Goal: Feedback & Contribution: Submit feedback/report problem

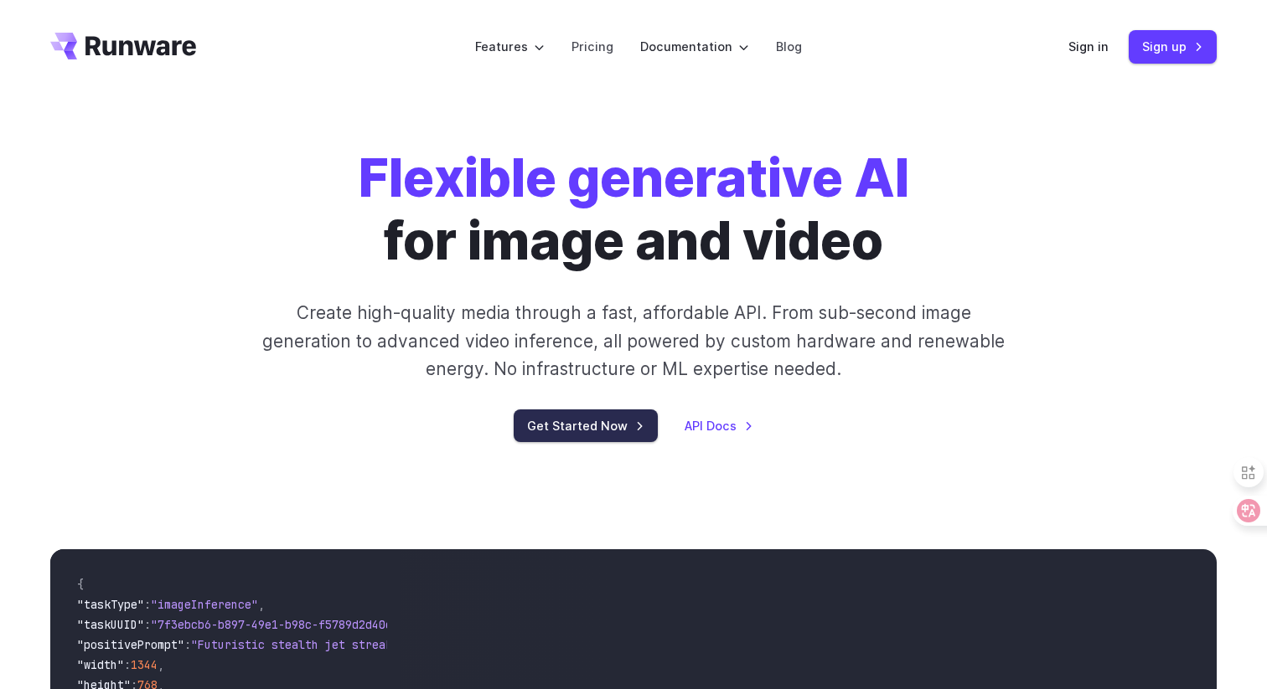
click at [546, 434] on link "Get Started Now" at bounding box center [586, 426] width 144 height 33
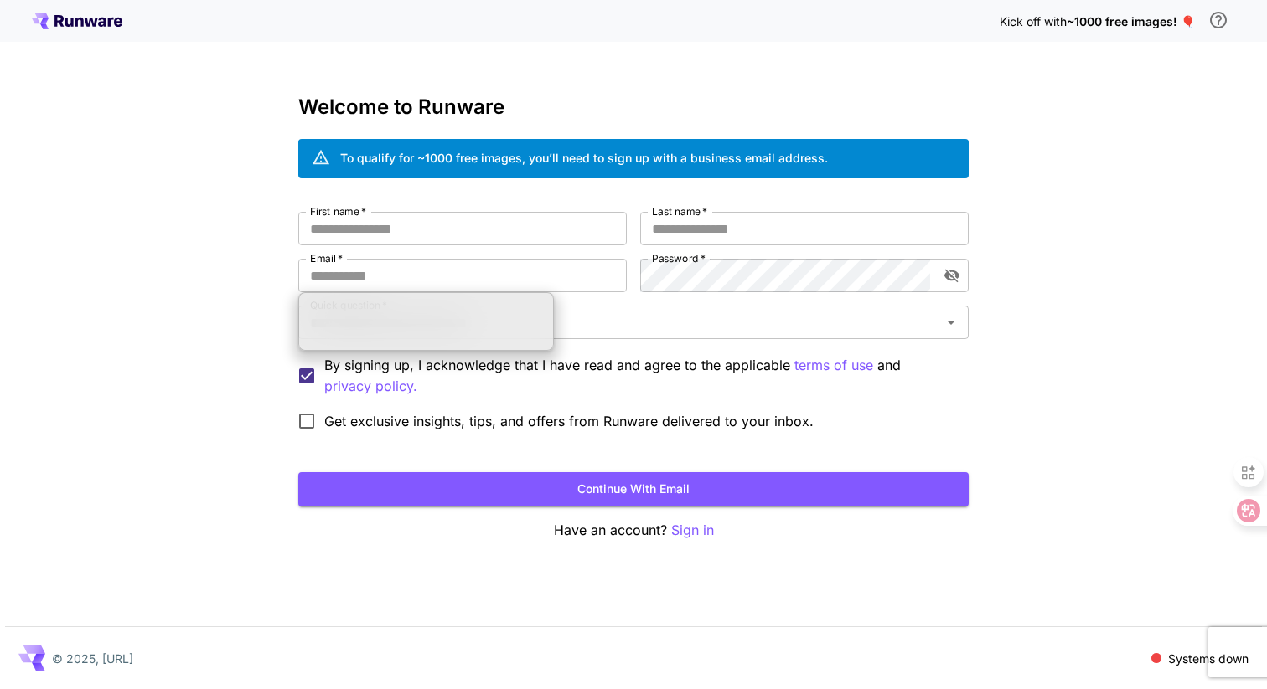
click at [94, 29] on div "Kick off with ~1000 free images! 🎈" at bounding box center [633, 20] width 1203 height 35
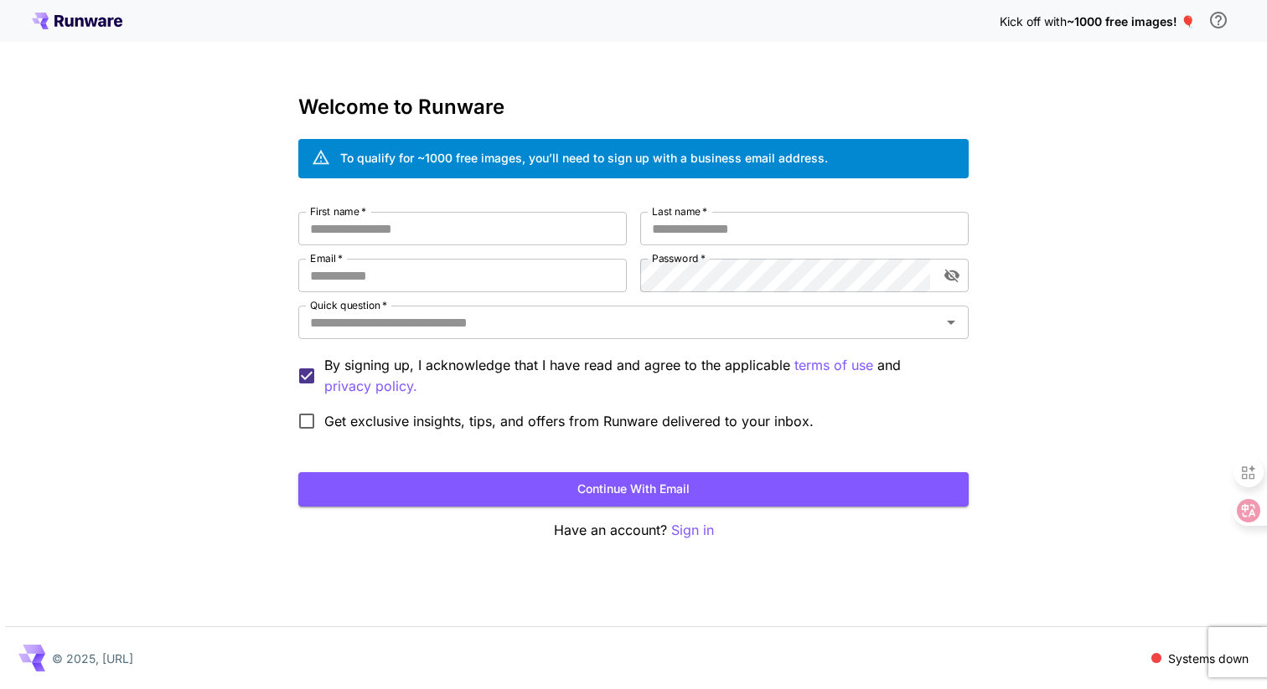
click at [94, 23] on icon at bounding box center [90, 22] width 13 height 9
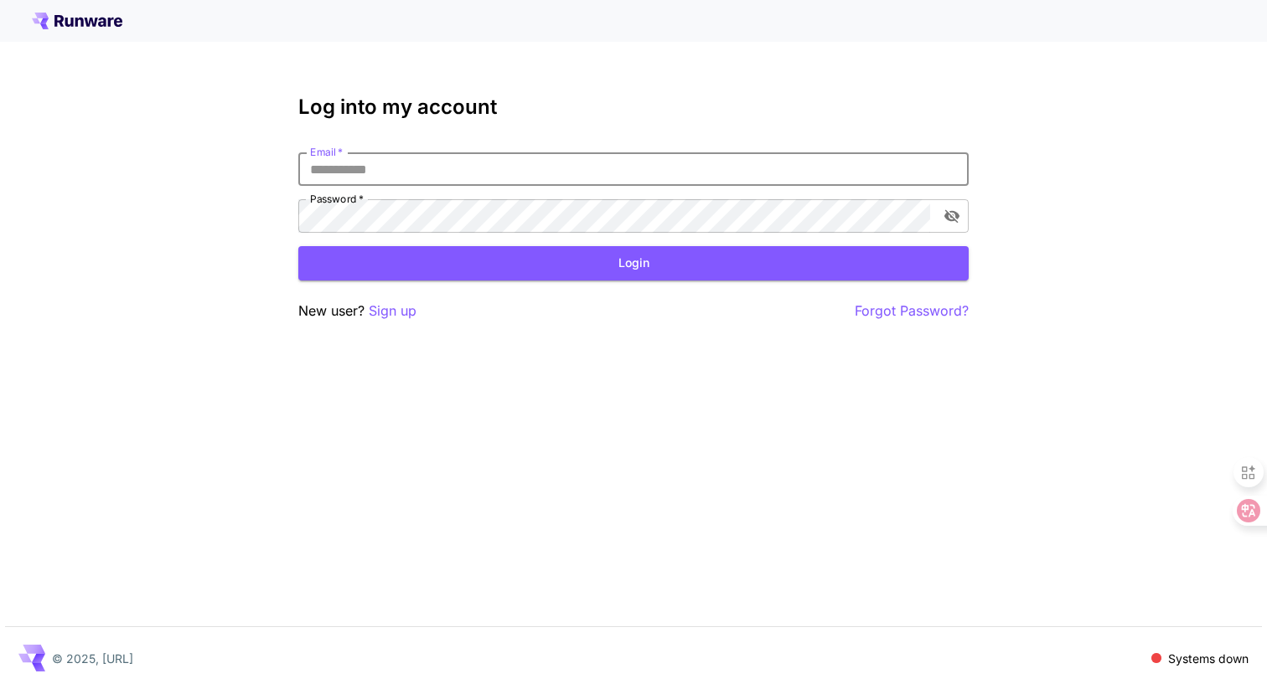
click at [432, 165] on input "Email   *" at bounding box center [633, 169] width 670 height 34
click at [471, 166] on input "Email   *" at bounding box center [633, 169] width 670 height 34
click at [83, 13] on icon at bounding box center [77, 21] width 90 height 17
click at [400, 311] on p "Sign up" at bounding box center [393, 311] width 48 height 21
click at [388, 183] on input "Email   *" at bounding box center [633, 169] width 670 height 34
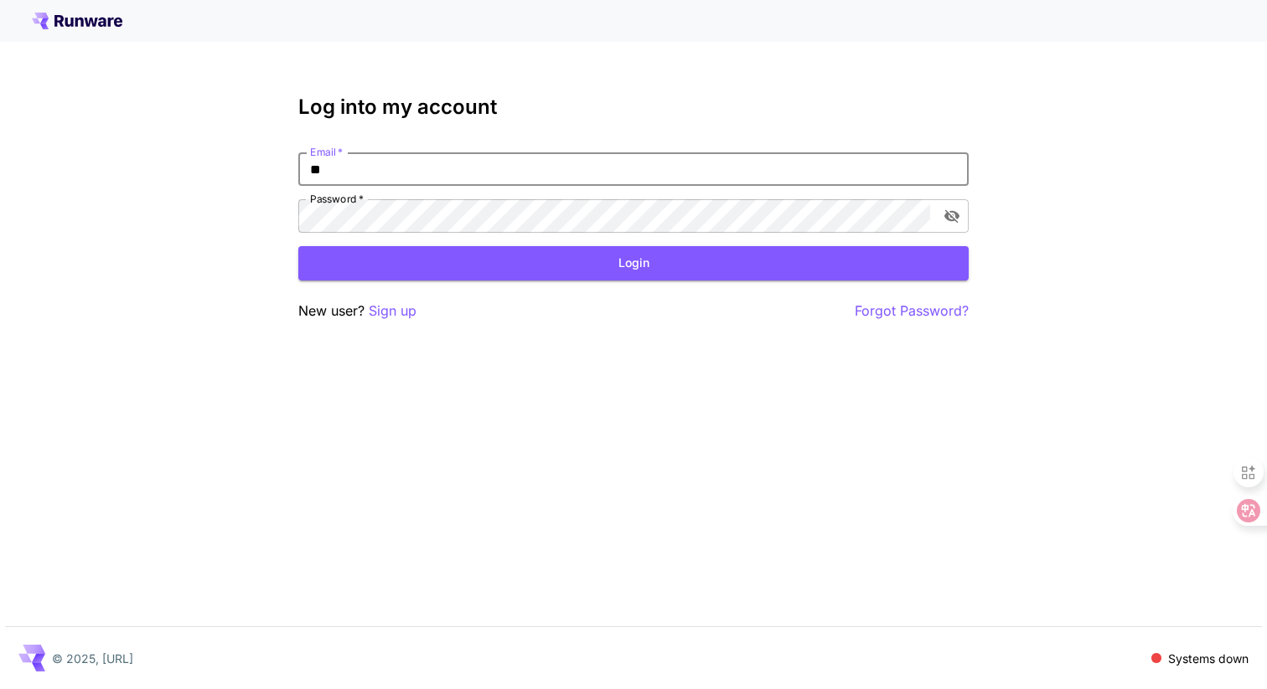
type input "*"
type input "**********"
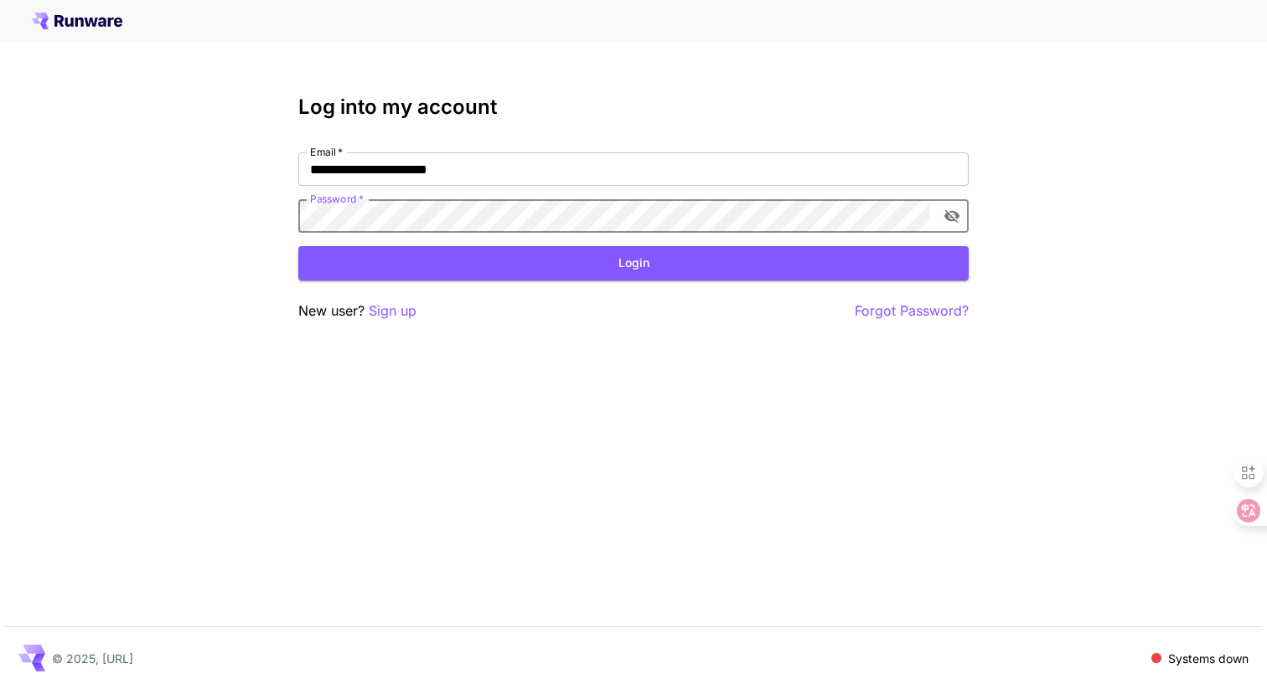
click button "Login" at bounding box center [633, 263] width 670 height 34
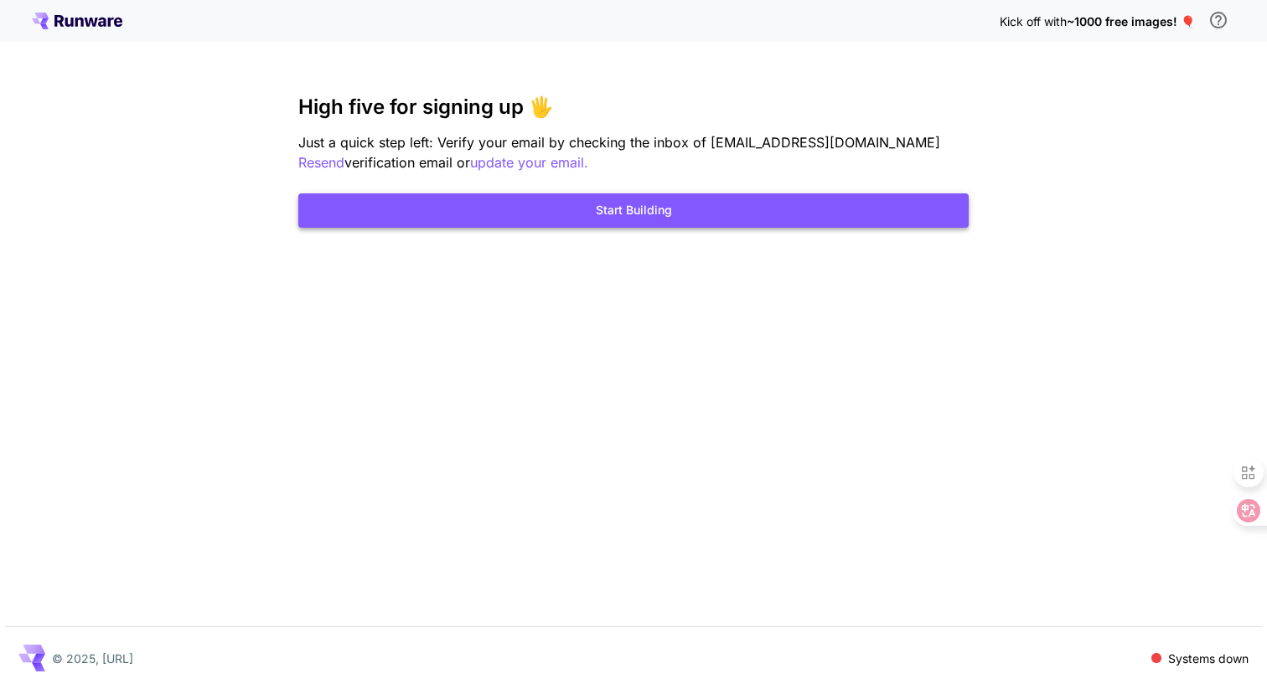
click at [576, 215] on button "Start Building" at bounding box center [633, 211] width 670 height 34
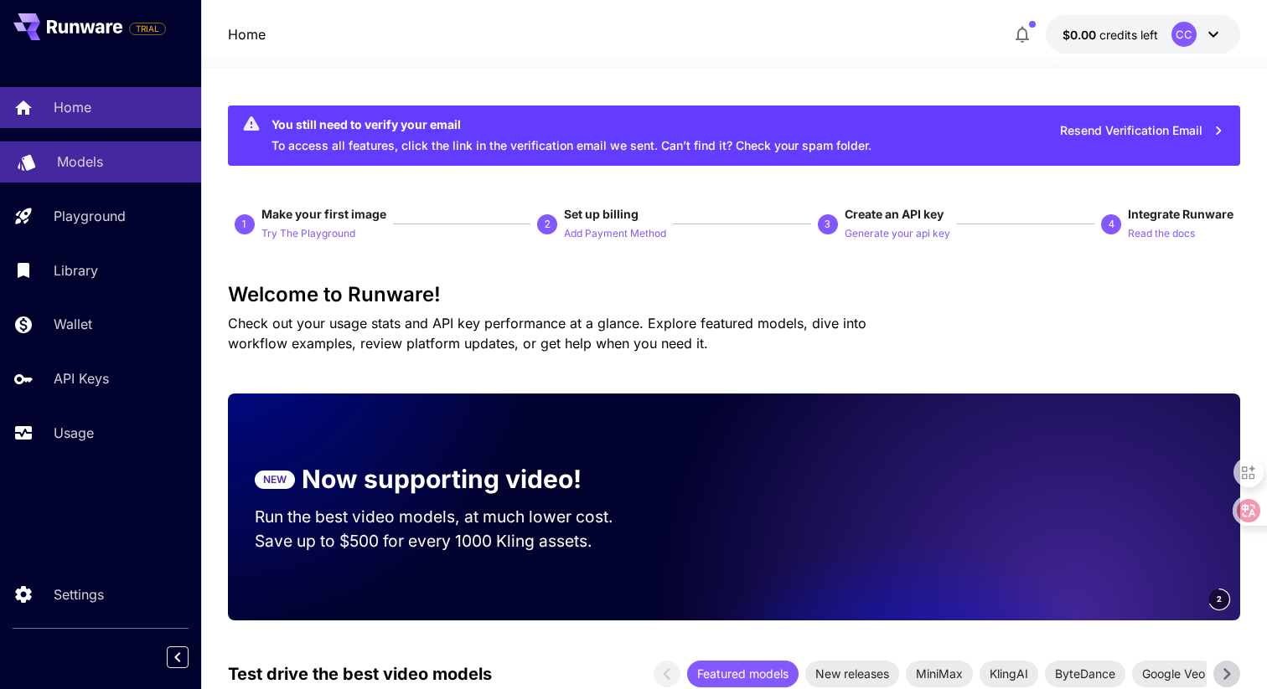
click at [86, 161] on p "Models" at bounding box center [80, 162] width 46 height 20
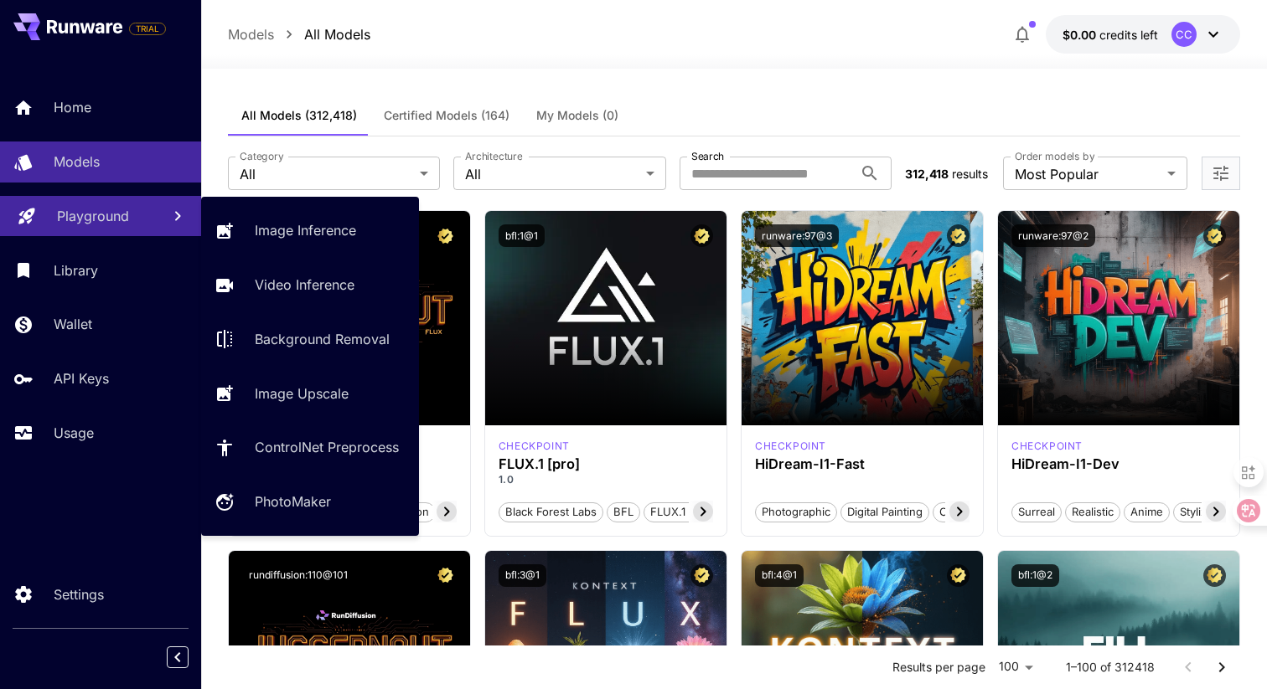
click at [131, 207] on div "Playground" at bounding box center [102, 216] width 90 height 20
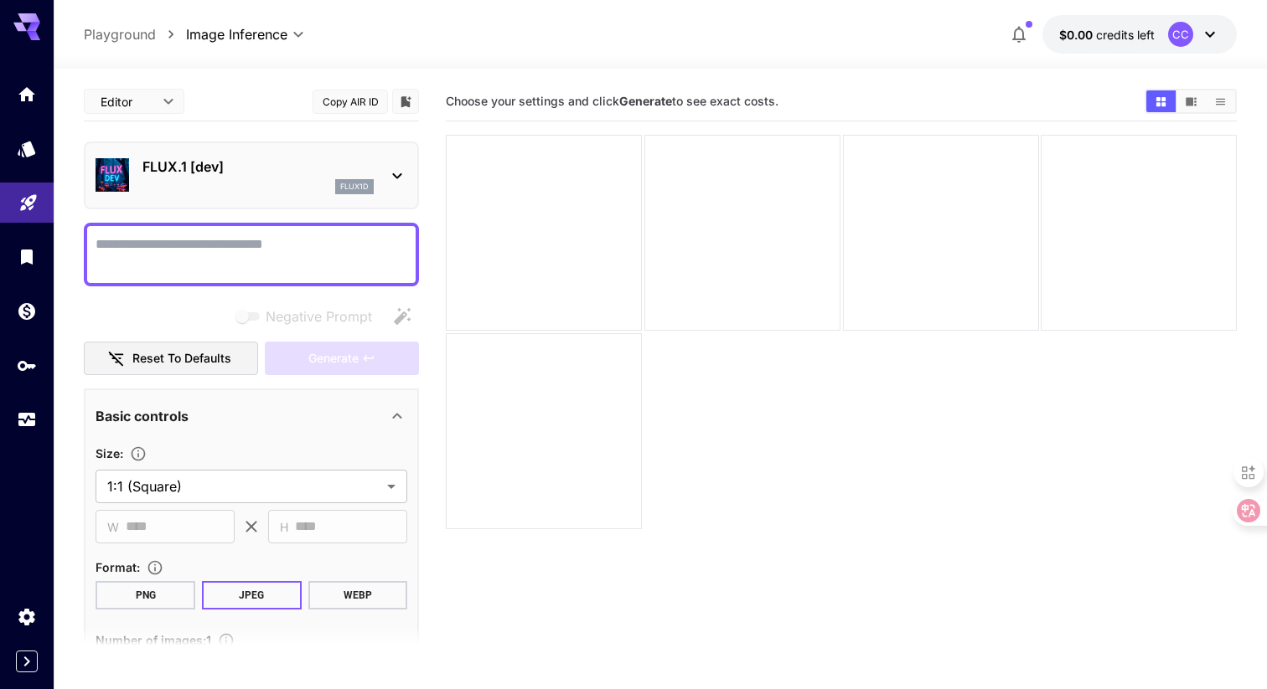
click at [271, 249] on textarea "Negative Prompt" at bounding box center [252, 255] width 312 height 40
paste textarea "**********"
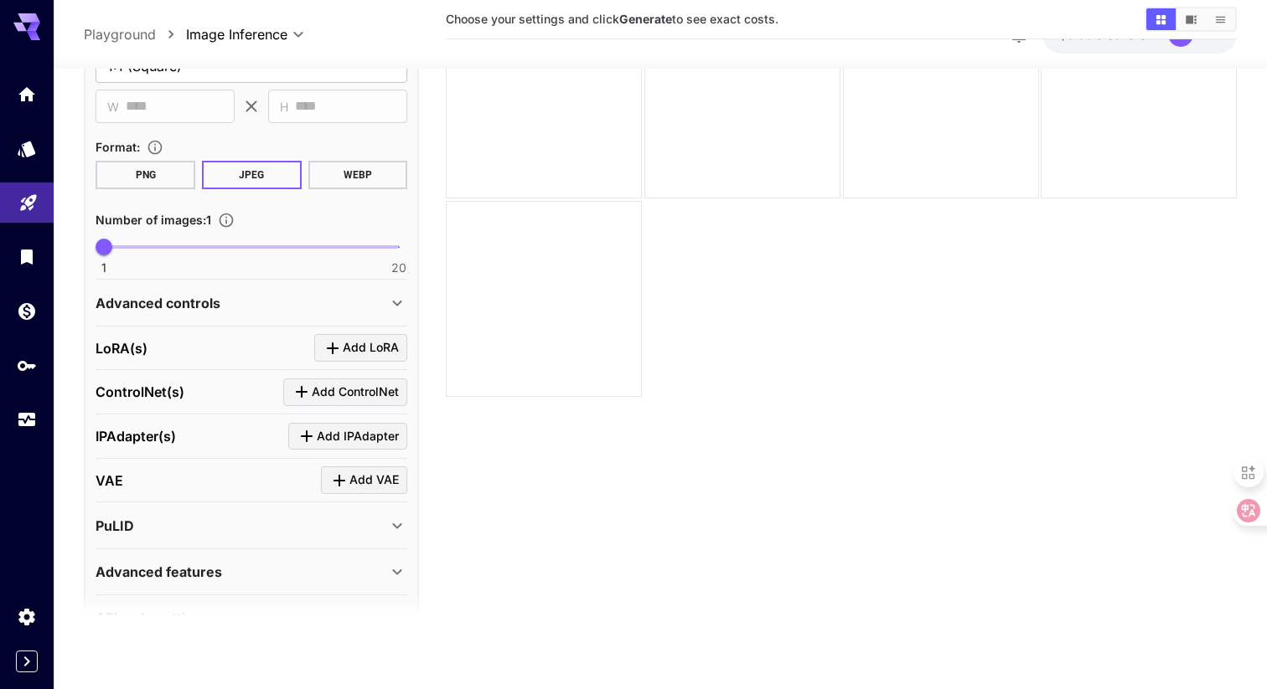
scroll to position [1891, 0]
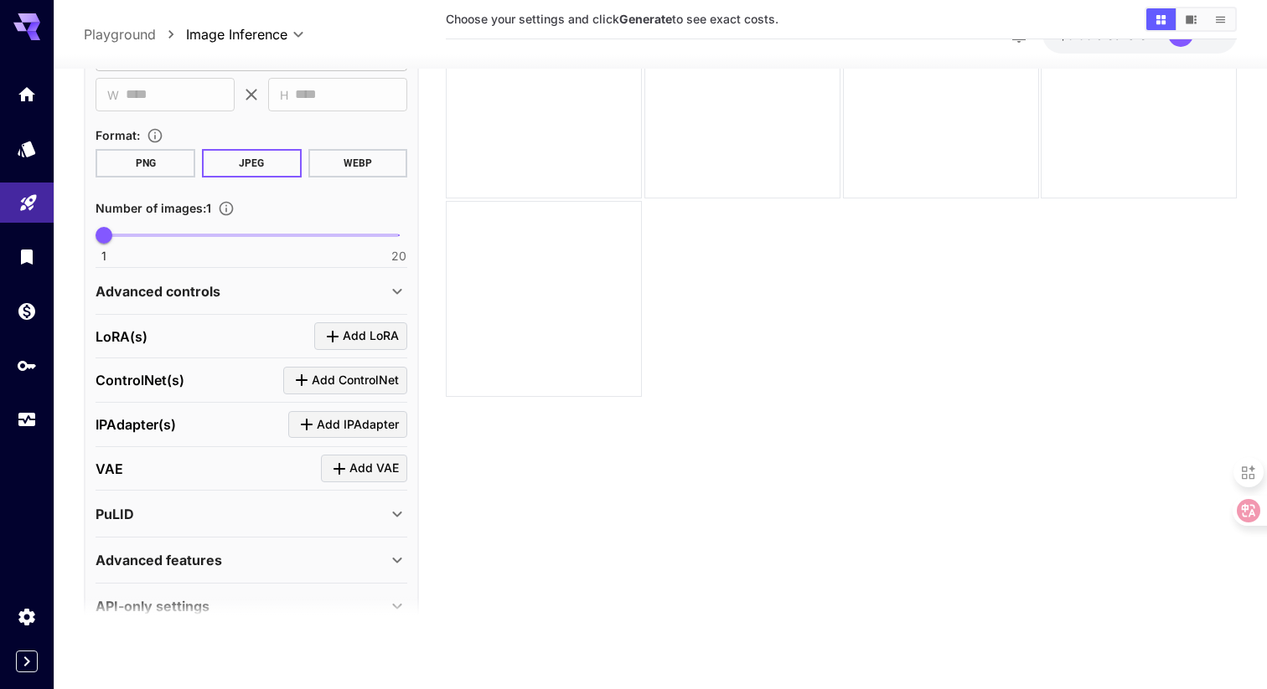
type textarea "**********"
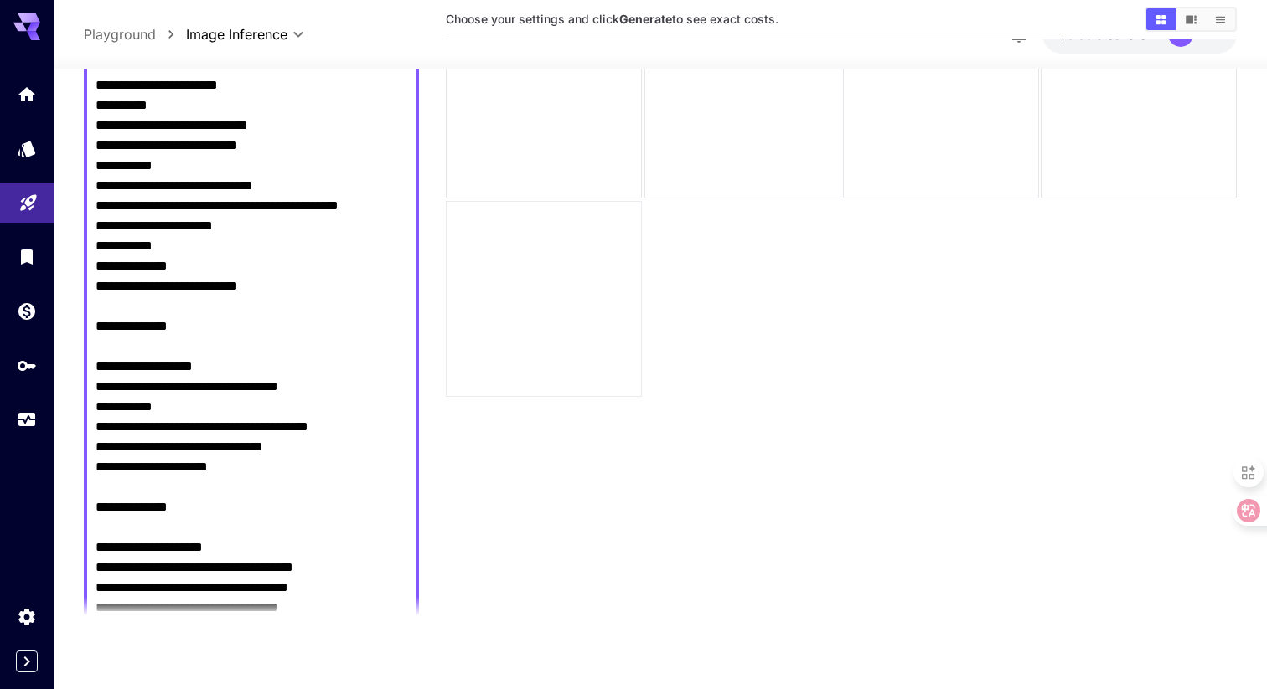
scroll to position [0, 0]
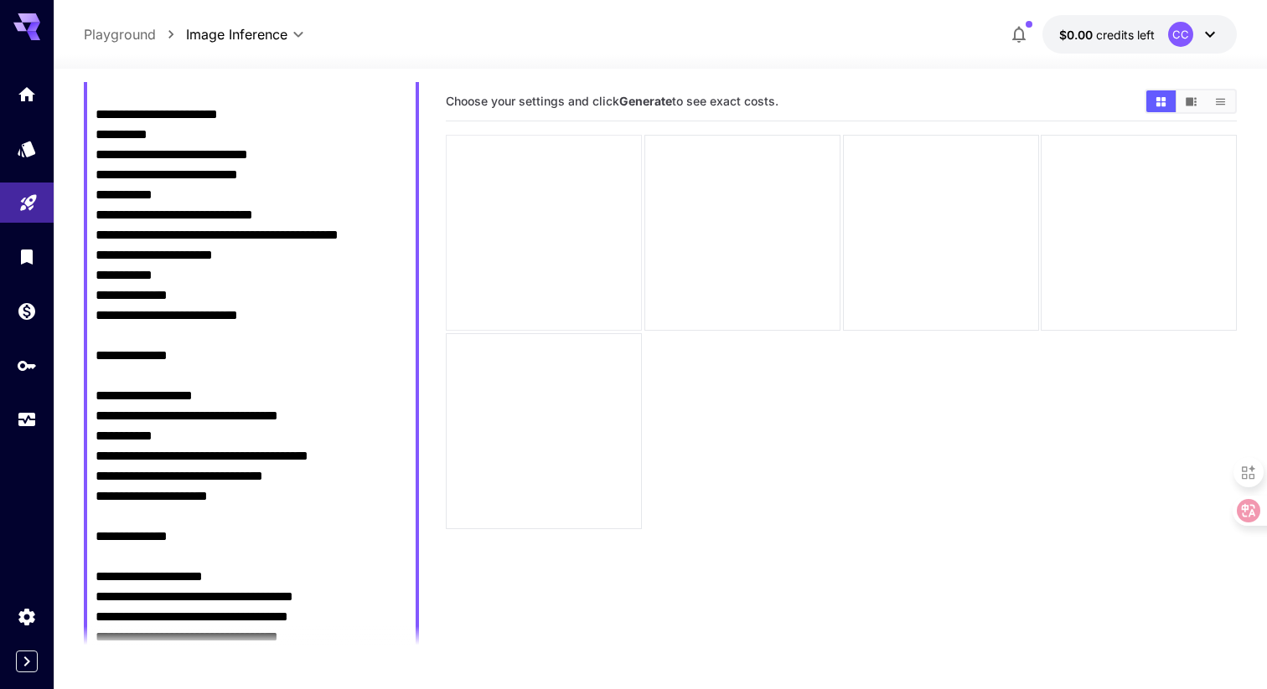
click at [549, 225] on div at bounding box center [544, 233] width 196 height 196
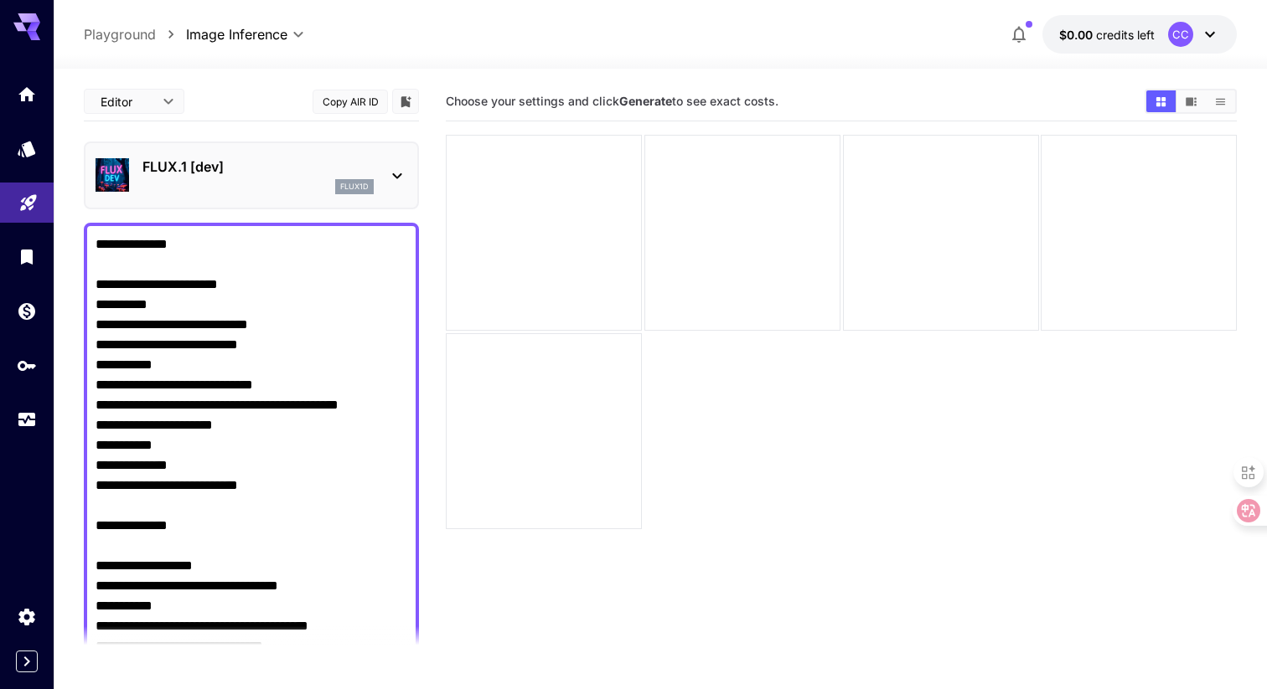
click at [398, 169] on icon at bounding box center [397, 176] width 20 height 20
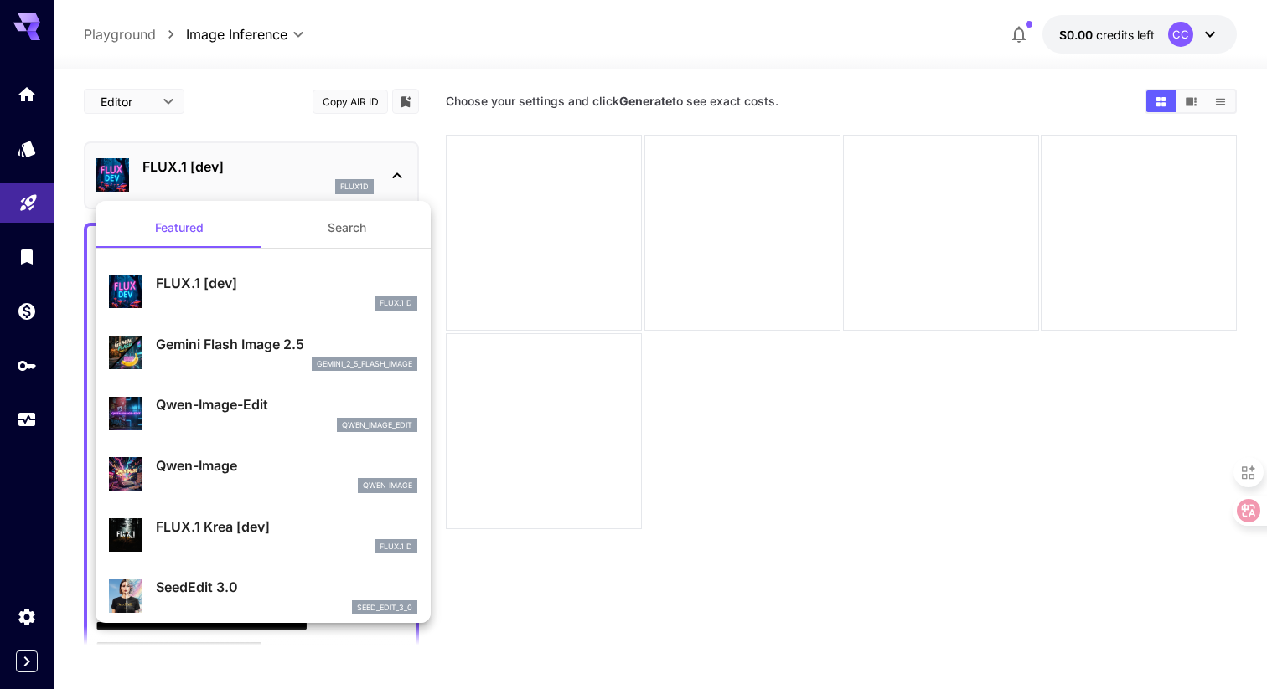
click at [251, 359] on div "gemini_2_5_flash_image" at bounding box center [286, 364] width 261 height 15
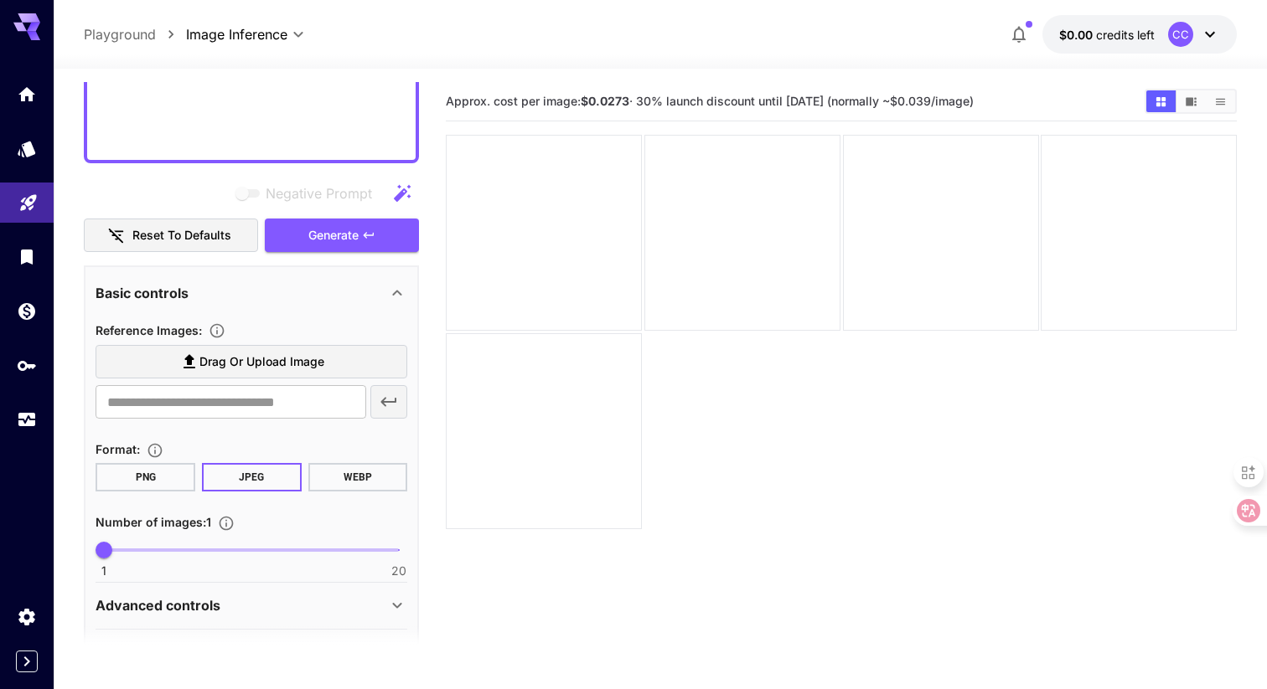
scroll to position [1606, 0]
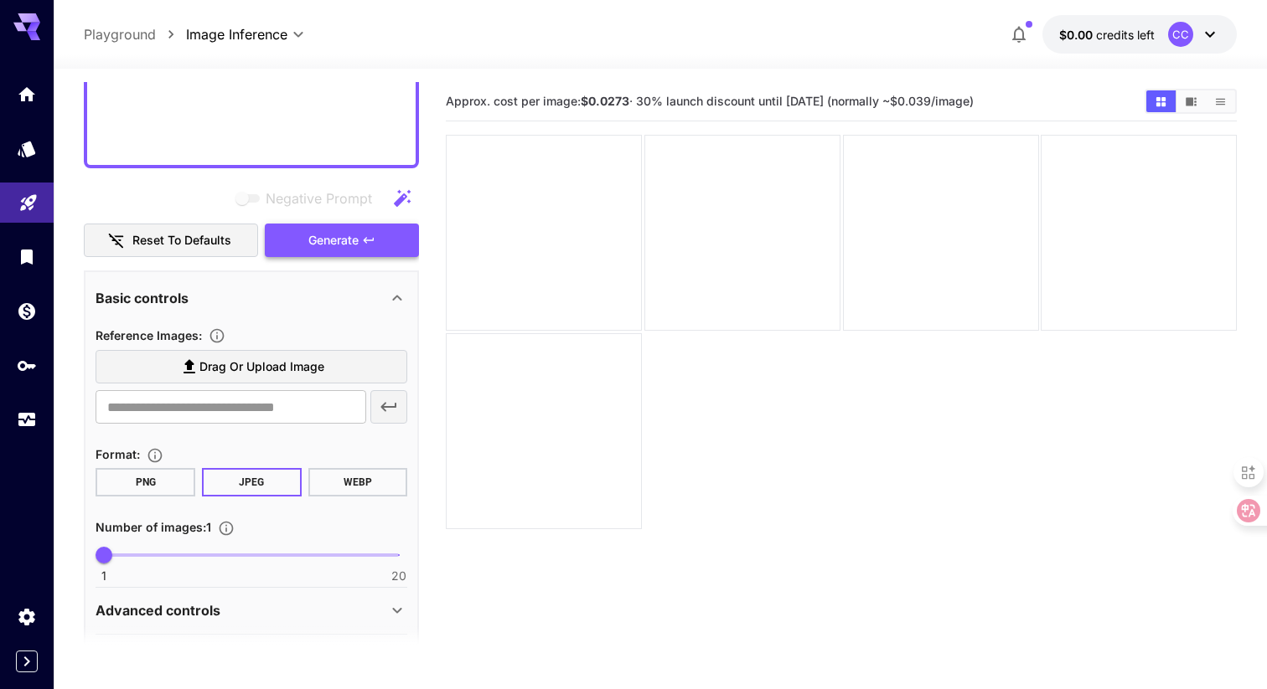
click at [333, 251] on button "Generate" at bounding box center [342, 241] width 154 height 34
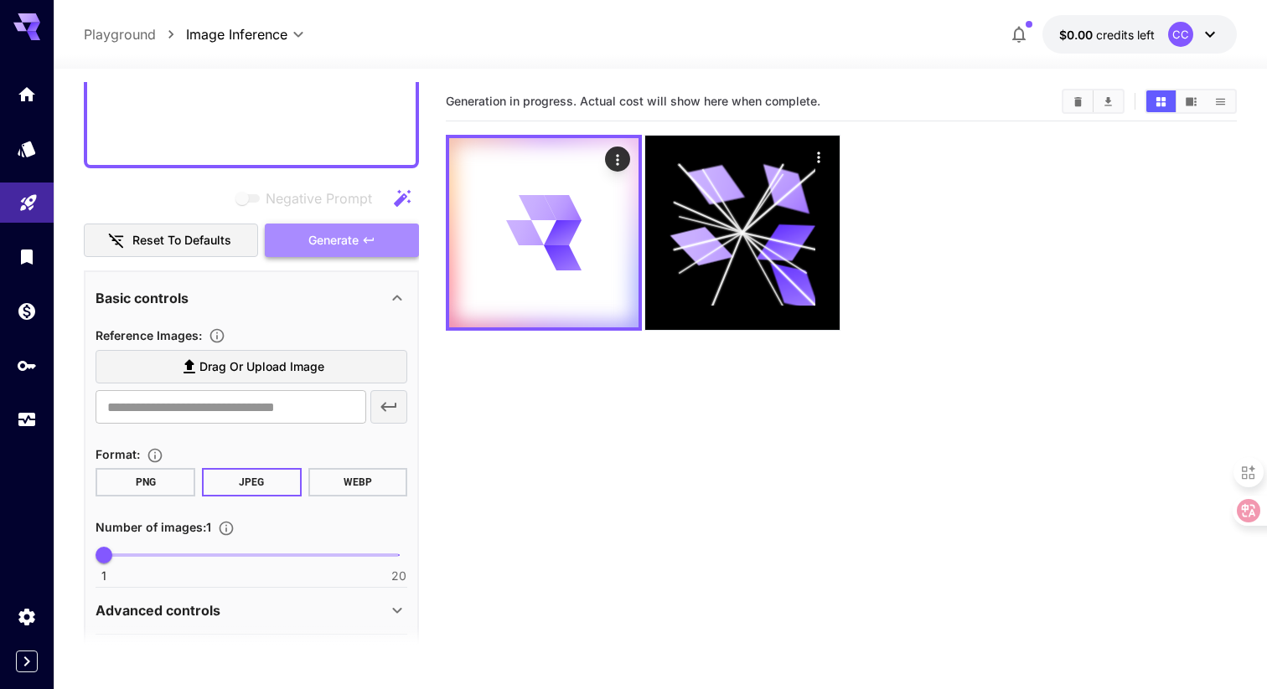
click at [333, 251] on button "Generate" at bounding box center [342, 241] width 154 height 34
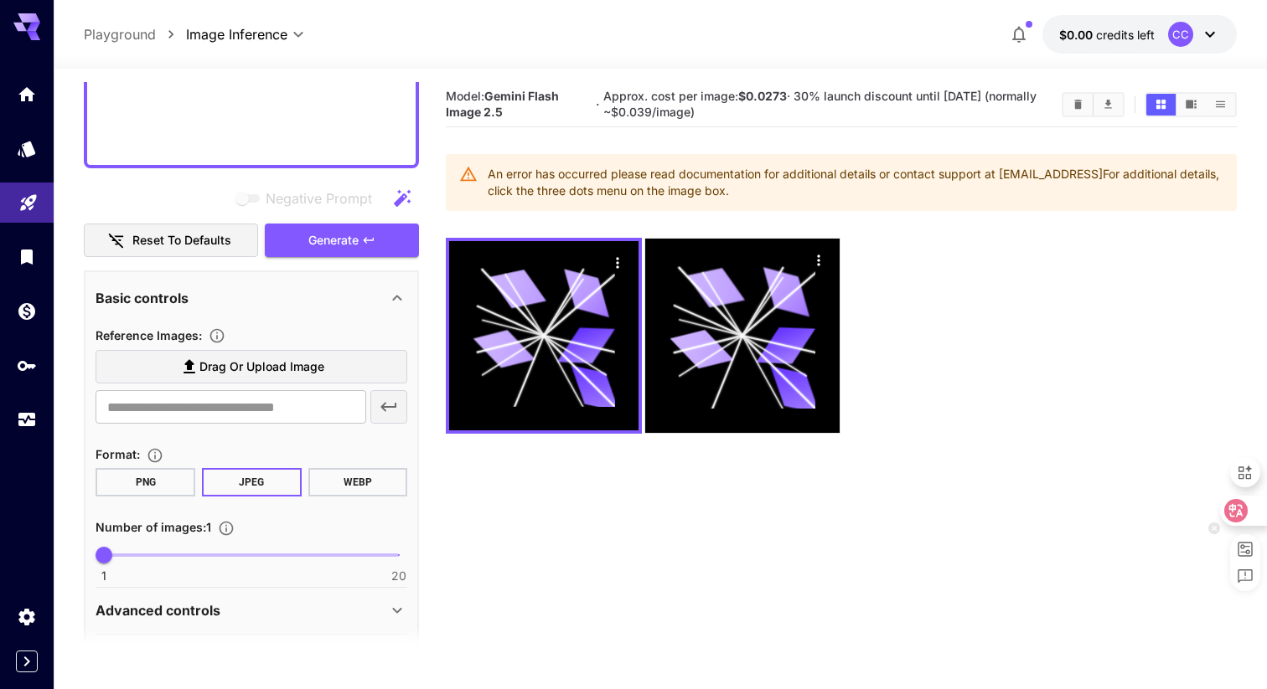
click at [1242, 496] on div at bounding box center [1242, 511] width 45 height 30
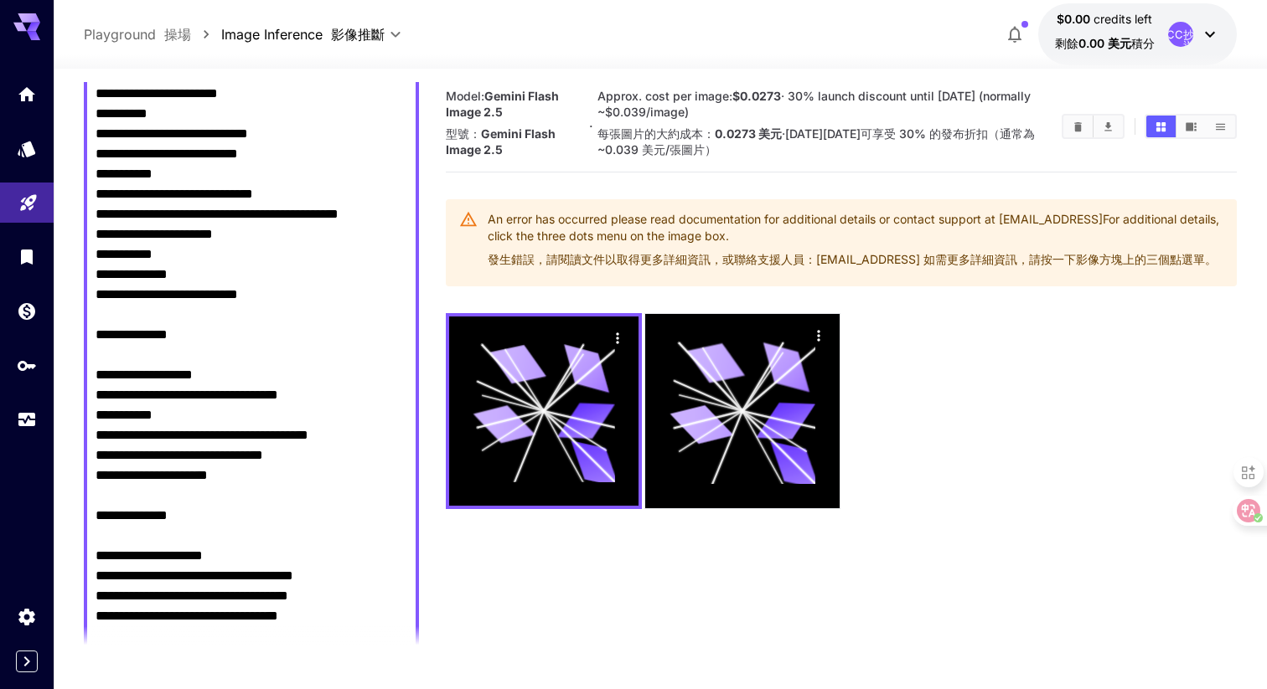
scroll to position [0, 0]
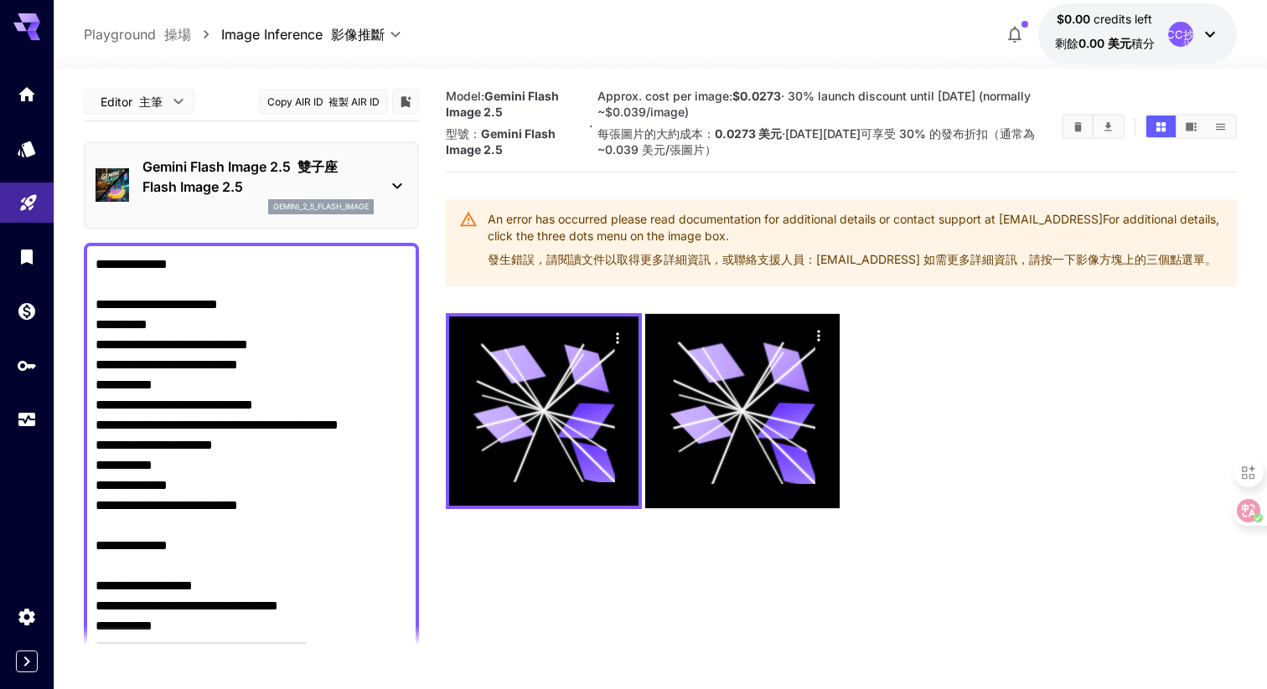
click at [365, 175] on p "Gemini Flash Image 2.5 雙子座 Flash Image 2.5" at bounding box center [257, 177] width 231 height 40
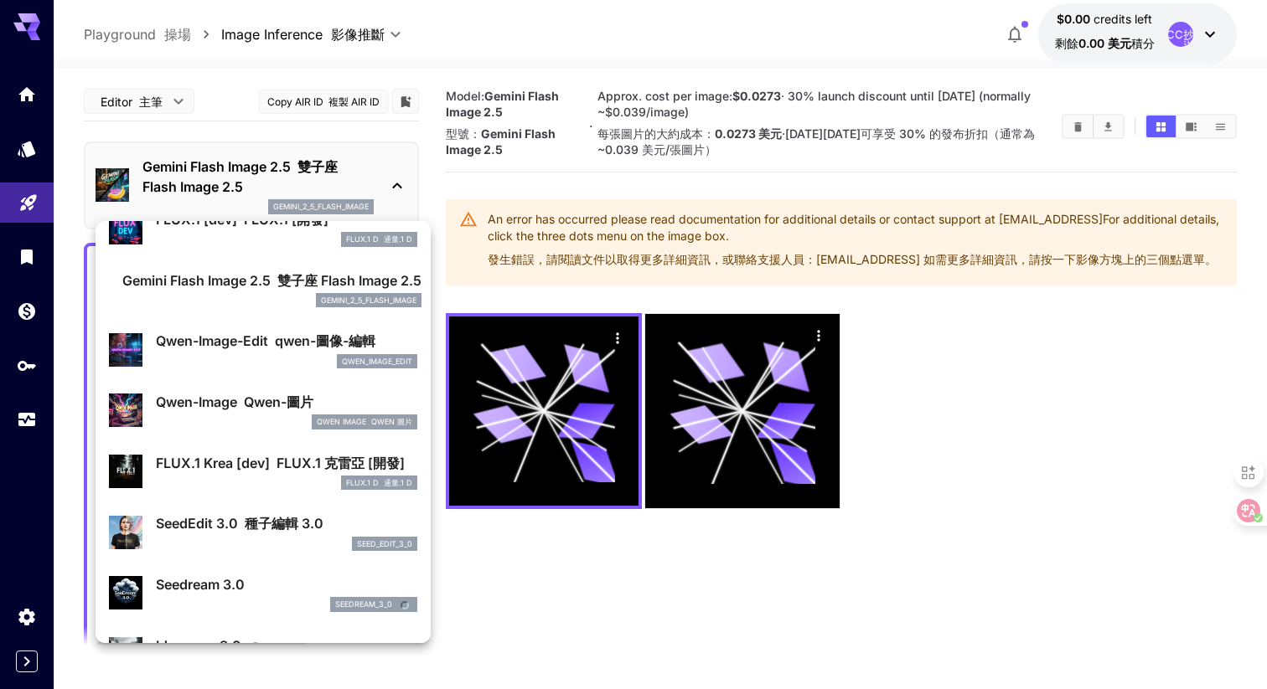
scroll to position [95, 0]
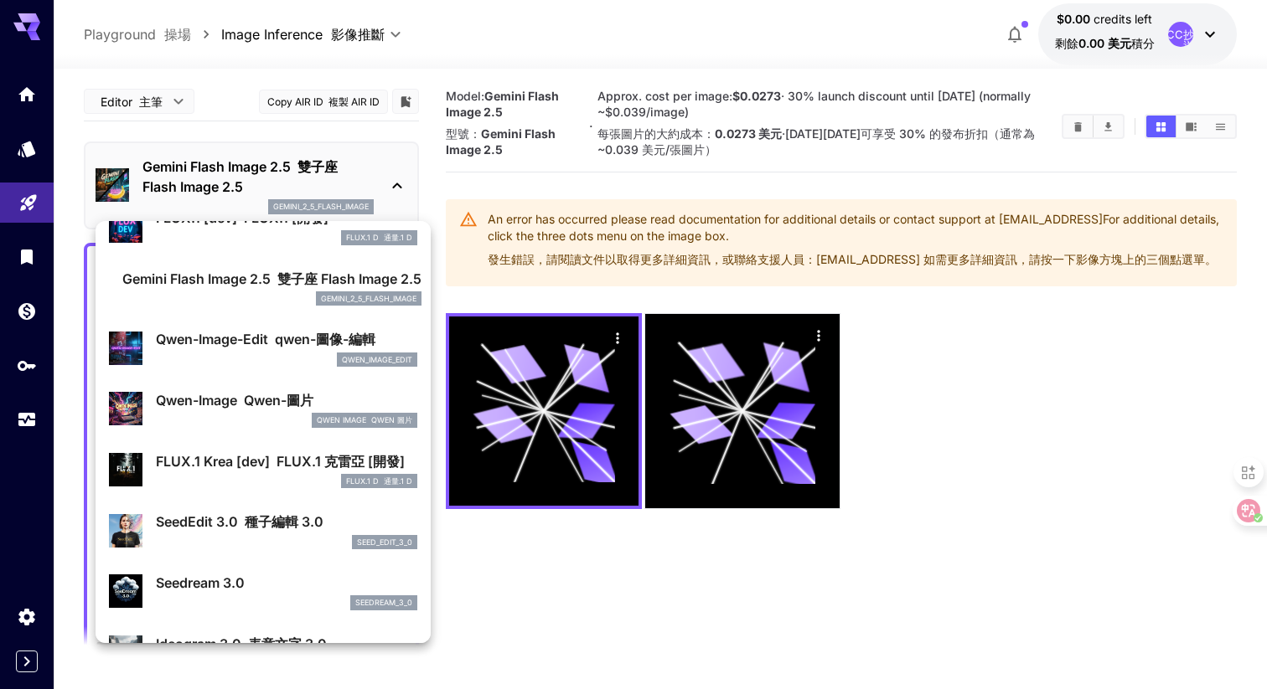
click at [231, 520] on p "SeedEdit 3.0 種子編輯 3.0" at bounding box center [286, 522] width 261 height 20
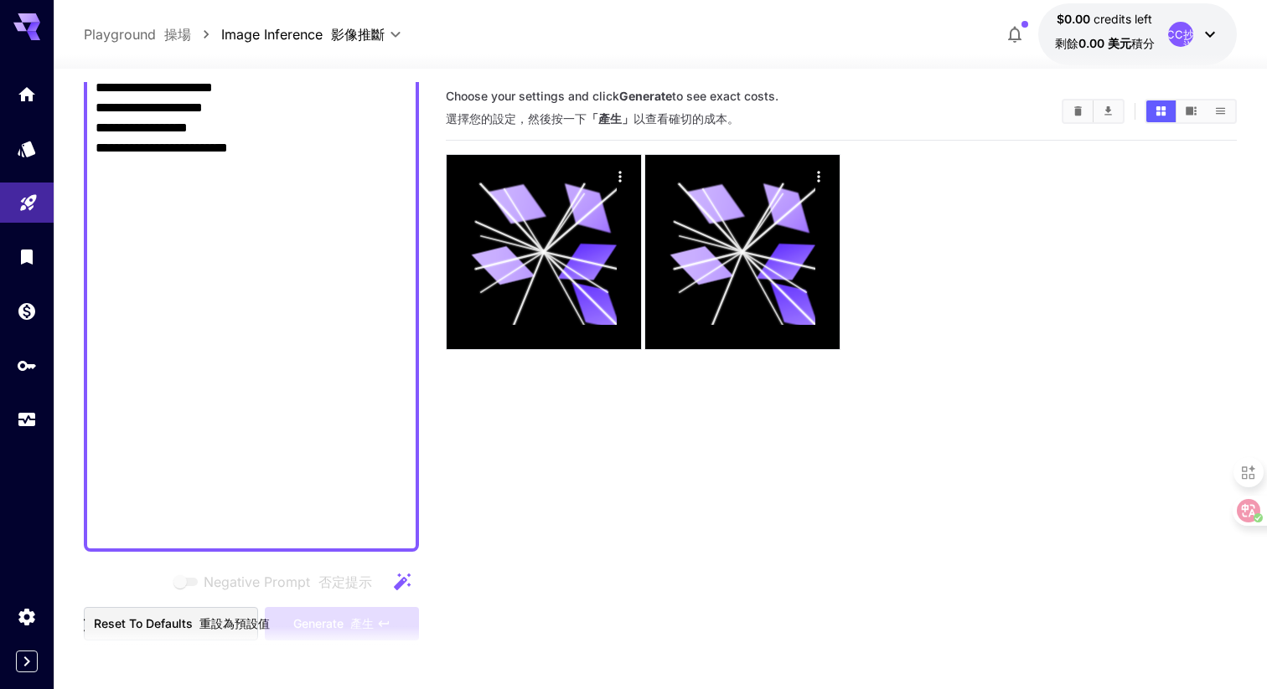
scroll to position [1295, 0]
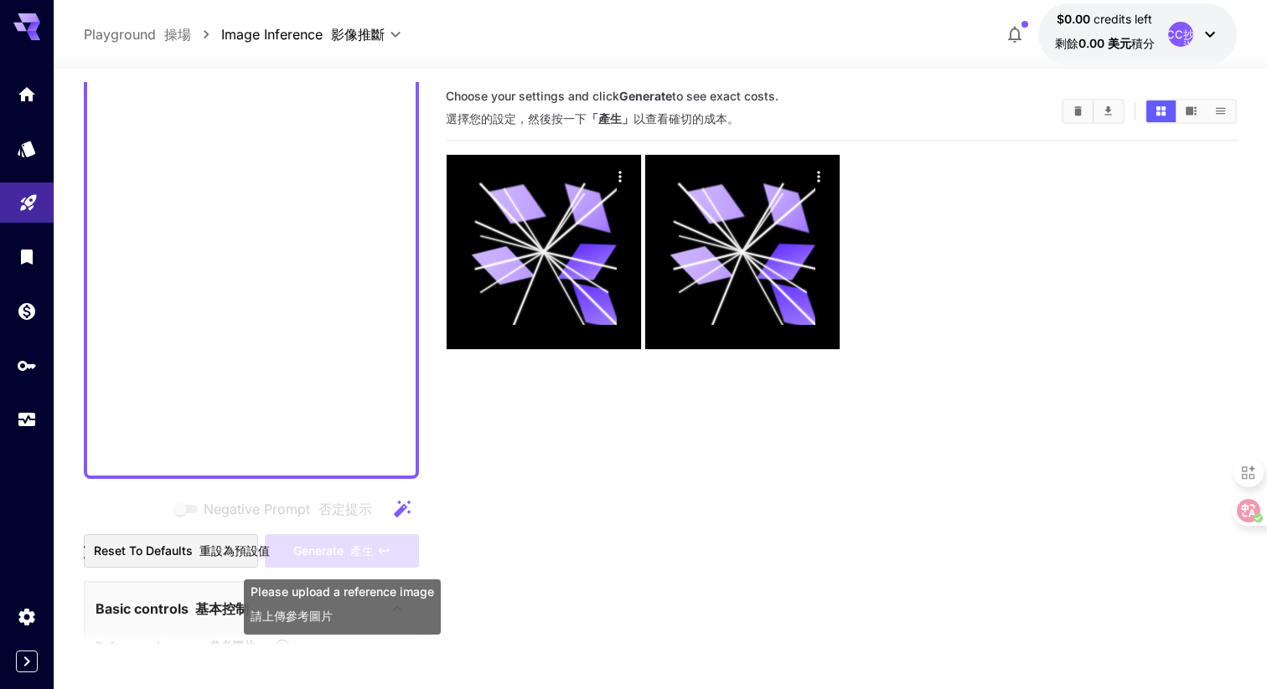
click at [343, 552] on div "Generate 產生" at bounding box center [342, 551] width 154 height 34
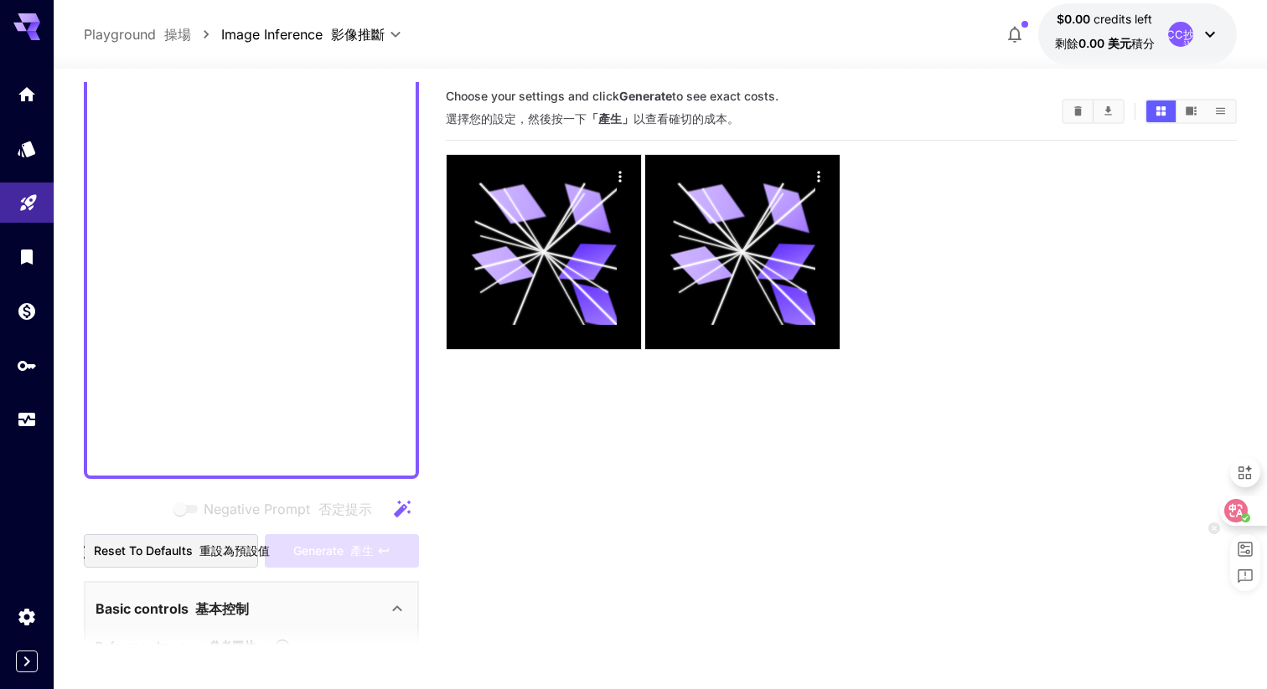
click at [1246, 514] on circle at bounding box center [1245, 518] width 9 height 9
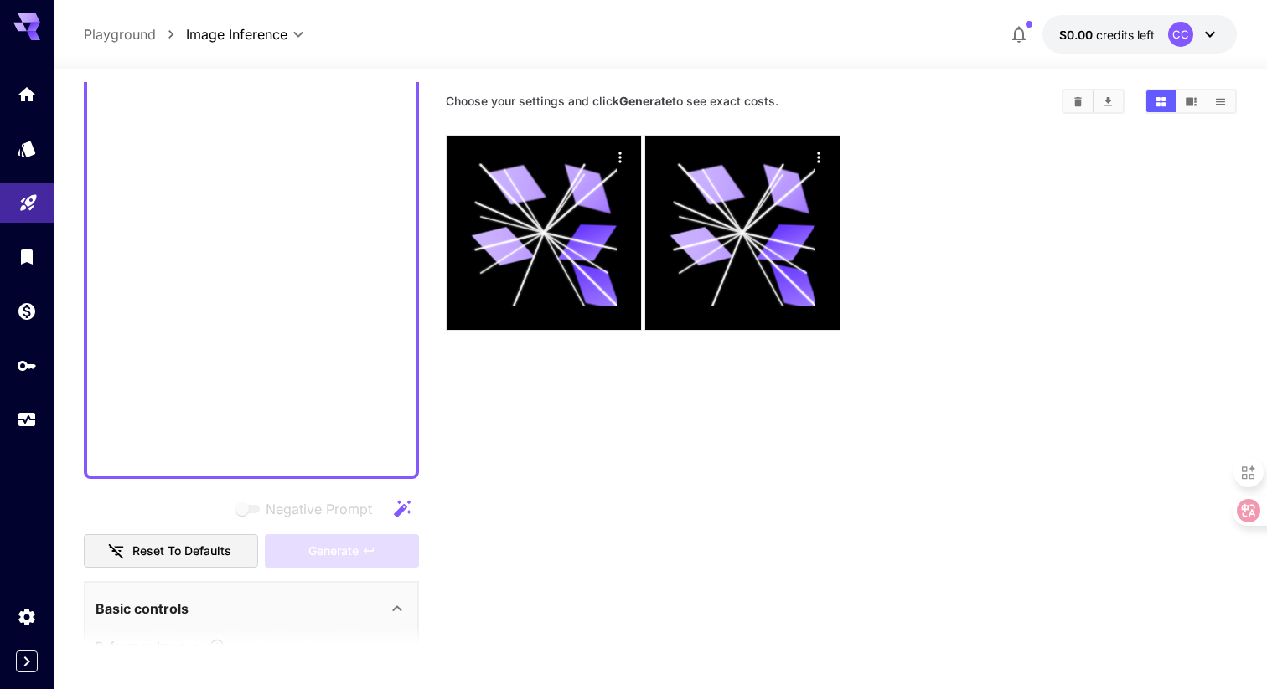
click at [400, 504] on icon "button" at bounding box center [402, 509] width 20 height 20
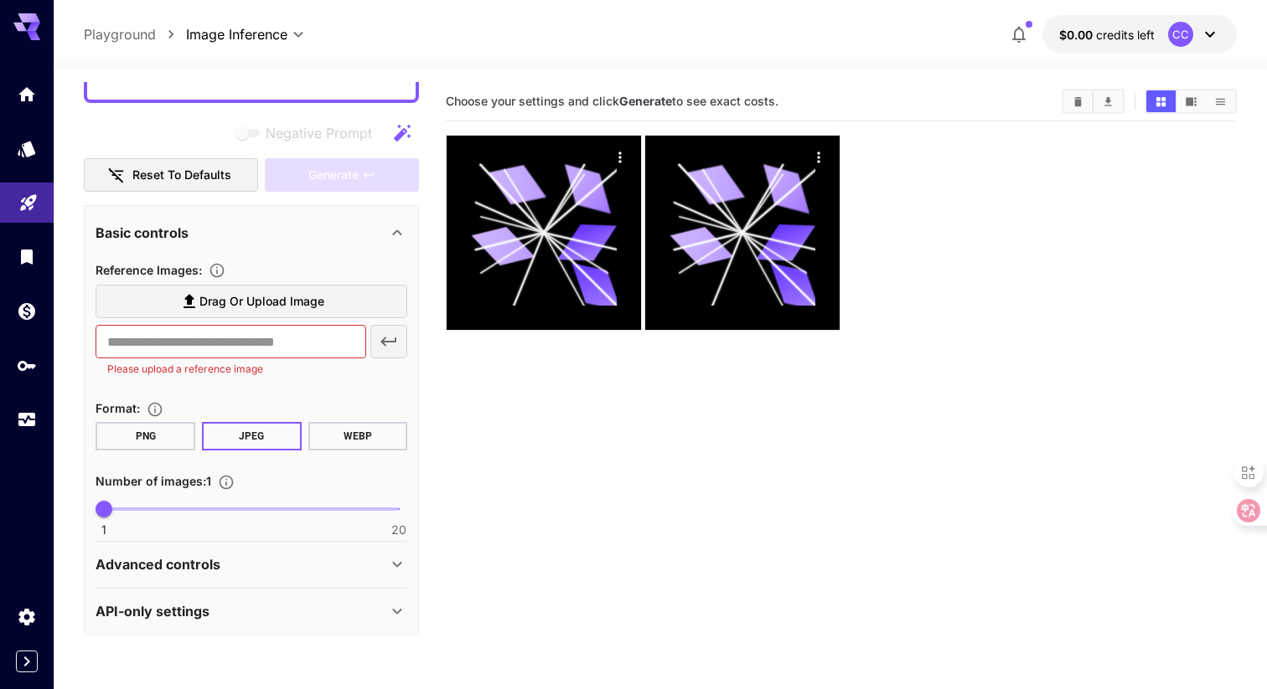
scroll to position [1681, 0]
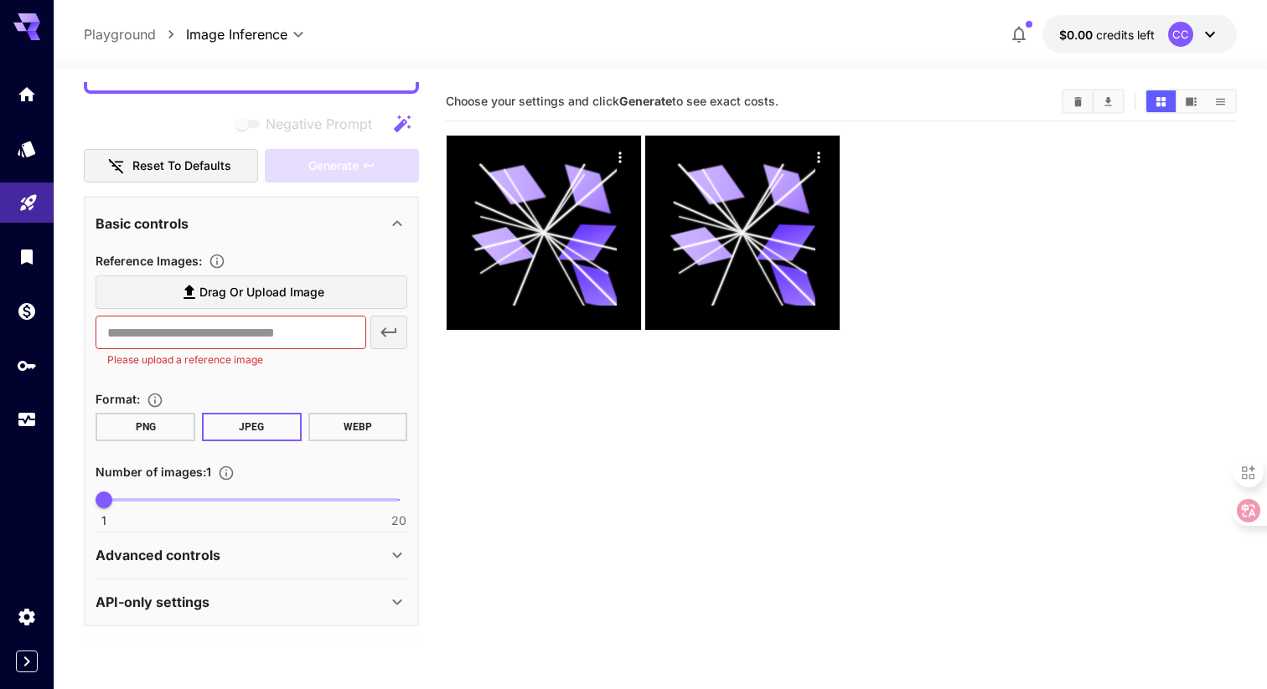
click at [306, 295] on span "Drag or upload image" at bounding box center [261, 292] width 125 height 21
click at [0, 0] on input "Drag or upload image" at bounding box center [0, 0] width 0 height 0
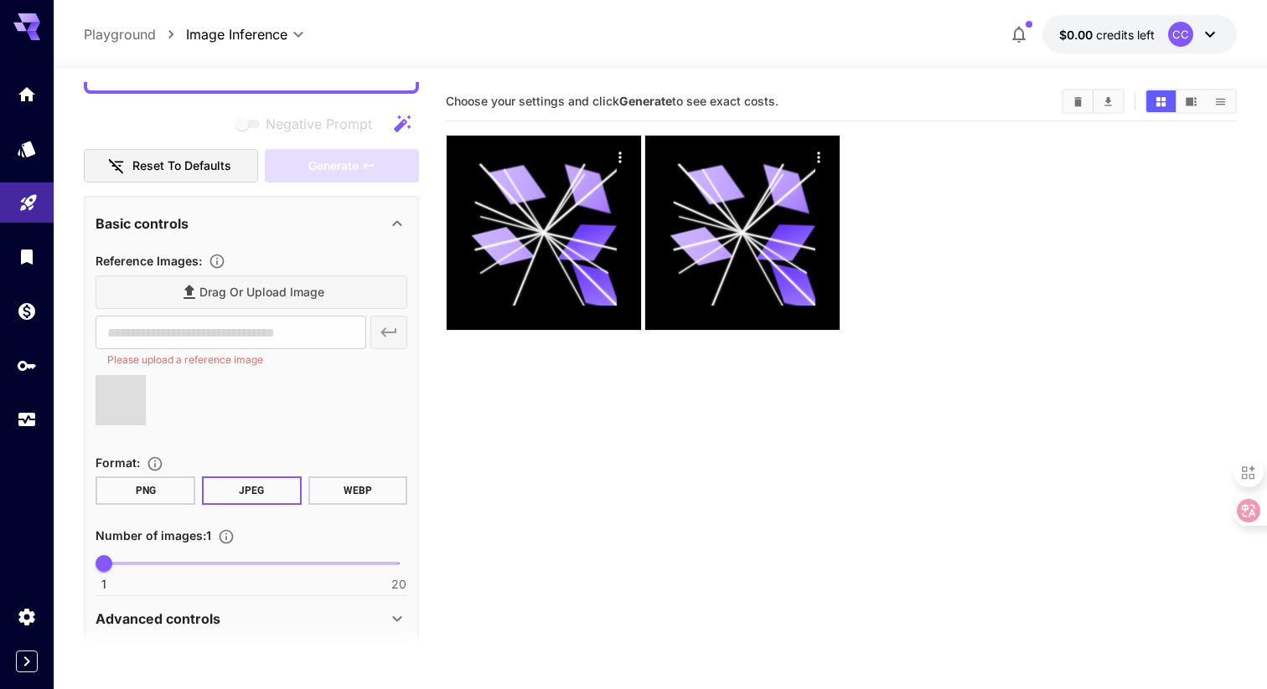
type input "**********"
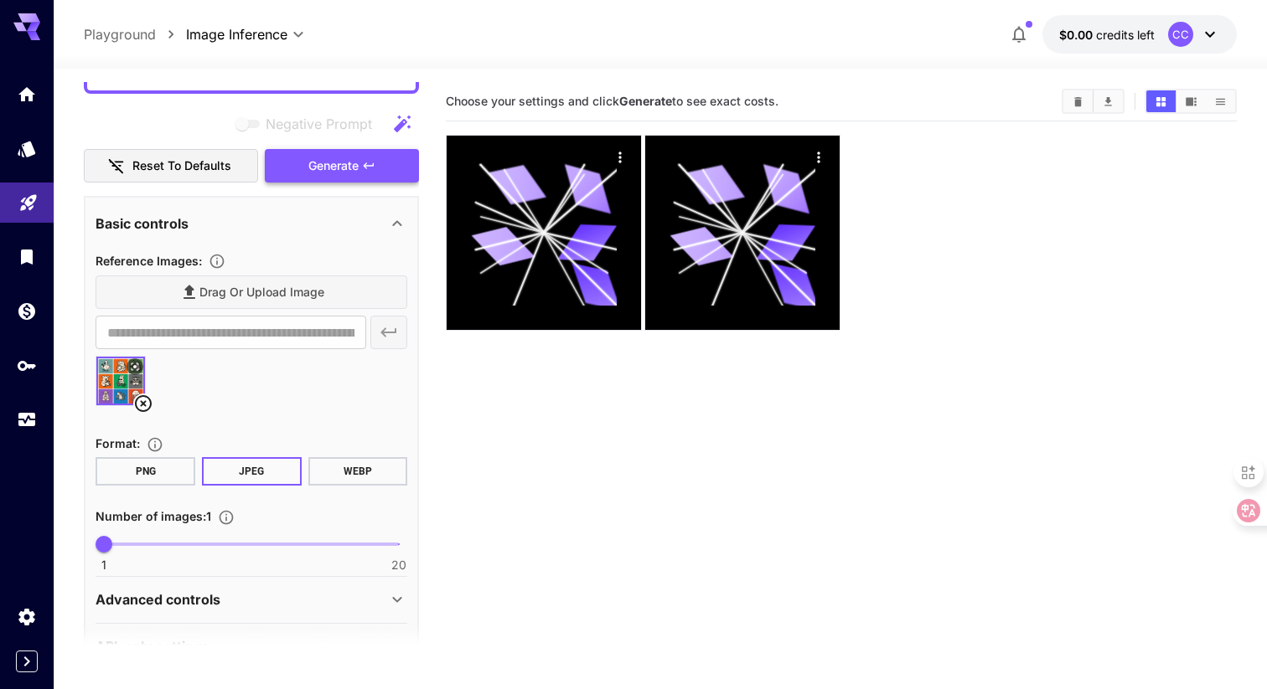
click at [334, 174] on span "Generate" at bounding box center [333, 166] width 50 height 21
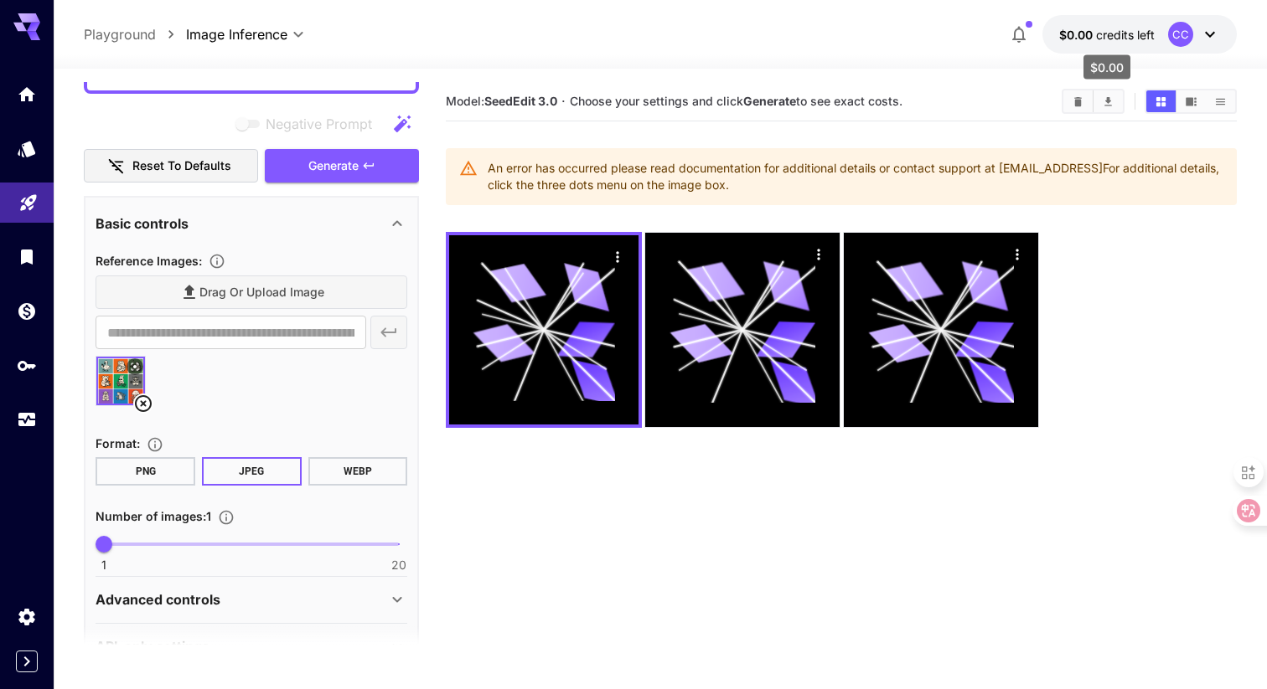
click at [1077, 33] on span "$0.00" at bounding box center [1077, 35] width 37 height 14
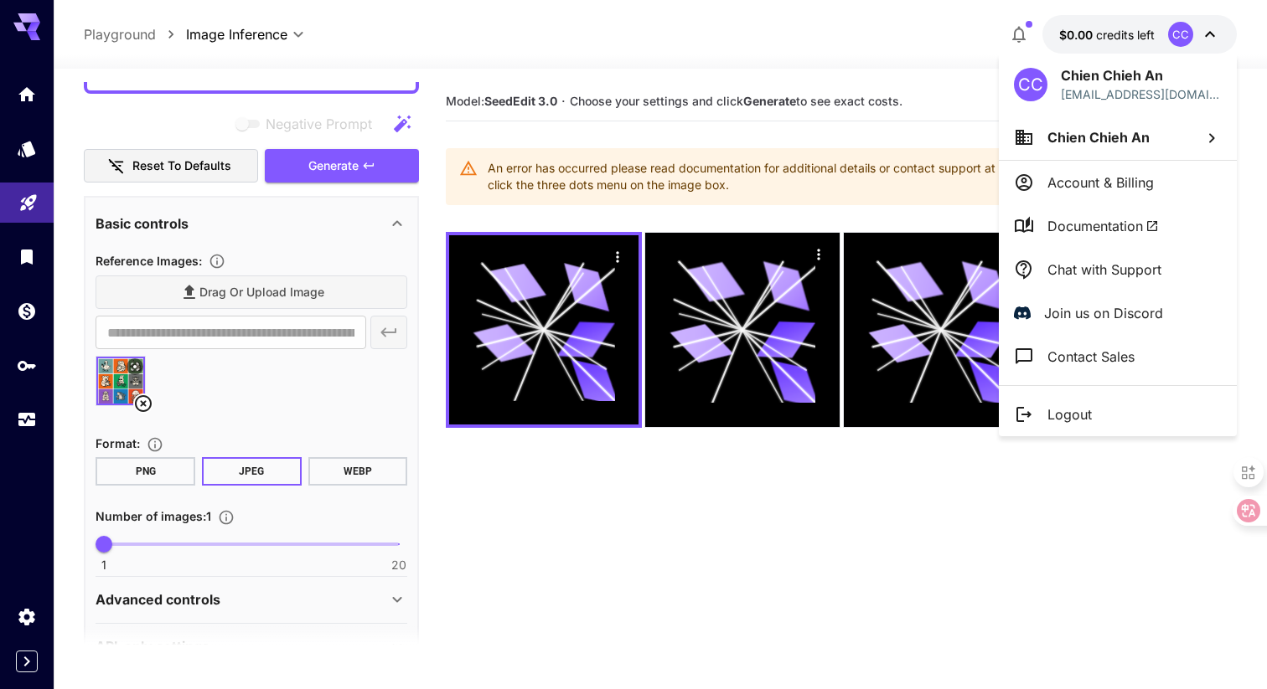
click at [529, 365] on div at bounding box center [633, 344] width 1267 height 689
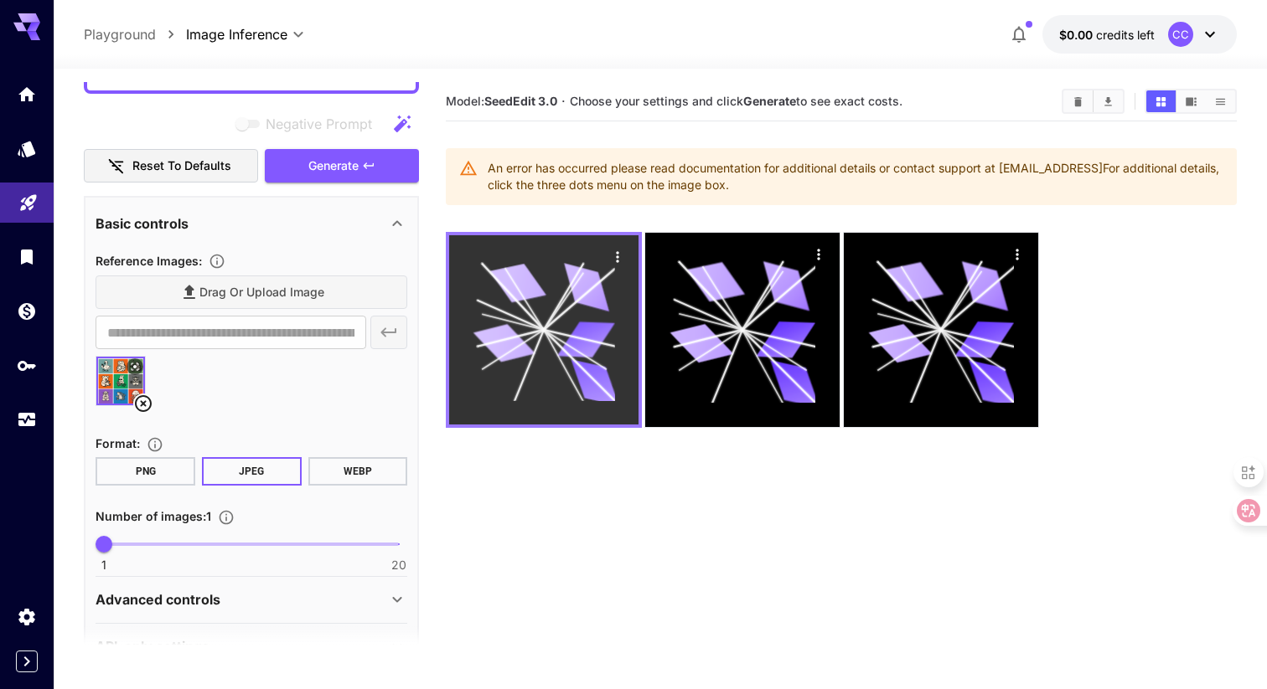
click at [620, 243] on div at bounding box center [543, 329] width 189 height 189
click at [617, 257] on icon "Actions" at bounding box center [617, 256] width 3 height 11
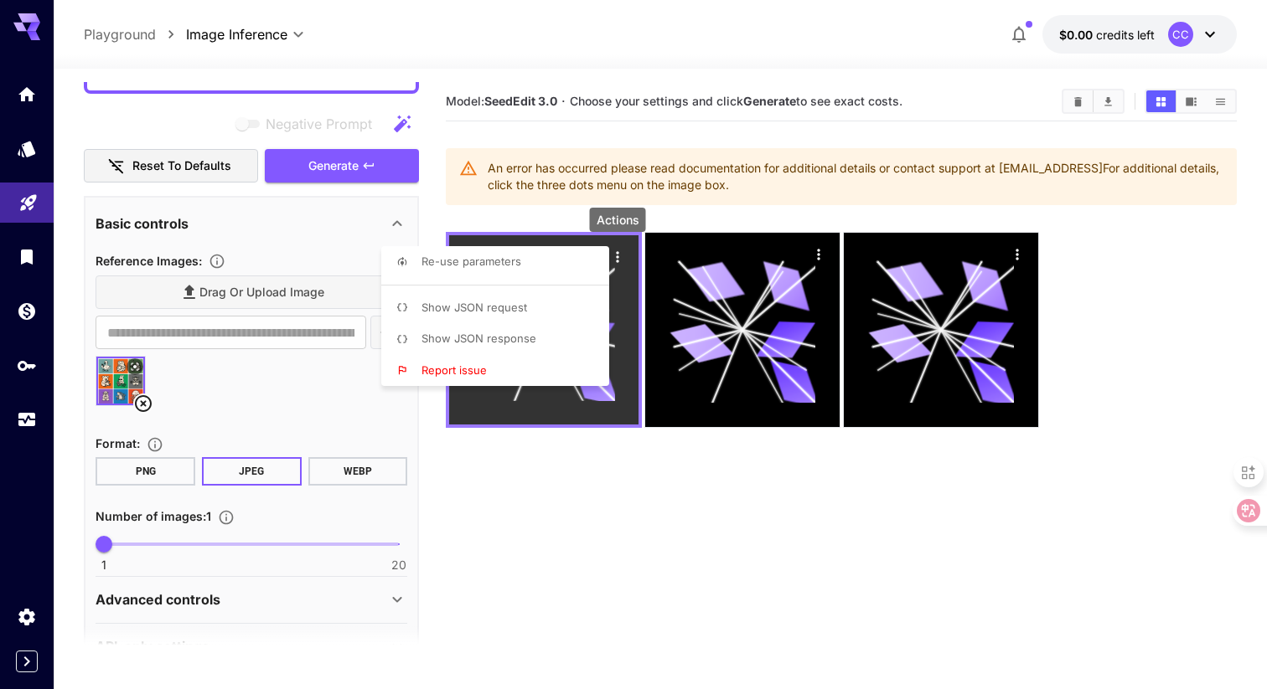
click at [617, 257] on div at bounding box center [633, 344] width 1267 height 689
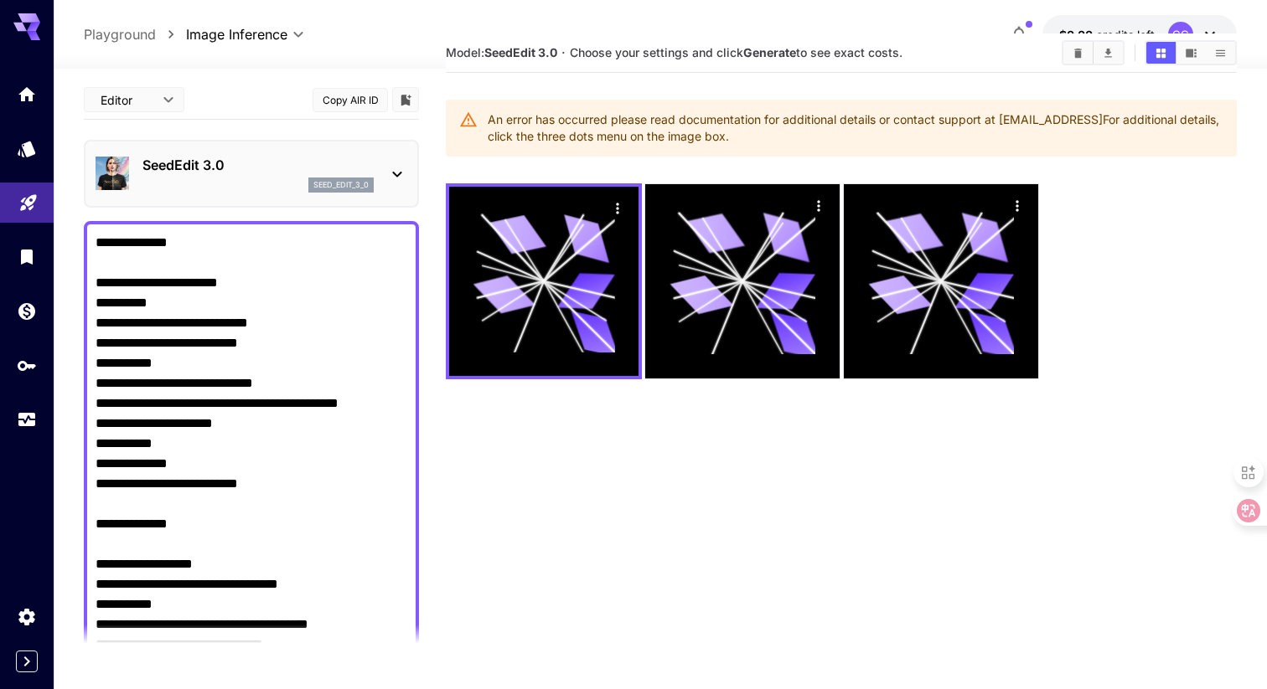
scroll to position [0, 0]
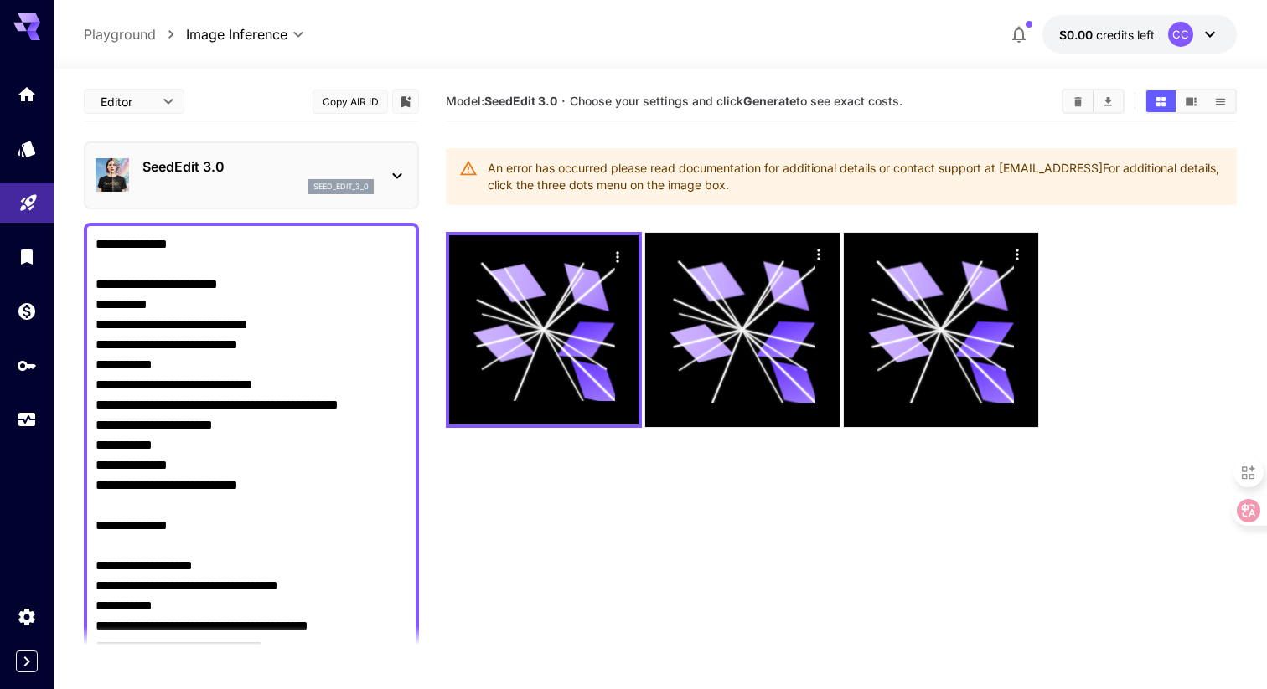
click at [772, 477] on section "Model: SeedEdit 3.0 · Choose your settings and click Generate to see exact cost…" at bounding box center [841, 426] width 791 height 689
click at [1238, 509] on icon at bounding box center [1236, 510] width 14 height 13
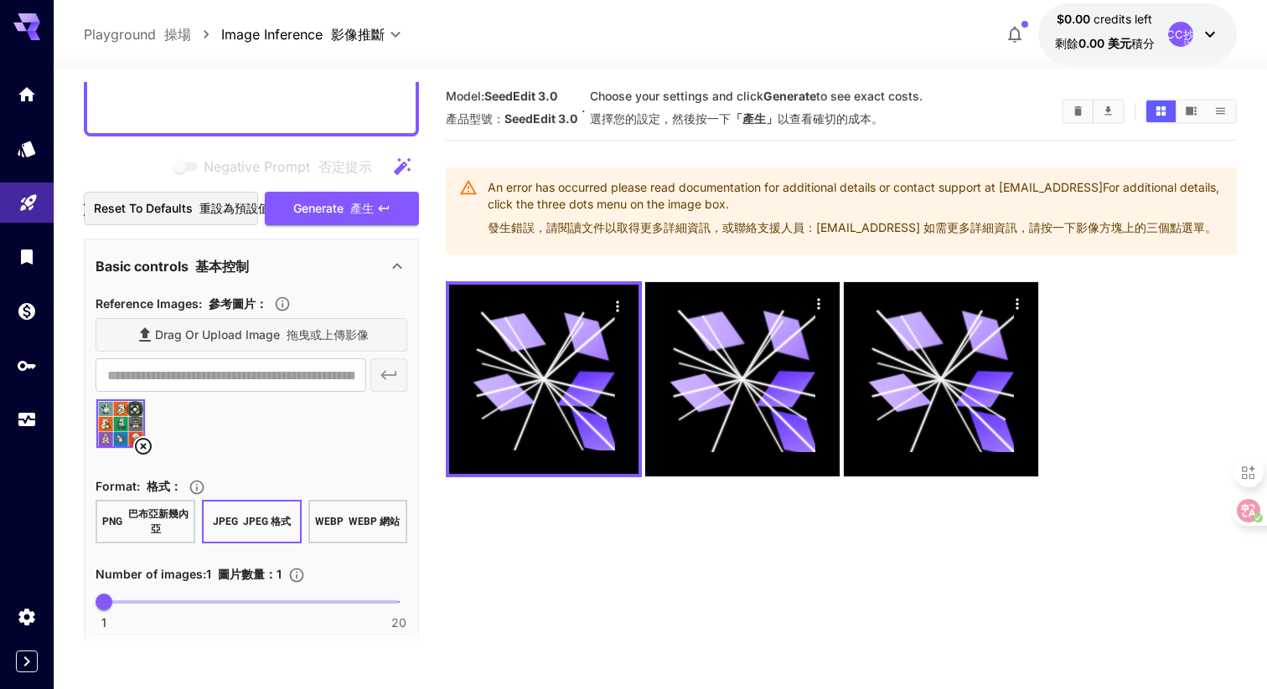
scroll to position [1632, 0]
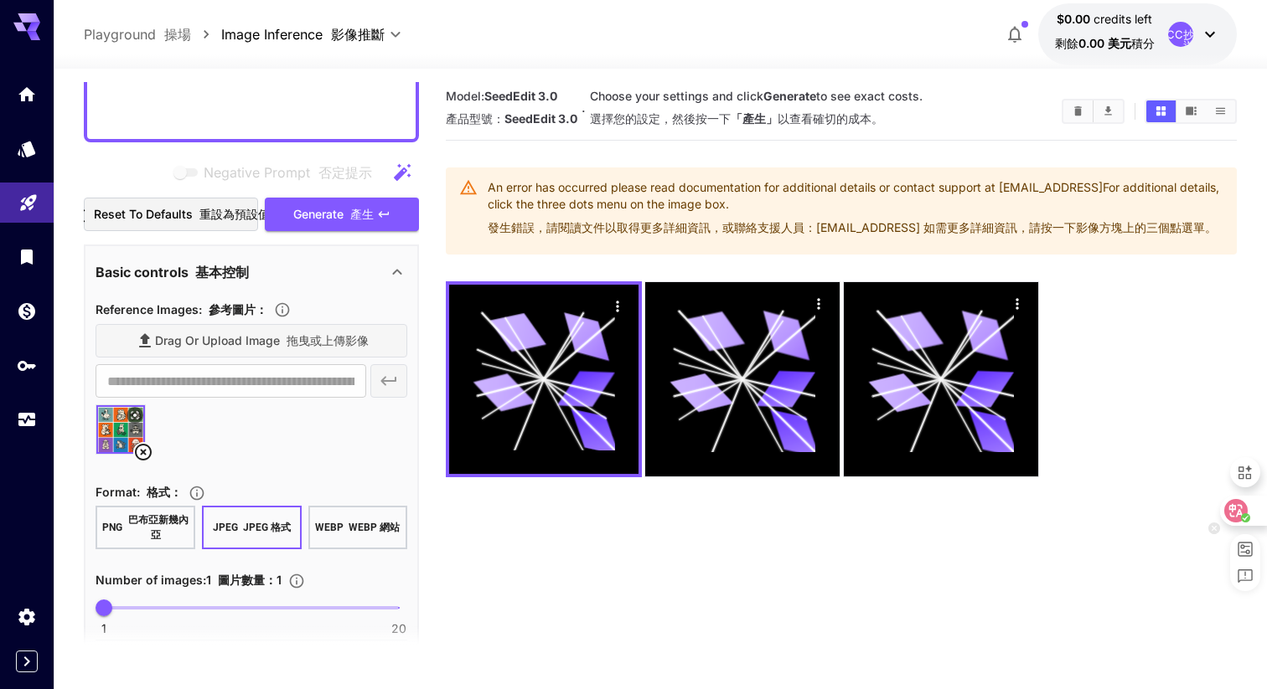
click at [1211, 530] on icon at bounding box center [1214, 529] width 12 height 12
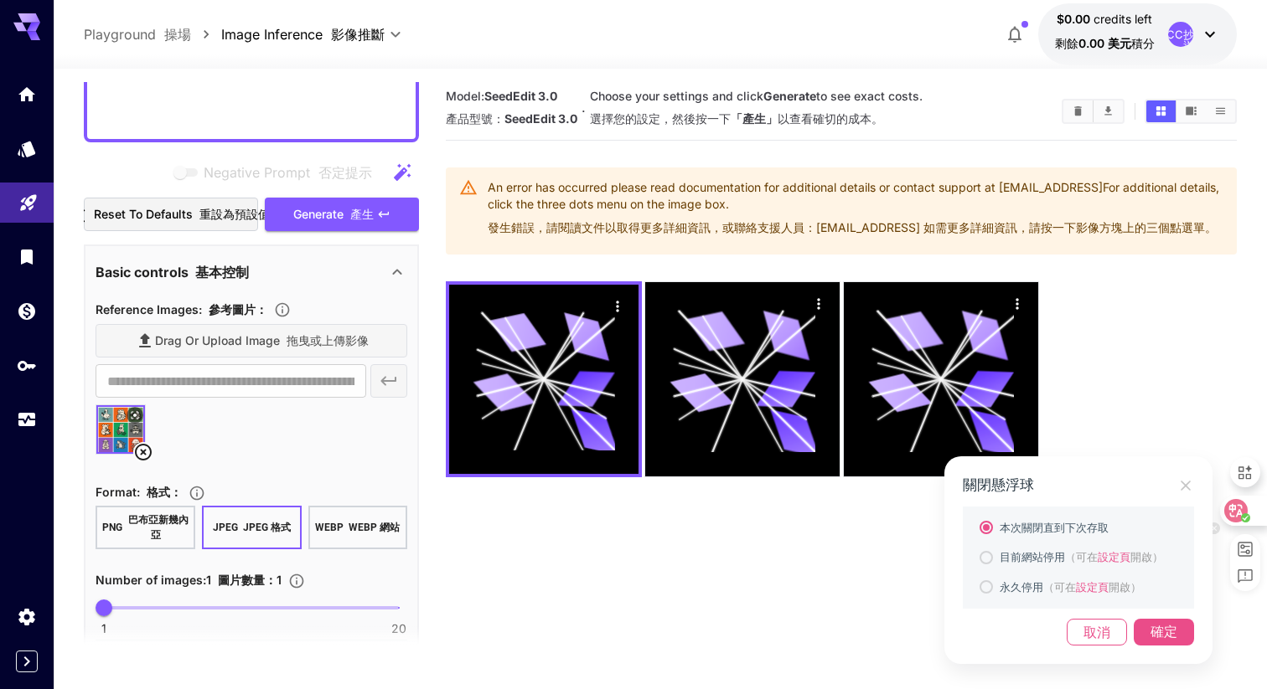
click at [377, 96] on div "關閉懸浮球 本次關閉直到下次存取 目前網站停用 （可在 設定頁 開啟） 永久停用 （可在 設定頁 開啟） 取消 確定" at bounding box center [633, 344] width 1267 height 689
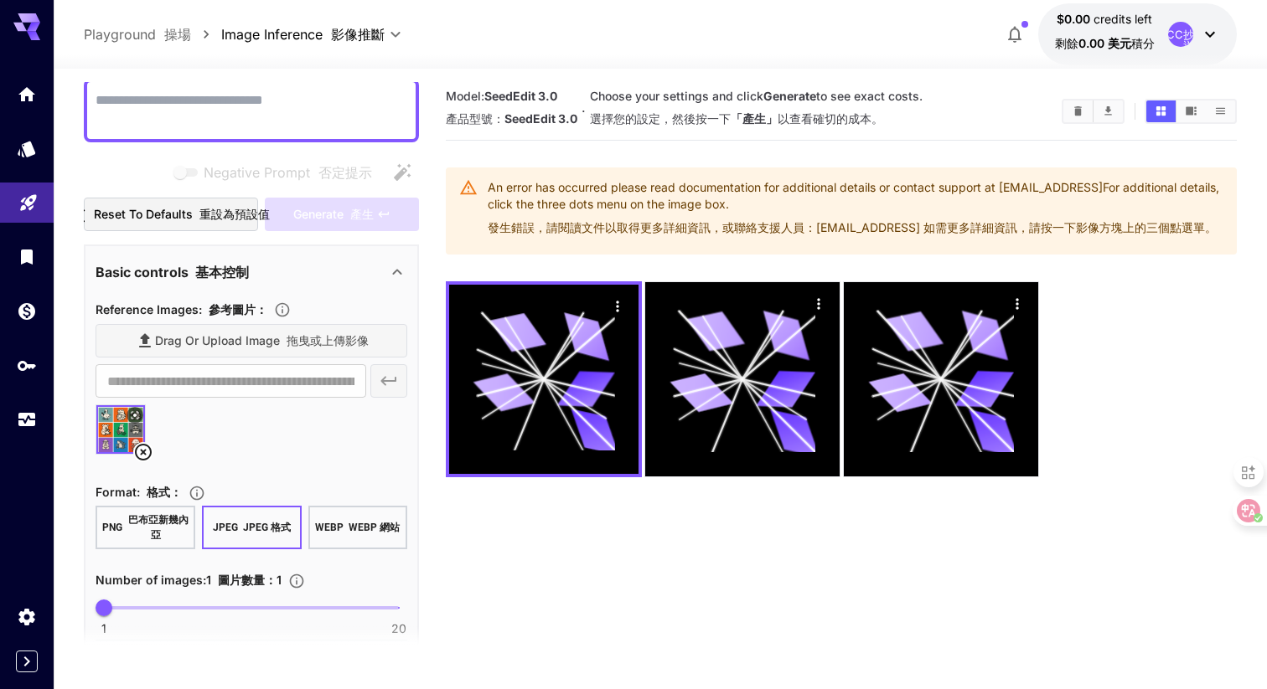
scroll to position [0, 0]
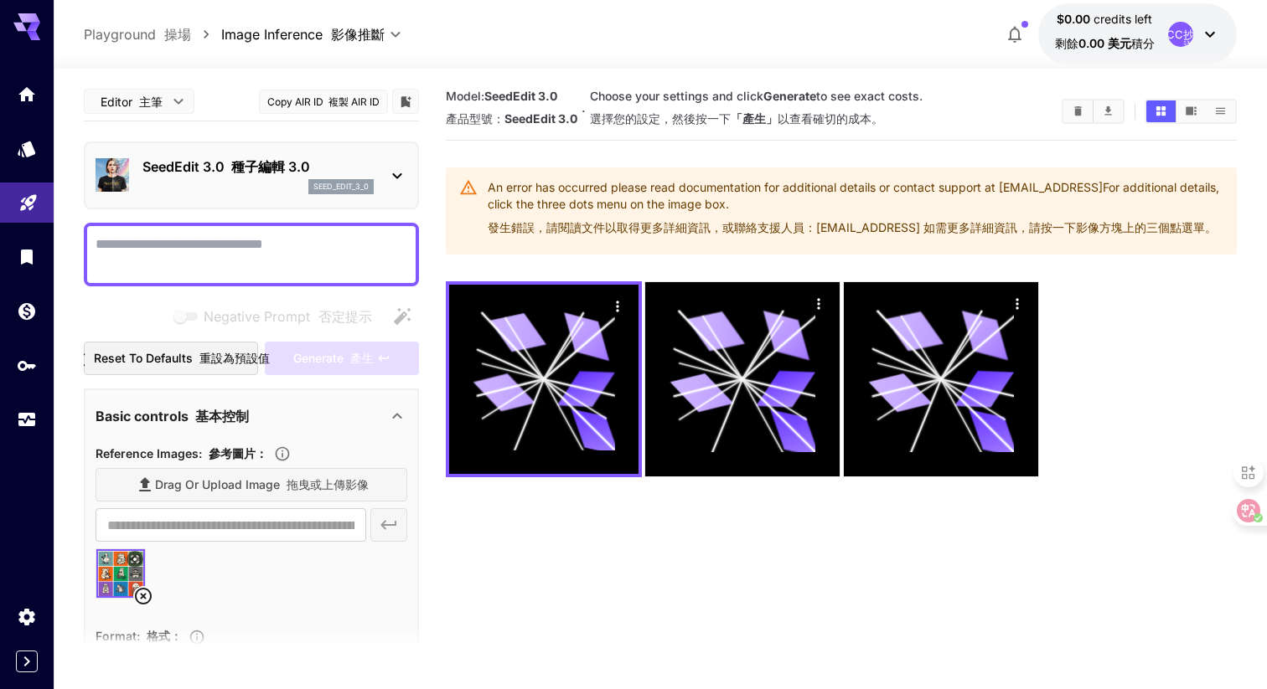
click at [440, 343] on main "**********" at bounding box center [660, 433] width 1153 height 703
click at [1245, 514] on circle at bounding box center [1245, 518] width 9 height 9
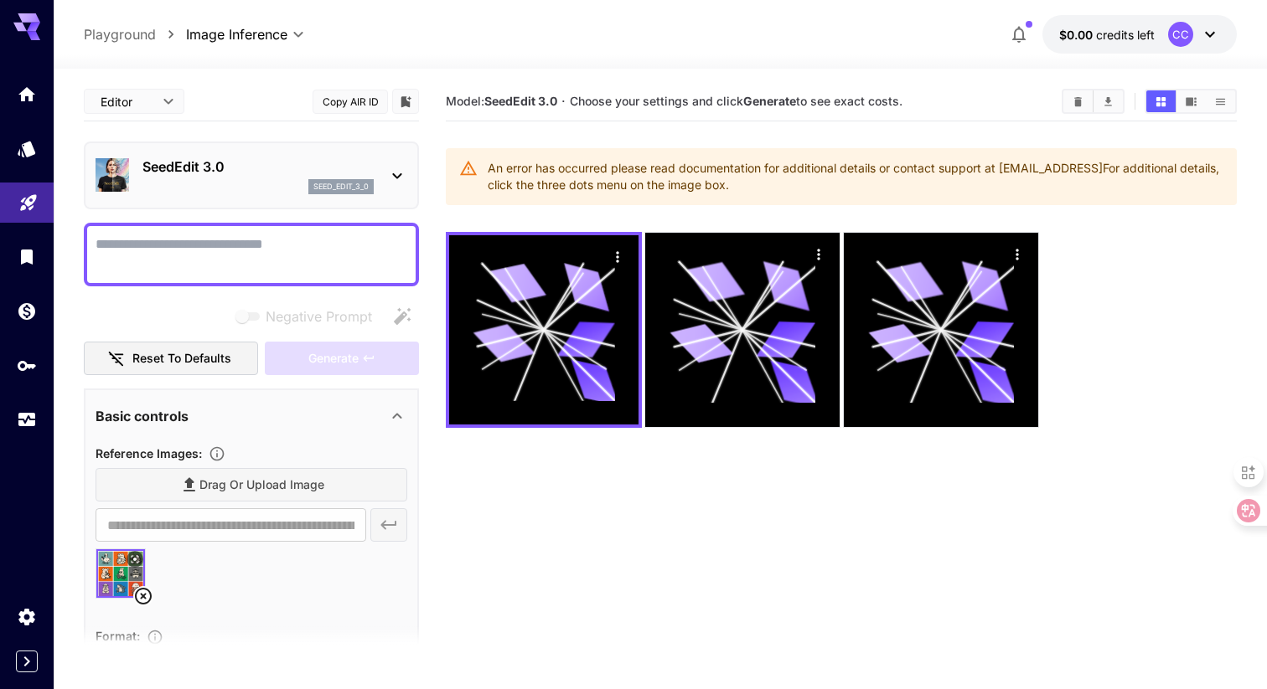
click at [277, 250] on textarea "Negative Prompt" at bounding box center [252, 255] width 312 height 40
type textarea "*"
type textarea "******"
click at [360, 363] on button "Generate" at bounding box center [342, 359] width 154 height 34
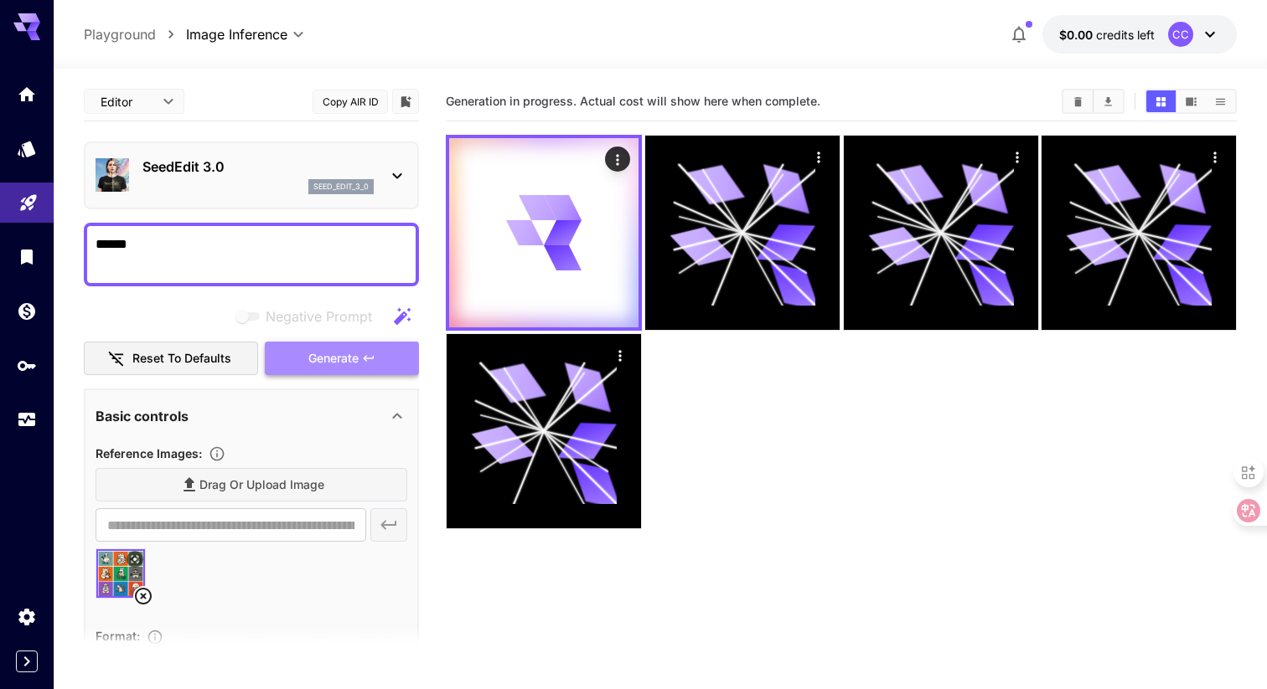
click at [357, 367] on span "Generate" at bounding box center [333, 359] width 50 height 21
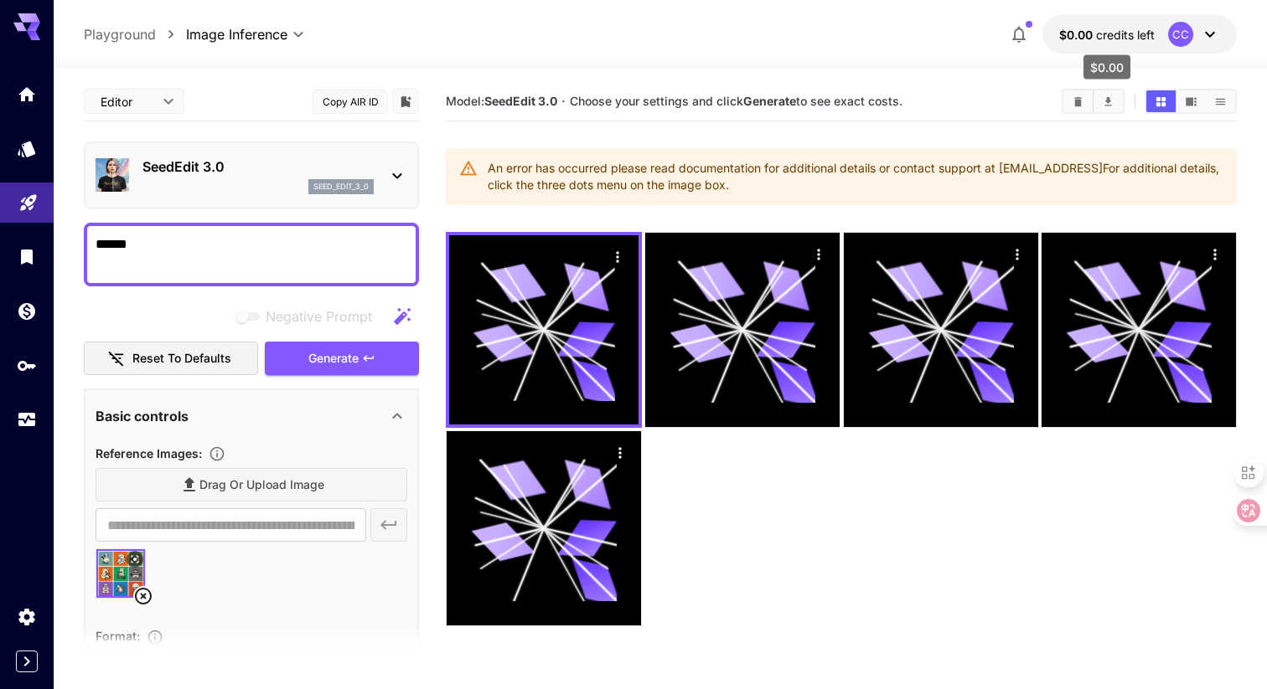
click at [1064, 39] on span "$0.00" at bounding box center [1077, 35] width 37 height 14
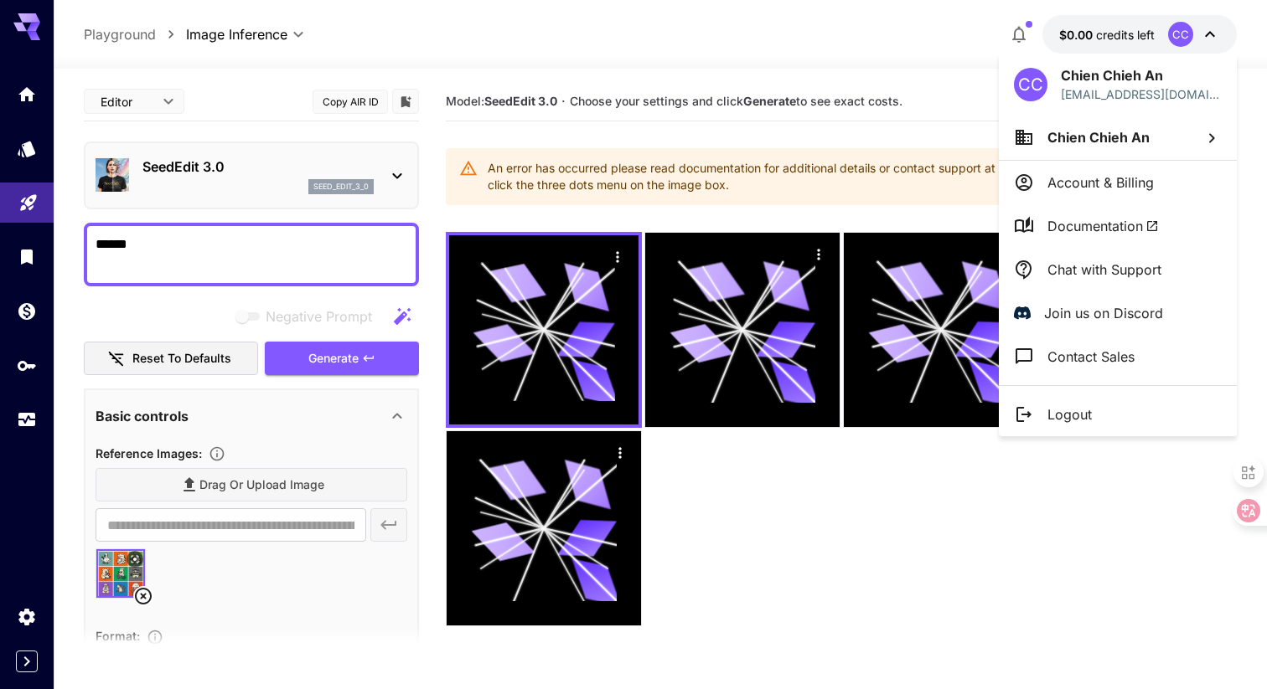
click at [1132, 49] on div at bounding box center [633, 344] width 1267 height 689
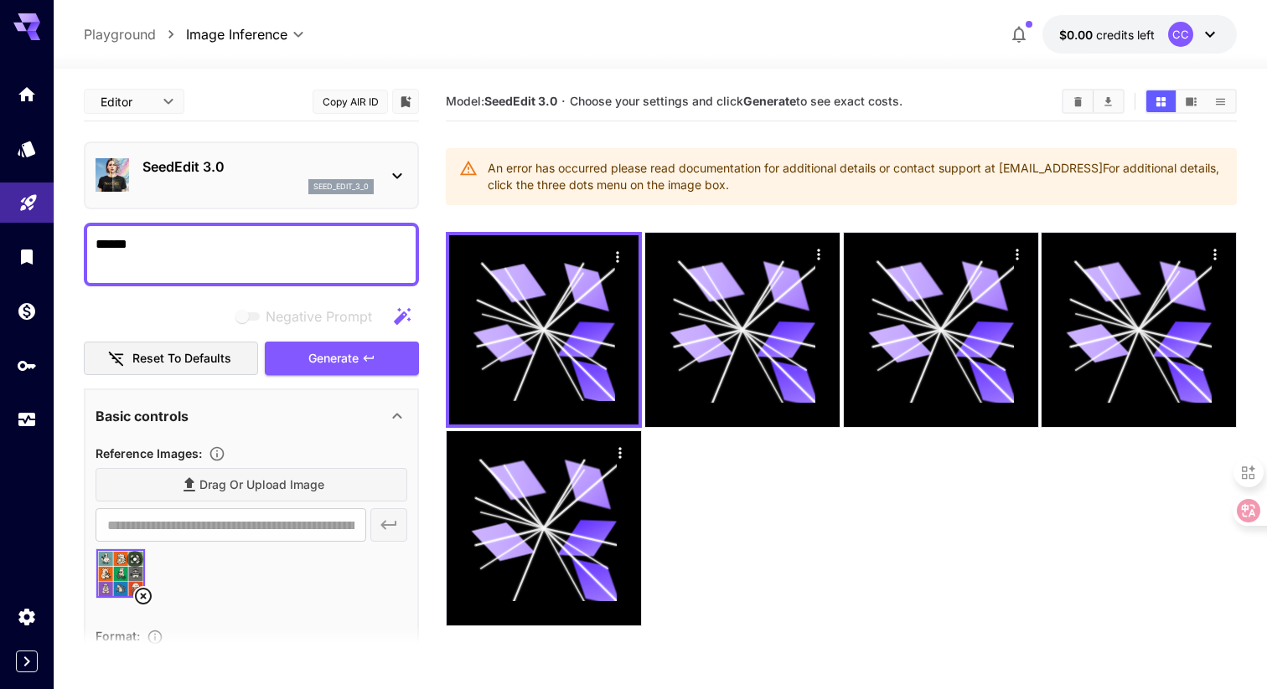
click at [1201, 36] on icon at bounding box center [1210, 34] width 20 height 20
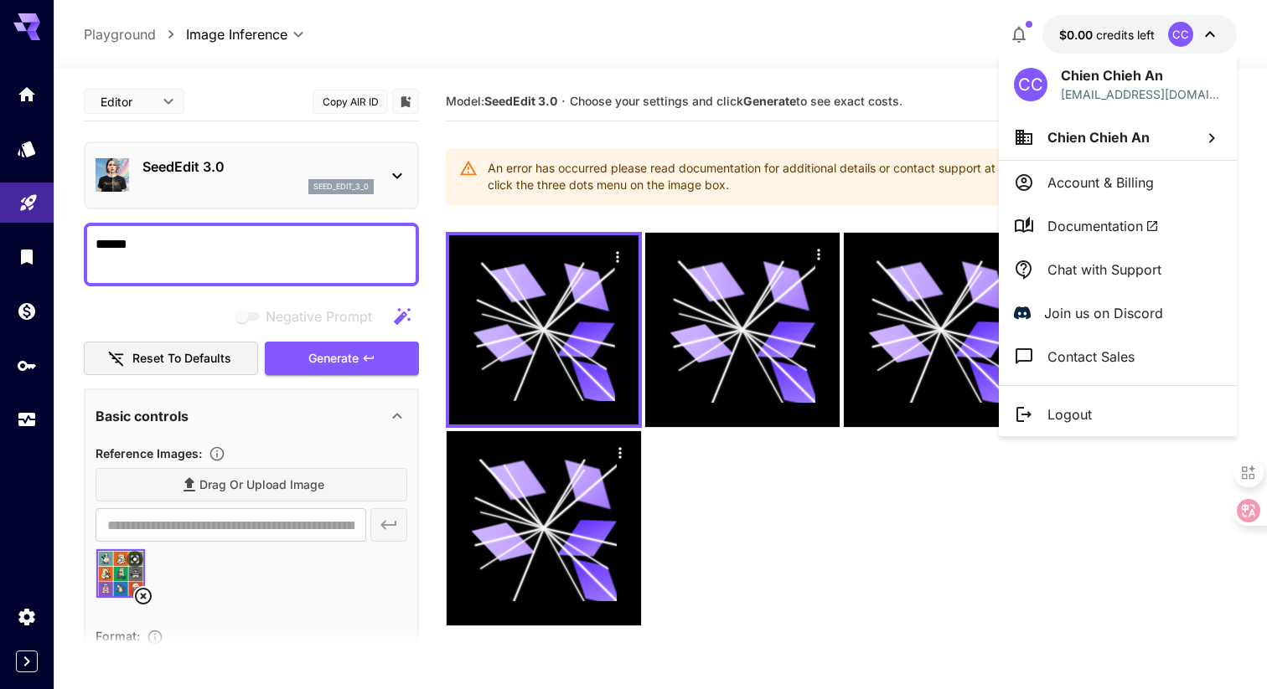
click at [1113, 185] on p "Account & Billing" at bounding box center [1100, 183] width 106 height 20
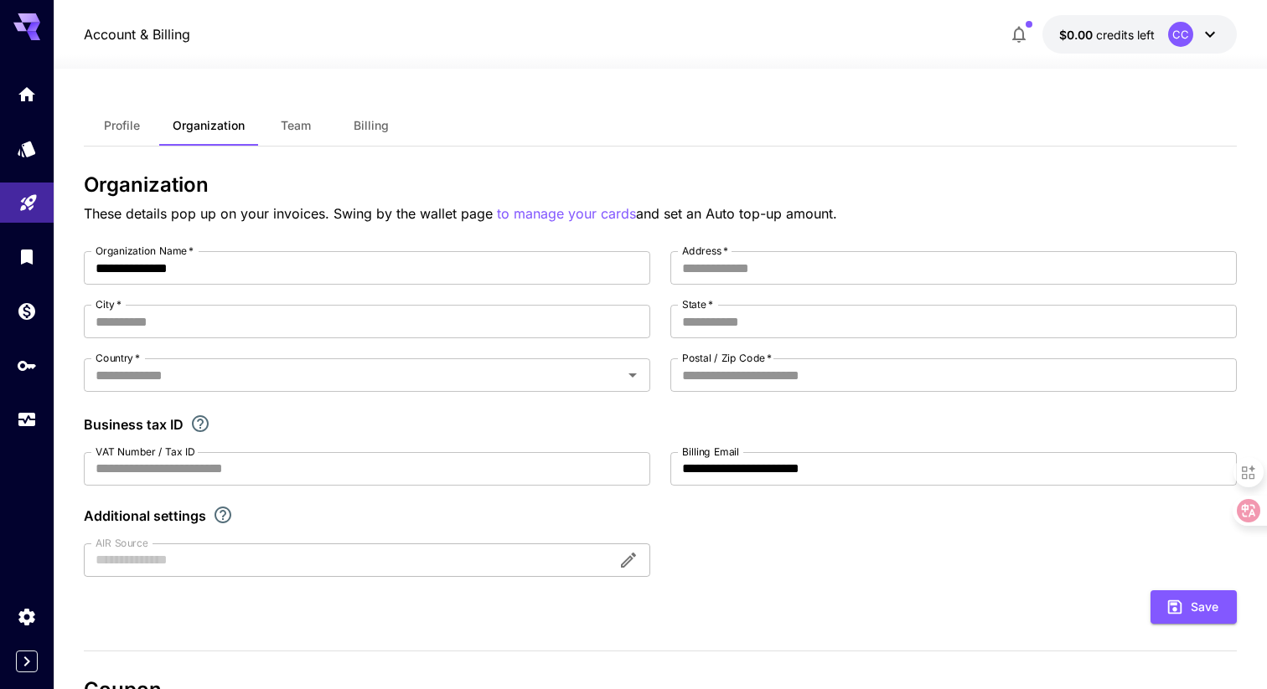
click at [32, 11] on div at bounding box center [27, 20] width 54 height 40
click at [29, 27] on icon at bounding box center [33, 27] width 13 height 9
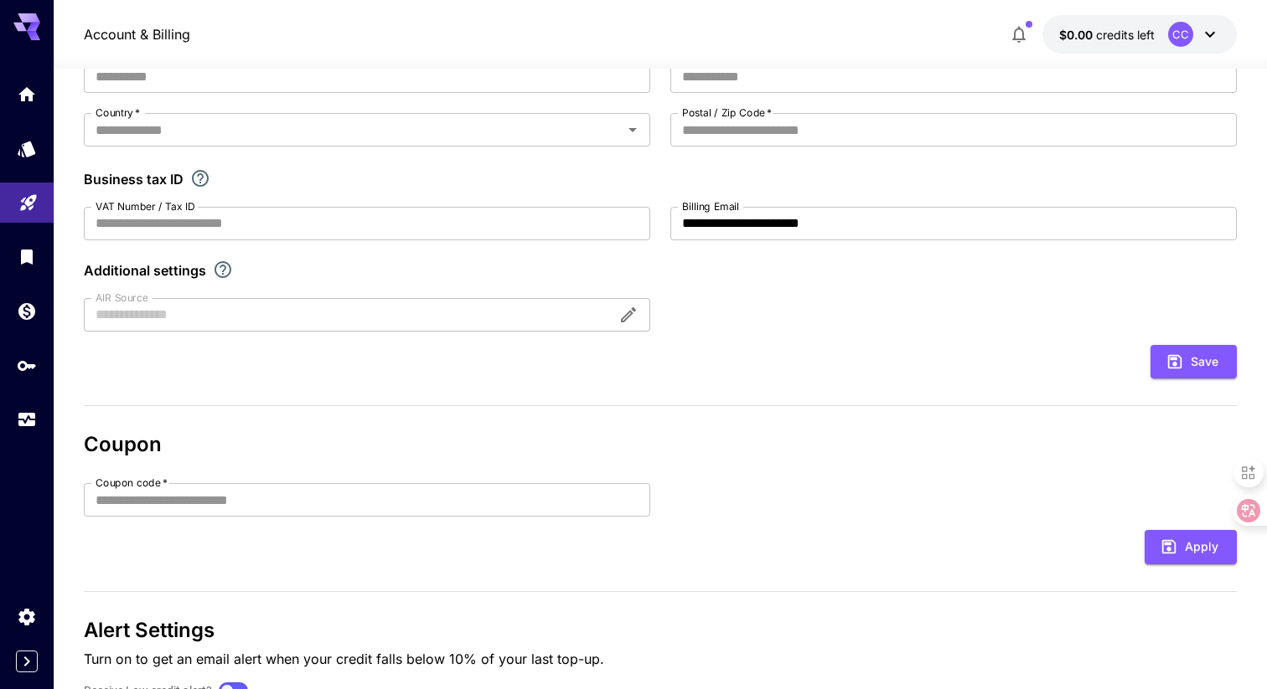
scroll to position [333, 0]
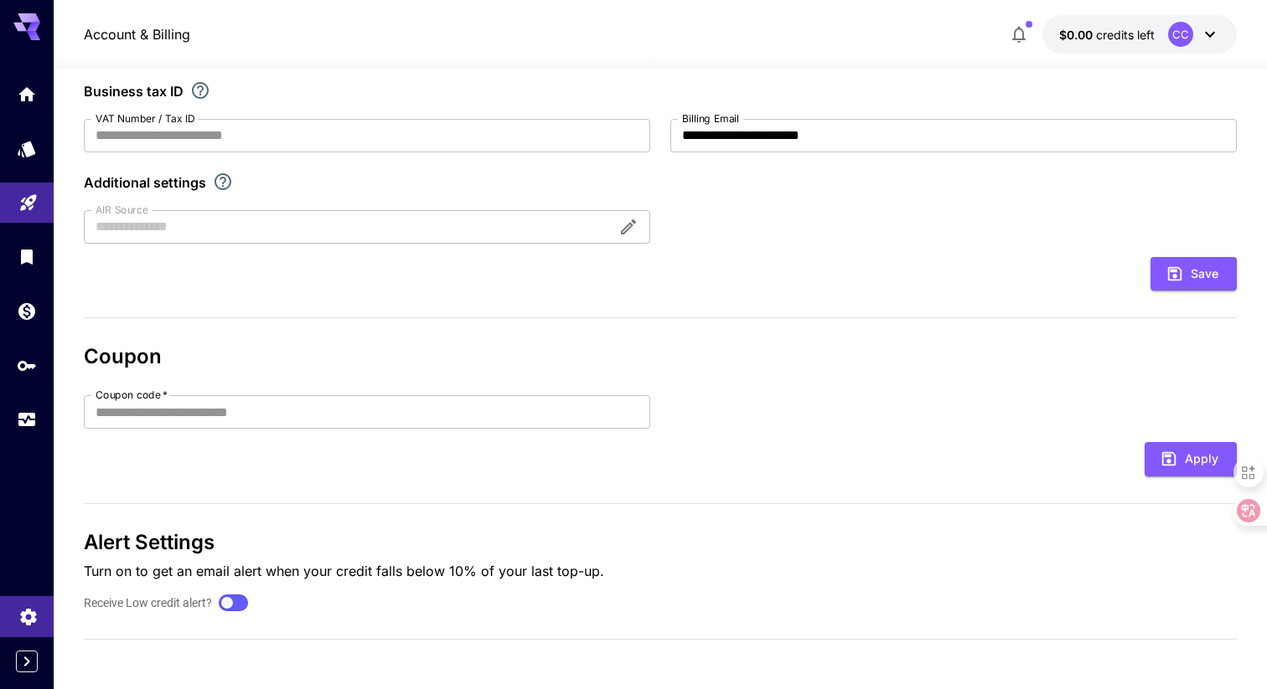
click at [29, 607] on icon "Settings" at bounding box center [28, 612] width 16 height 17
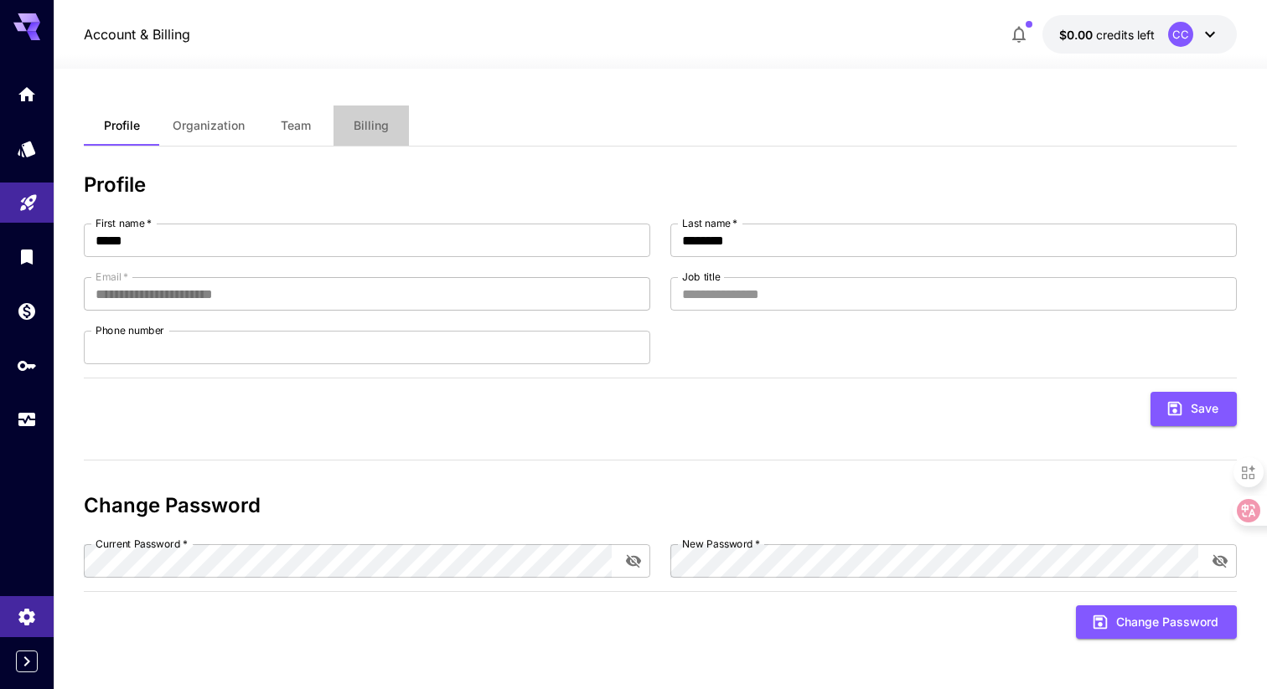
click at [375, 127] on span "Billing" at bounding box center [371, 125] width 35 height 15
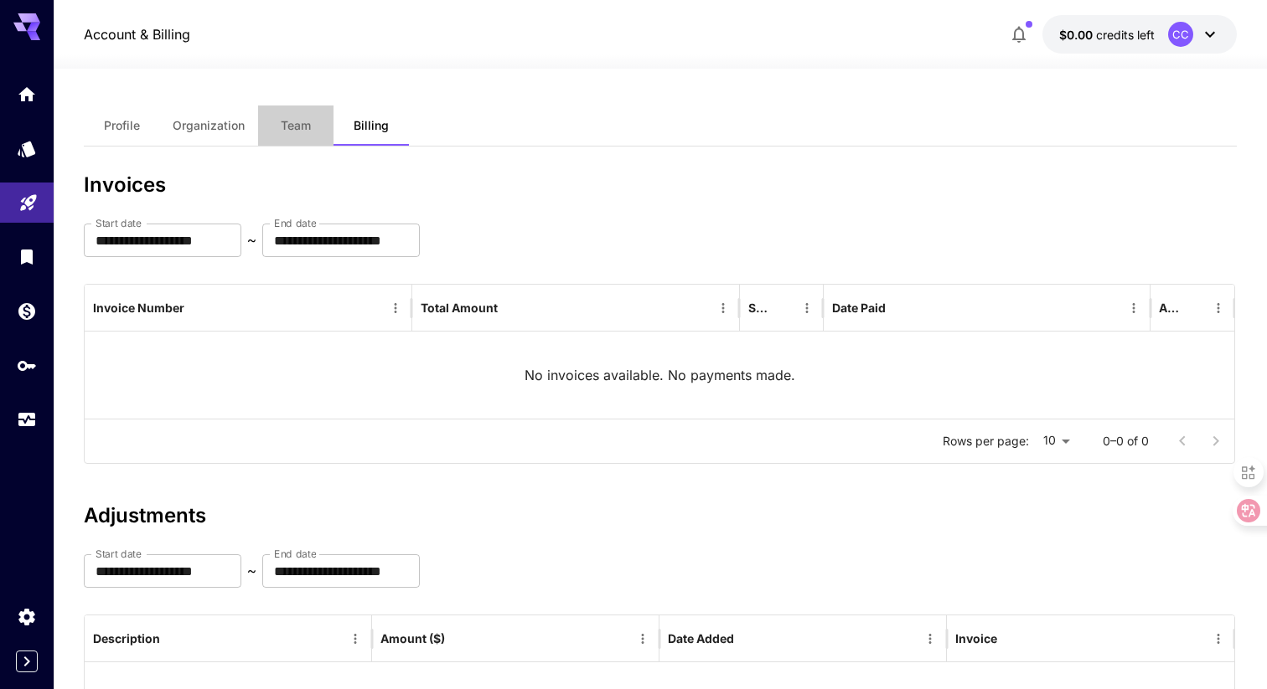
click at [306, 127] on span "Team" at bounding box center [296, 125] width 30 height 15
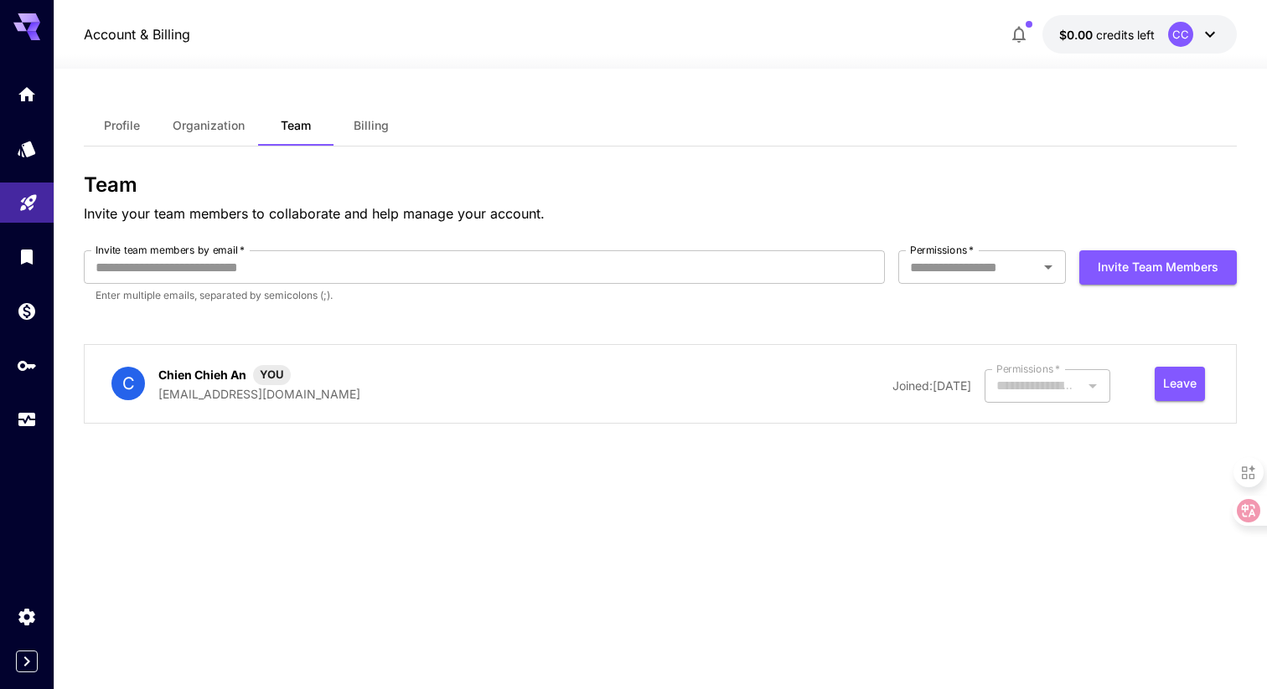
click at [374, 131] on span "Billing" at bounding box center [371, 125] width 35 height 15
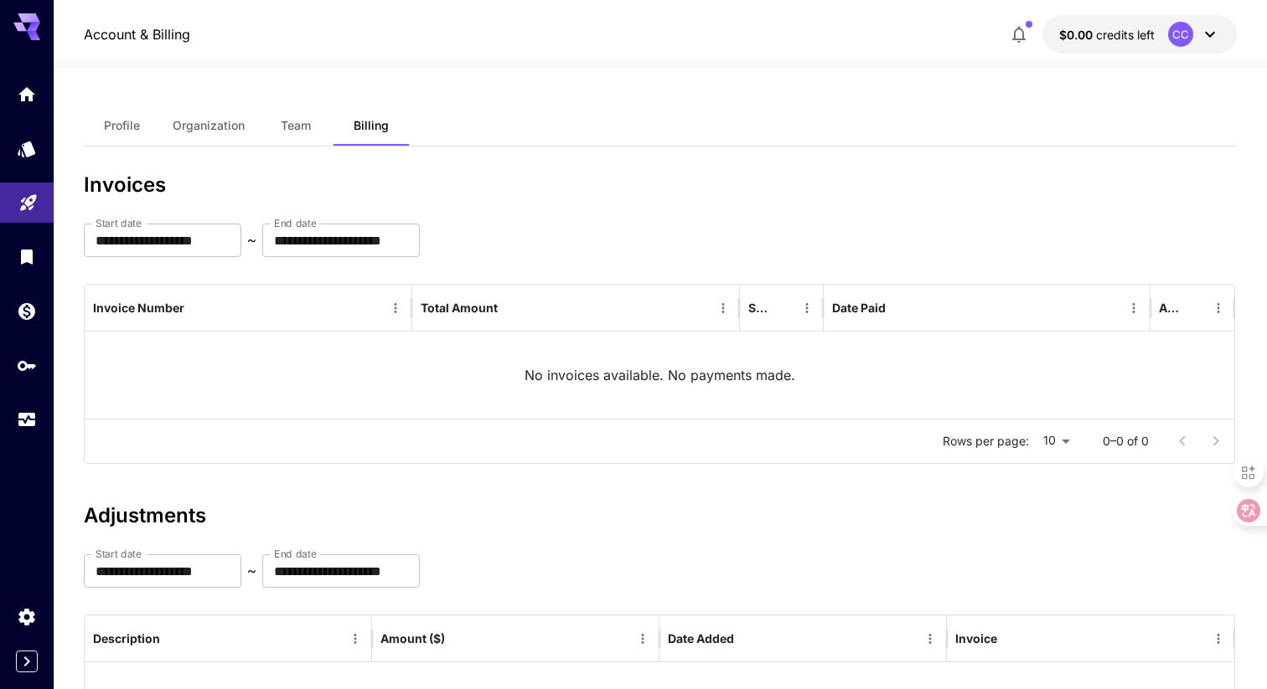
click at [272, 136] on button "Team" at bounding box center [295, 126] width 75 height 40
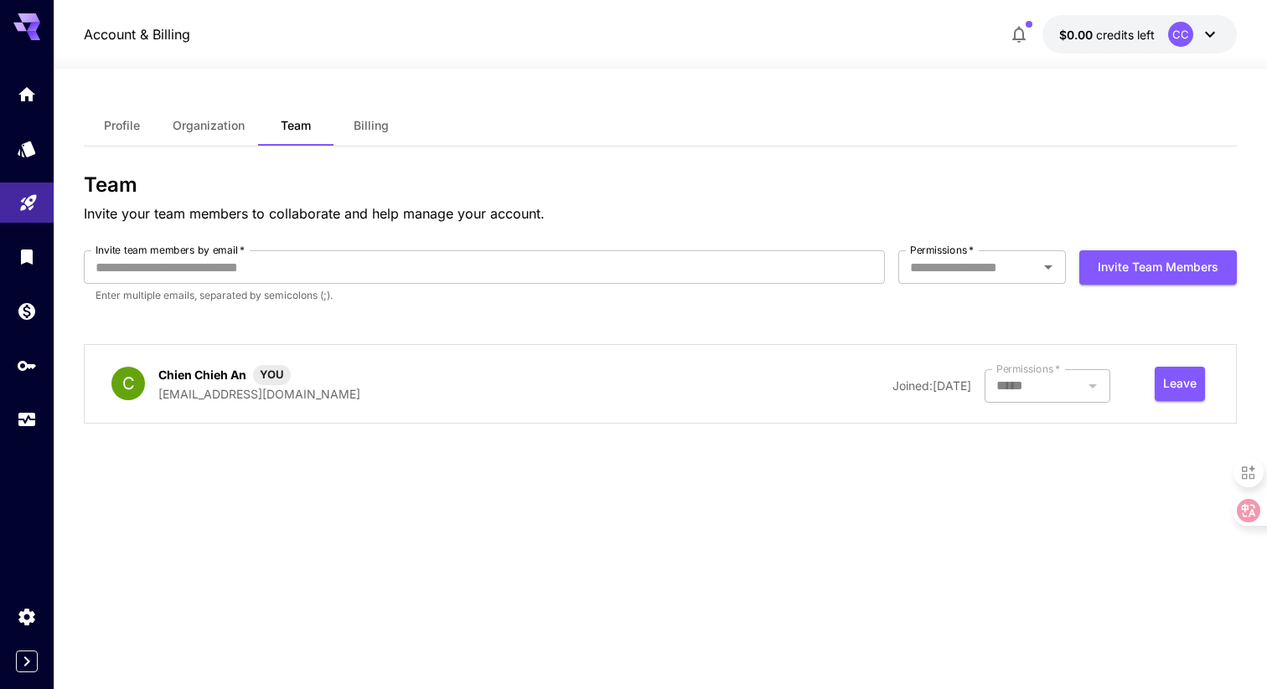
click at [218, 142] on button "Organization" at bounding box center [208, 126] width 99 height 40
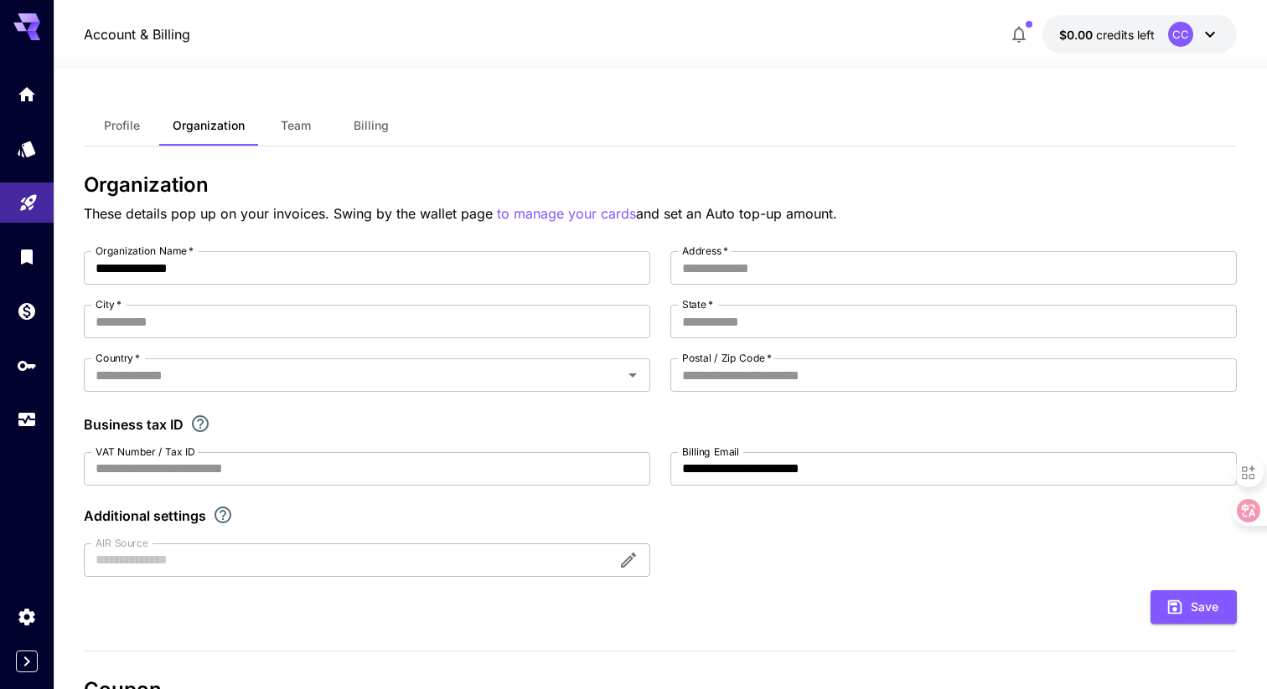
click at [156, 134] on button "Profile" at bounding box center [121, 126] width 75 height 40
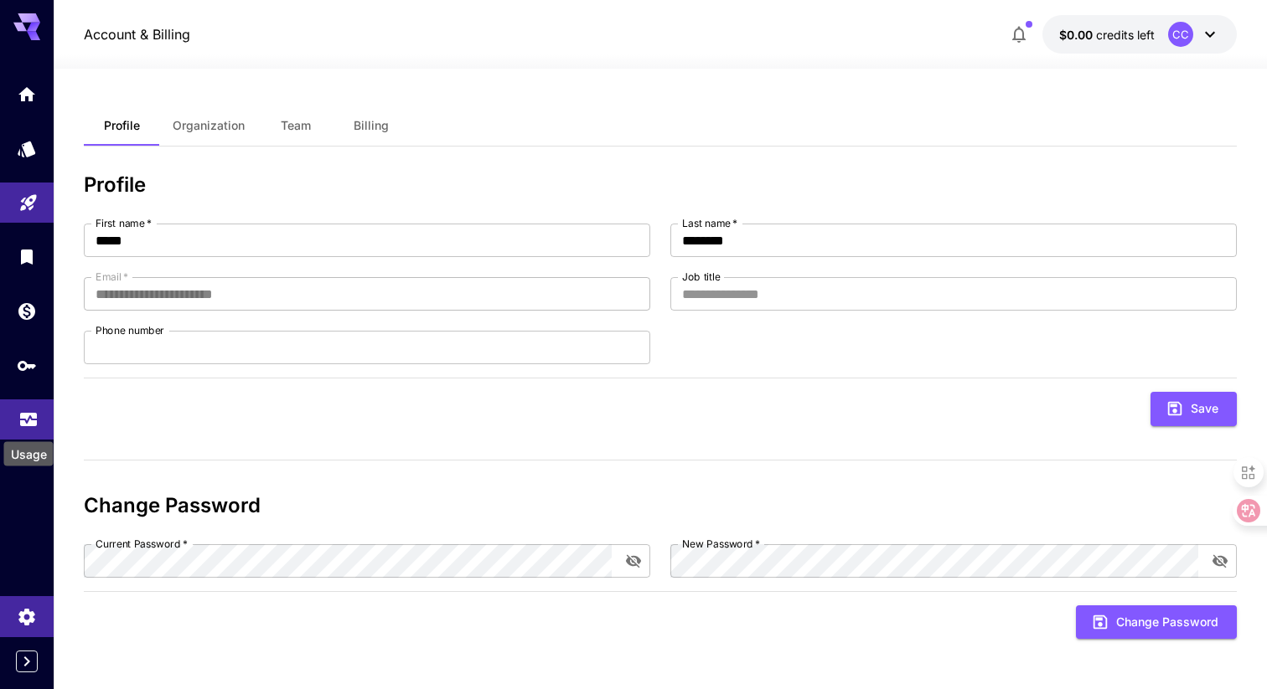
click at [29, 421] on icon "Usage" at bounding box center [28, 417] width 17 height 8
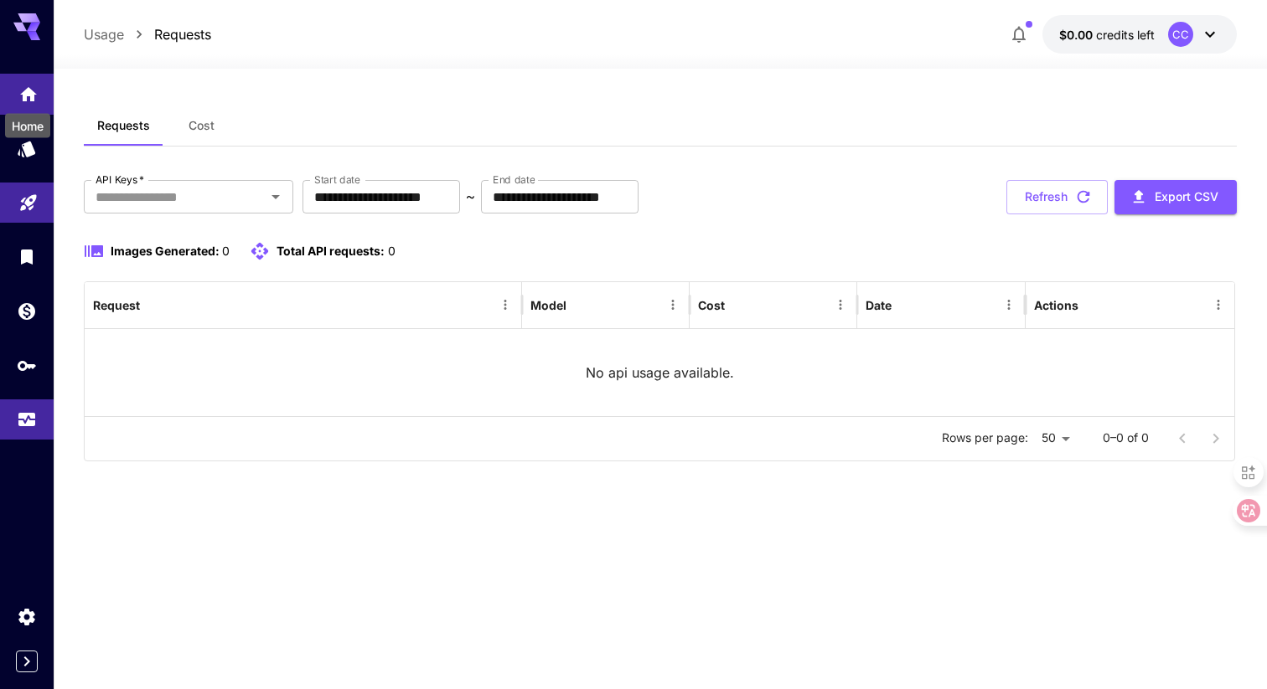
click at [37, 91] on icon "Home" at bounding box center [28, 90] width 20 height 20
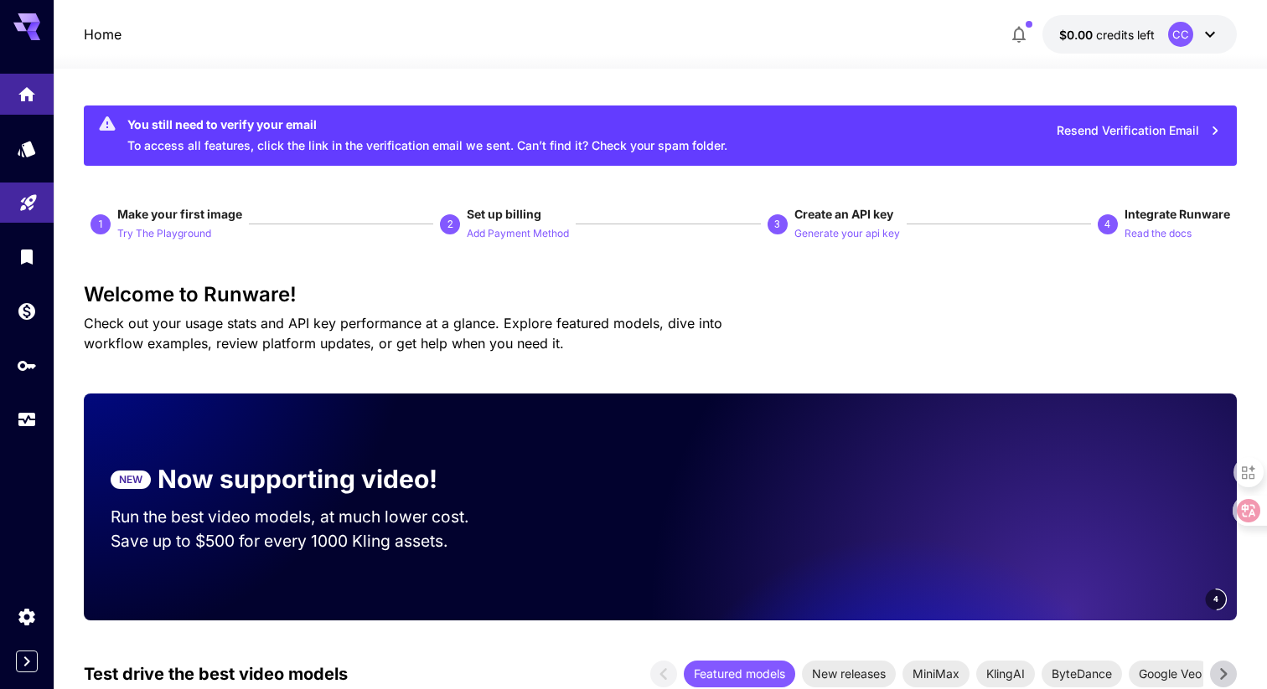
click at [482, 135] on div "You still need to verify your email To access all features, click the link in t…" at bounding box center [427, 136] width 600 height 50
click at [1128, 120] on button "Resend Verification Email" at bounding box center [1138, 131] width 183 height 34
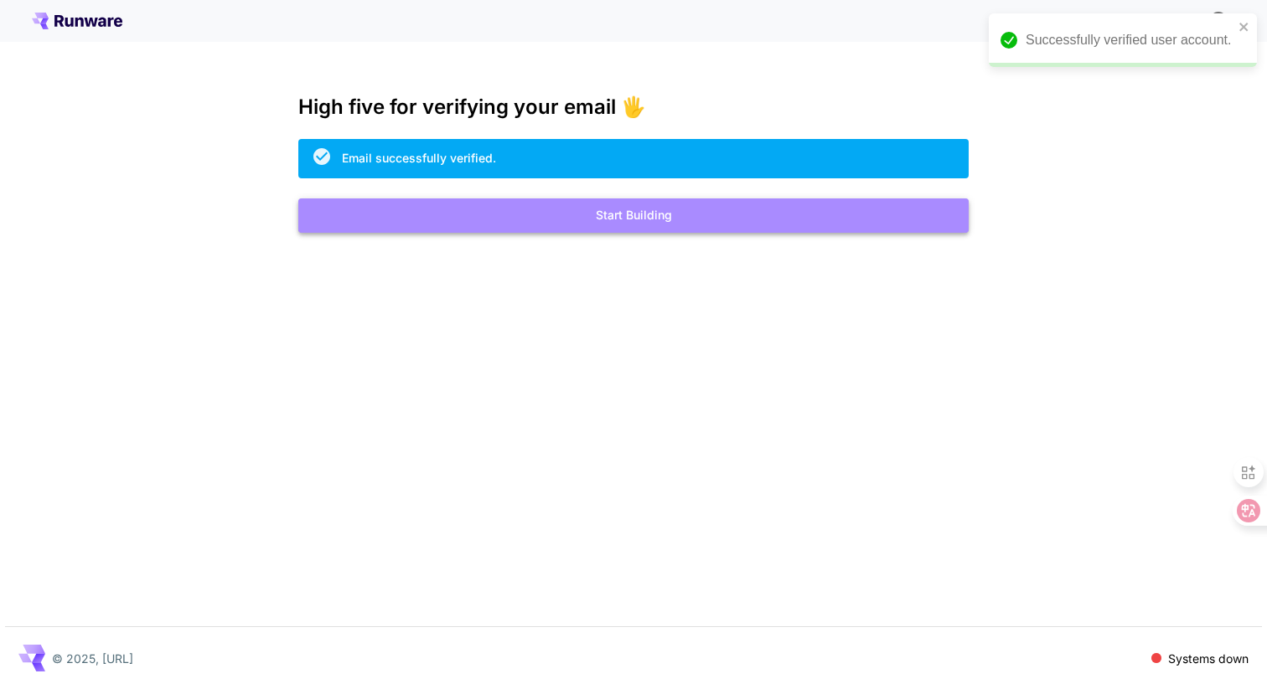
click at [573, 217] on button "Start Building" at bounding box center [633, 216] width 670 height 34
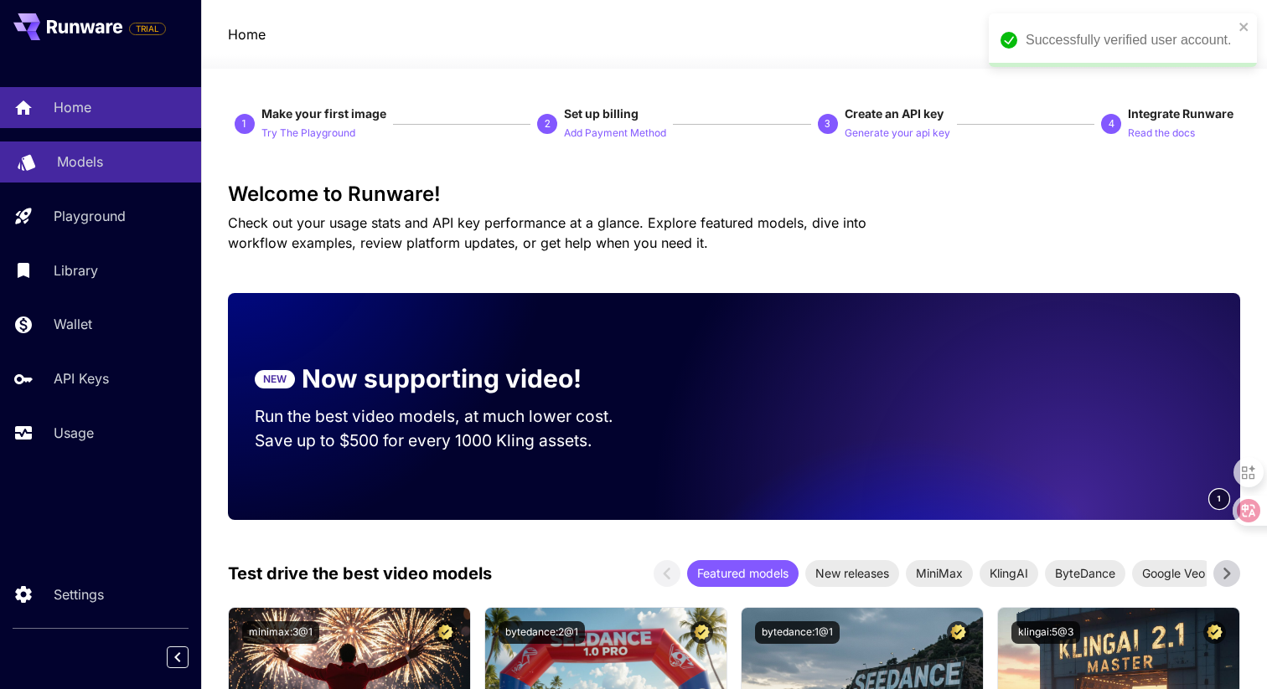
click at [106, 153] on div "Models" at bounding box center [122, 162] width 131 height 20
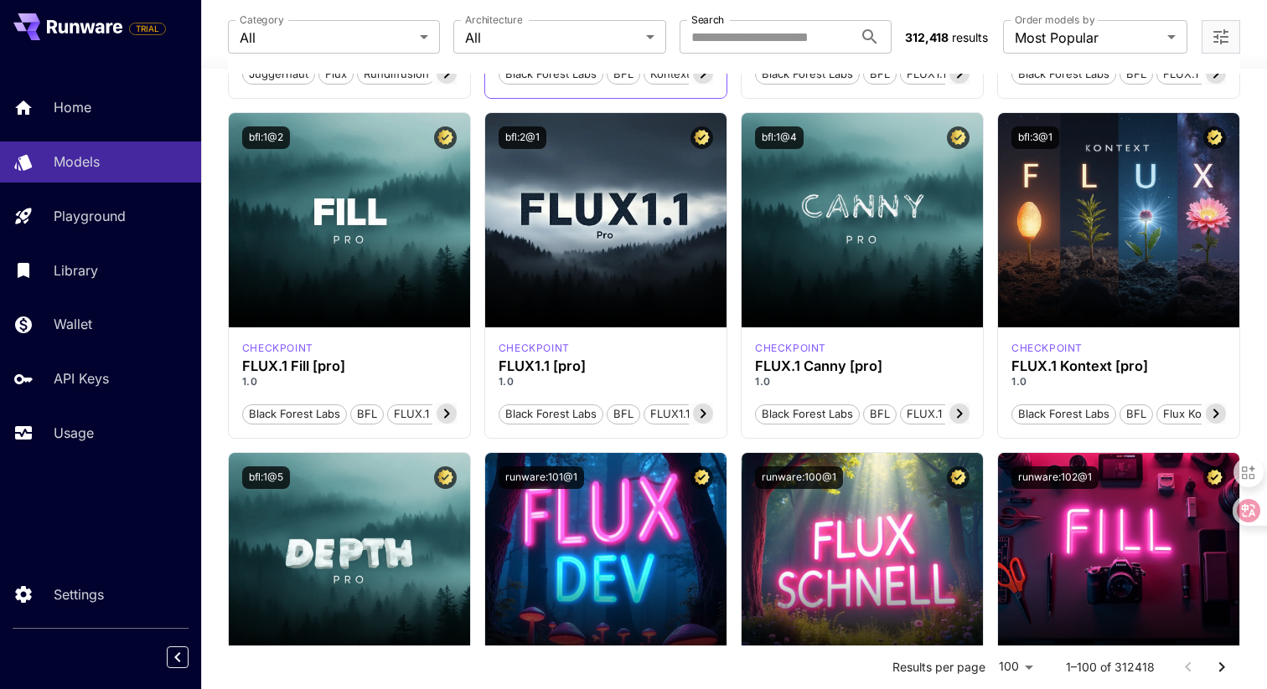
scroll to position [769, 0]
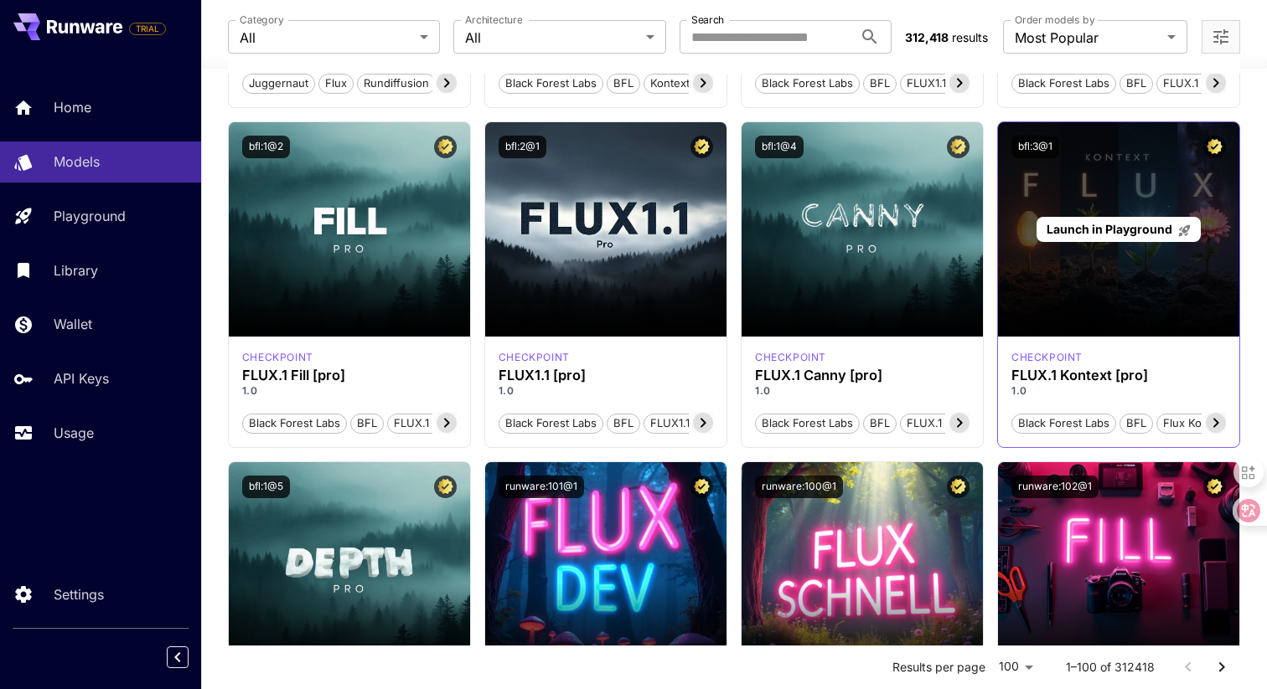
click at [1118, 257] on div "Launch in Playground" at bounding box center [1118, 229] width 241 height 214
click at [1092, 232] on span "Launch in Playground" at bounding box center [1109, 229] width 126 height 14
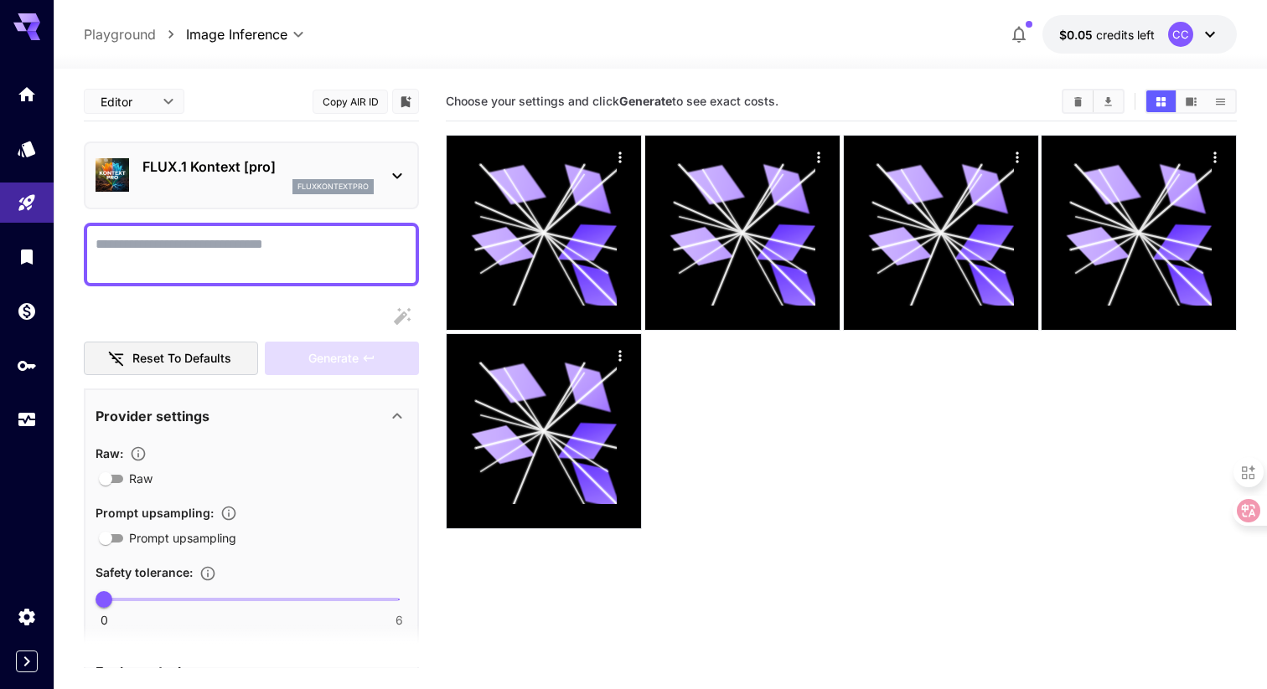
click at [157, 258] on textarea "Raw" at bounding box center [252, 255] width 312 height 40
paste textarea "**********"
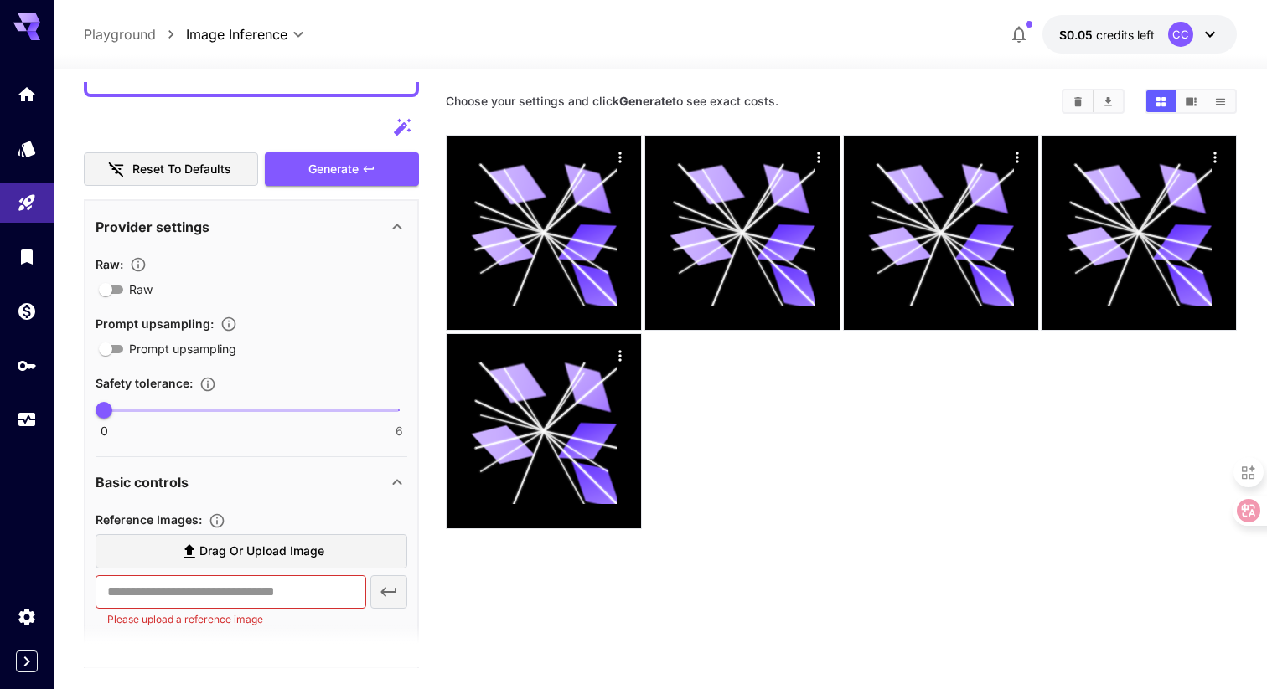
scroll to position [2044, 0]
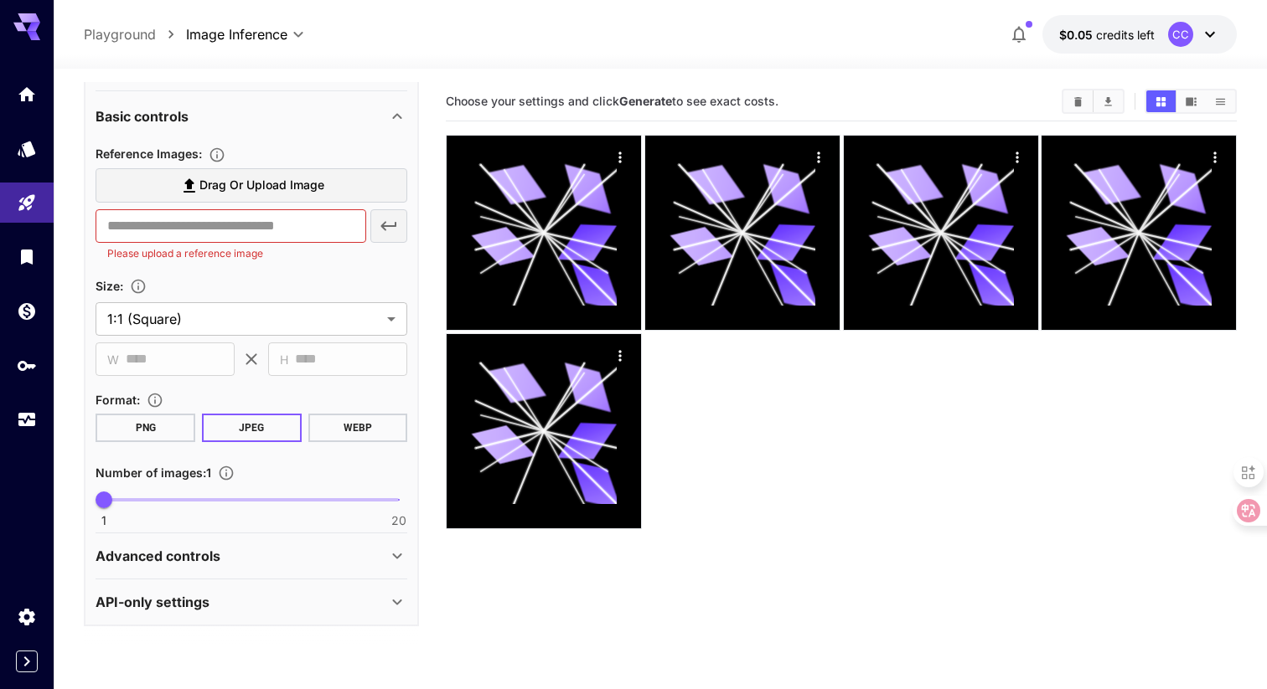
type textarea "**********"
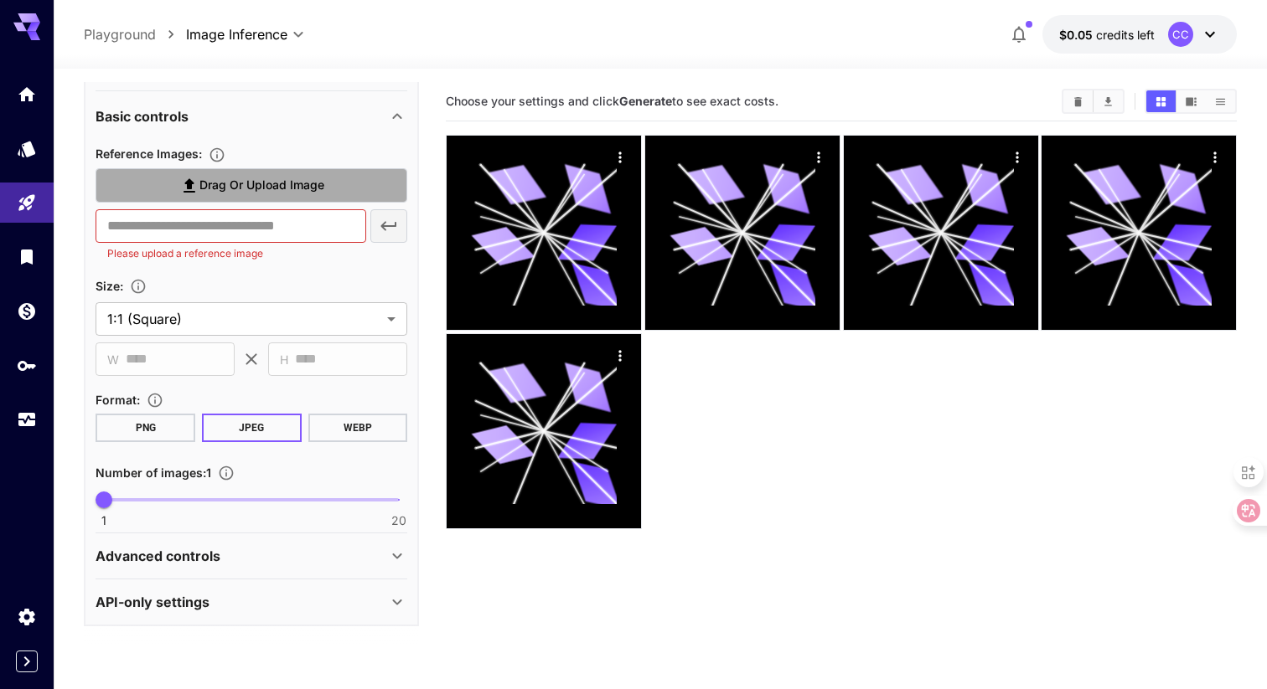
click at [283, 178] on span "Drag or upload image" at bounding box center [261, 185] width 125 height 21
click at [0, 0] on input "Drag or upload image" at bounding box center [0, 0] width 0 height 0
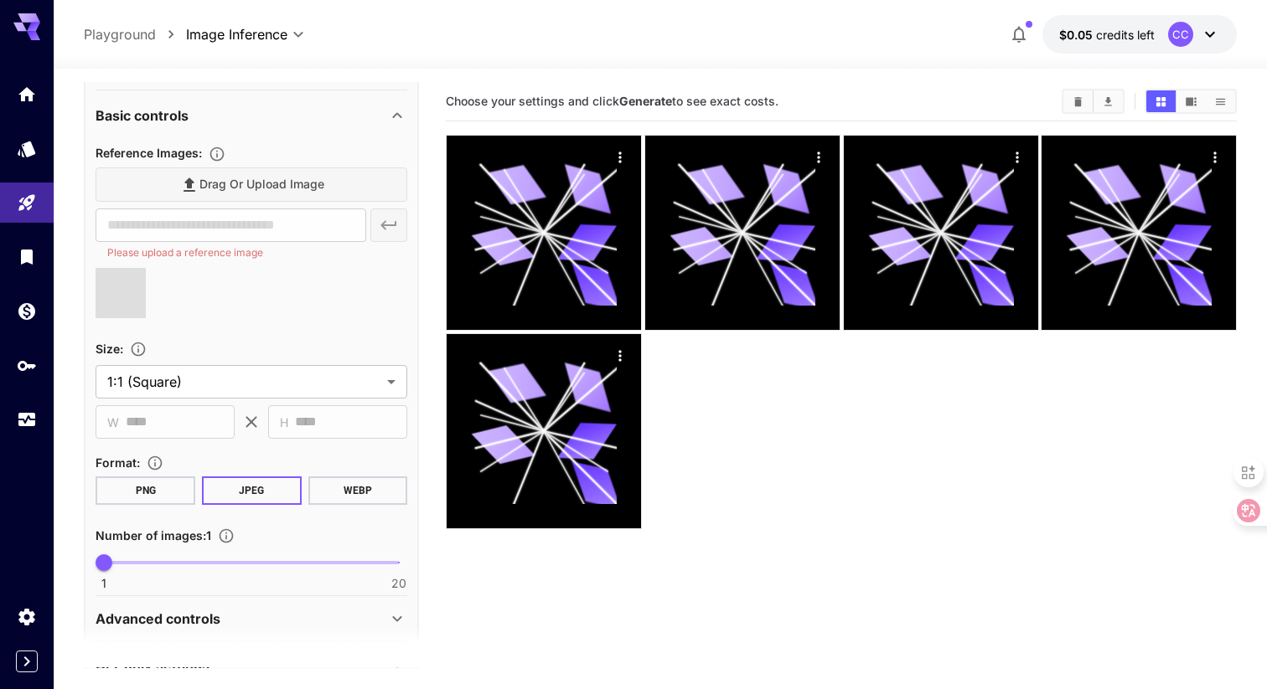
type input "**********"
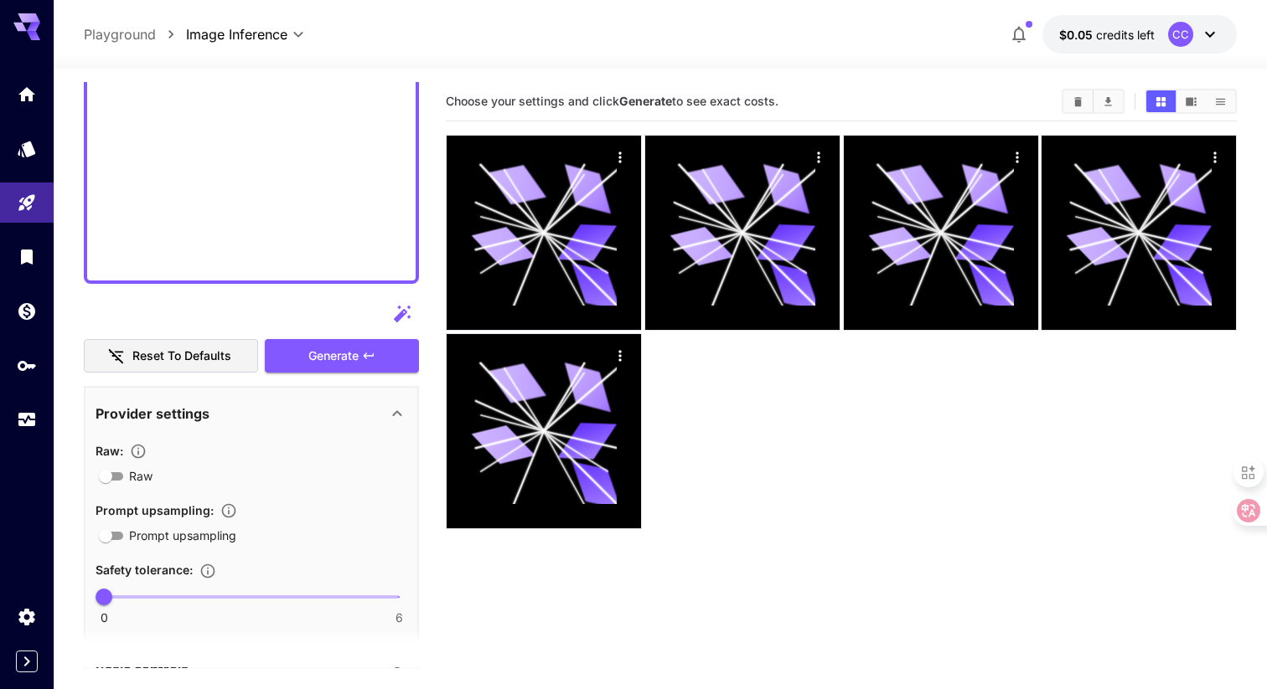
scroll to position [1373, 0]
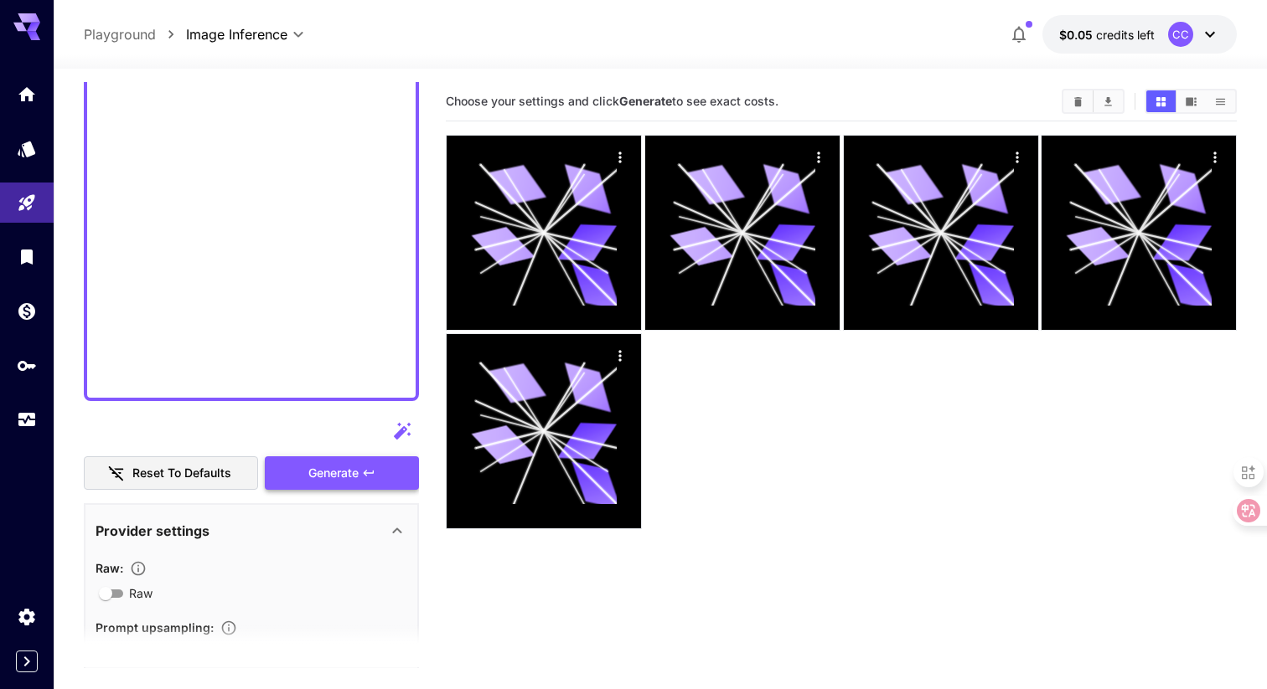
click at [308, 475] on span "Generate" at bounding box center [333, 473] width 50 height 21
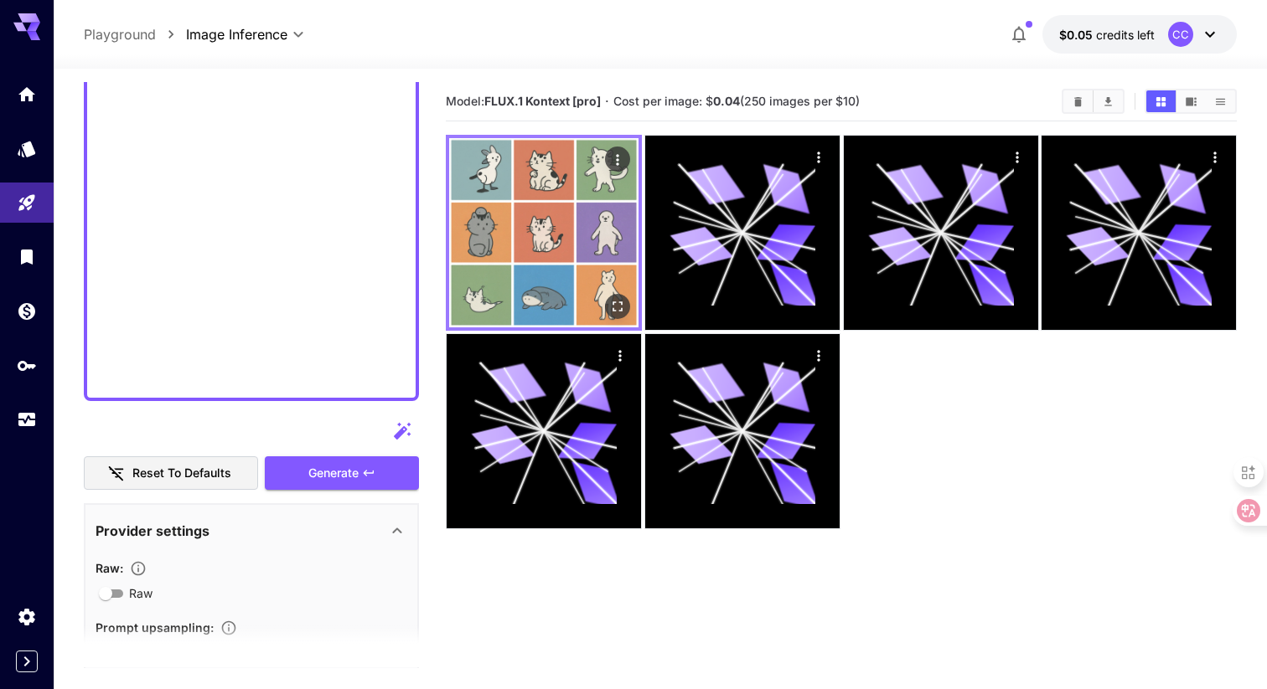
click at [521, 220] on img at bounding box center [543, 232] width 189 height 189
click at [617, 314] on icon "Open in fullscreen" at bounding box center [617, 306] width 17 height 17
click at [543, 225] on img at bounding box center [543, 232] width 189 height 189
click at [529, 209] on img at bounding box center [543, 232] width 189 height 189
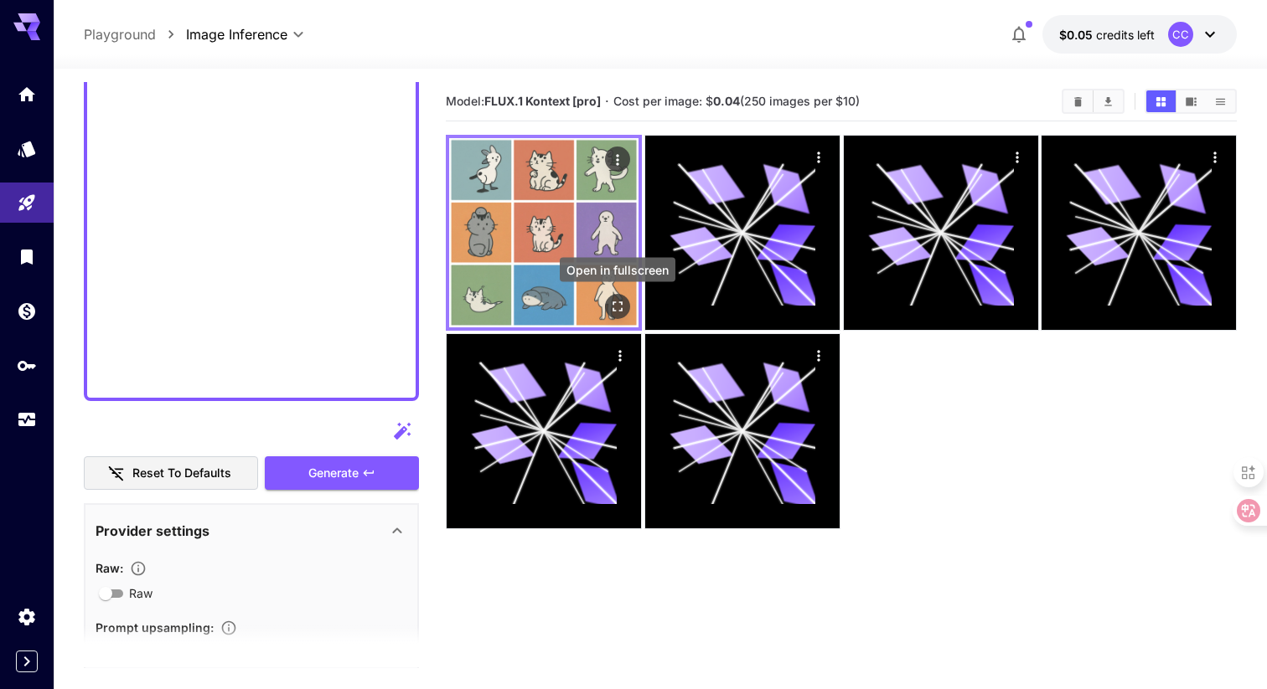
click at [617, 303] on icon "Open in fullscreen" at bounding box center [617, 306] width 17 height 17
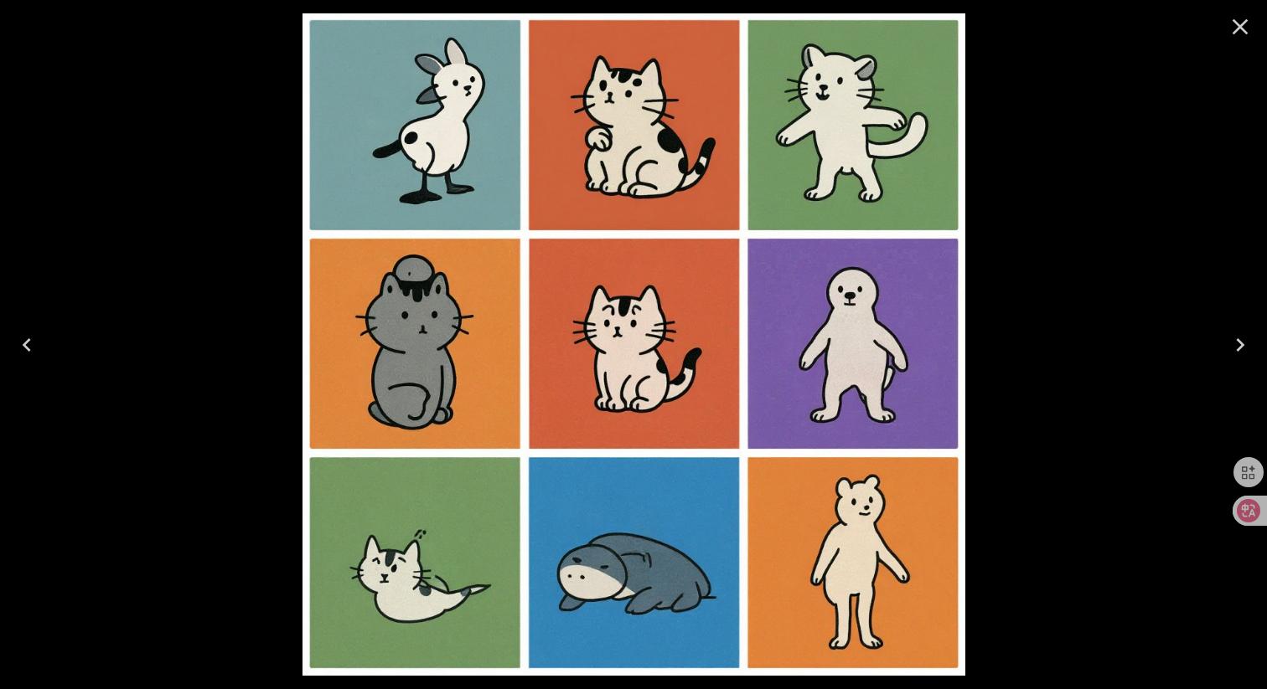
click at [1241, 29] on icon "Close" at bounding box center [1240, 26] width 27 height 27
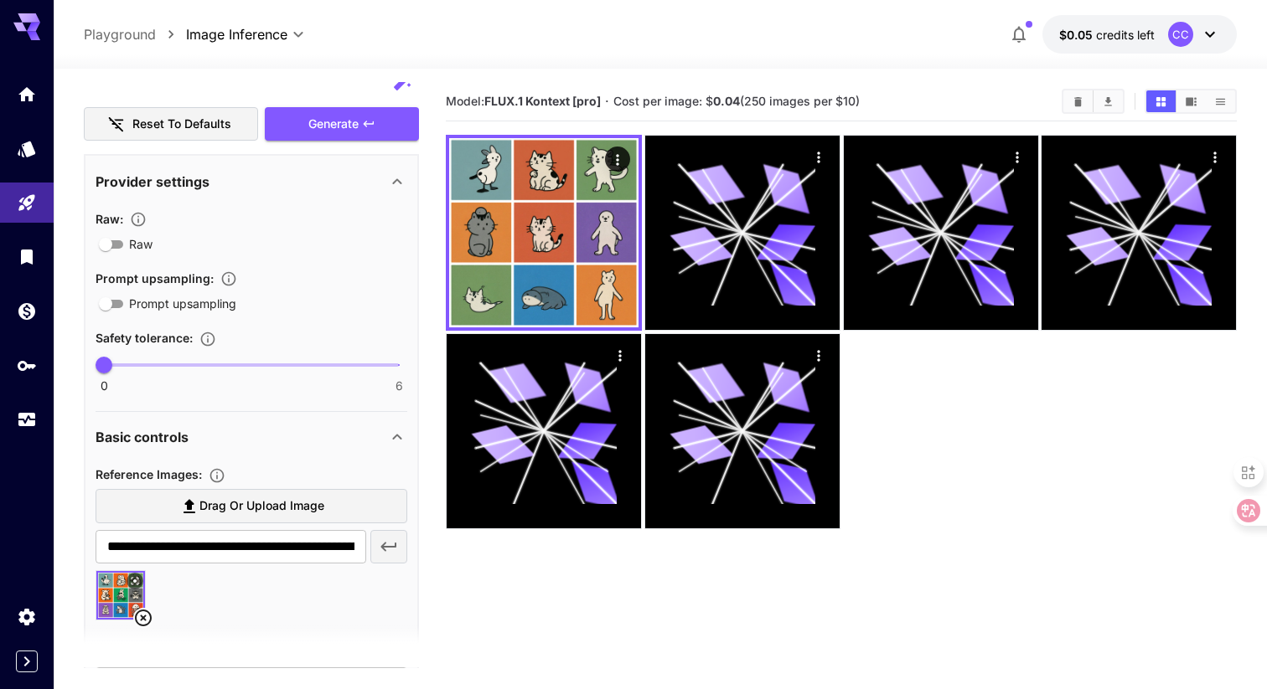
scroll to position [1333, 0]
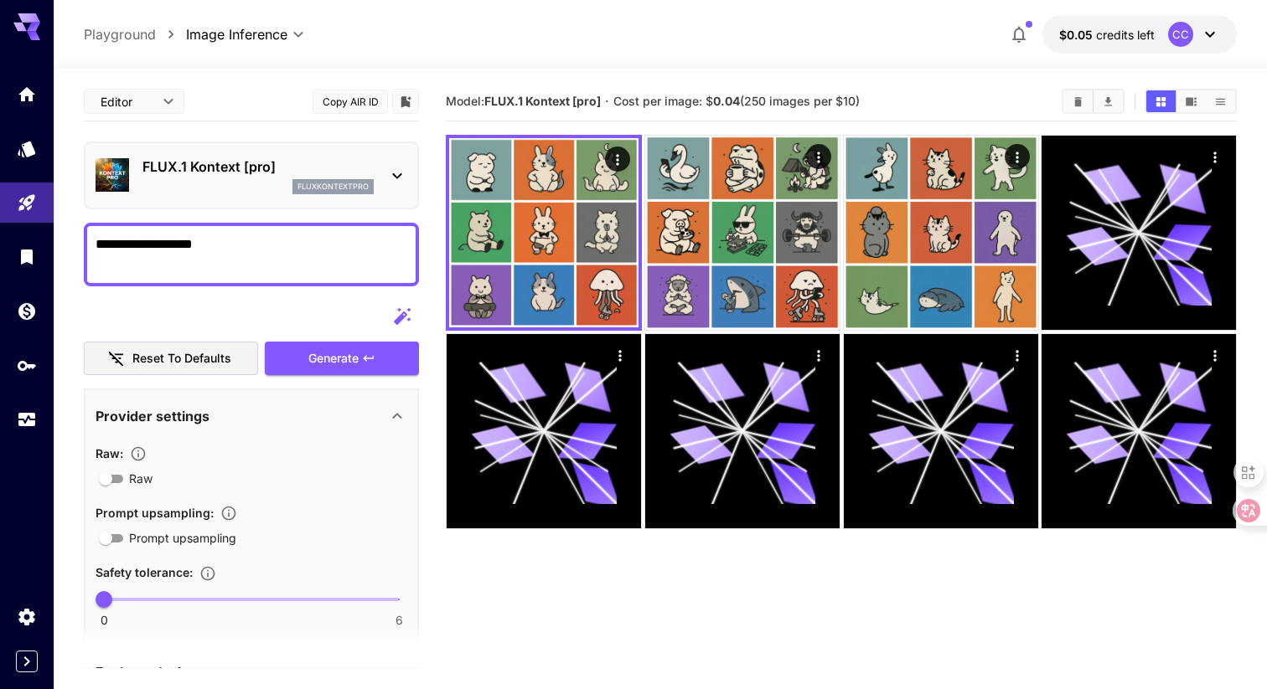
click at [356, 257] on textarea "**********" at bounding box center [252, 255] width 312 height 40
paste textarea
paste textarea "**********"
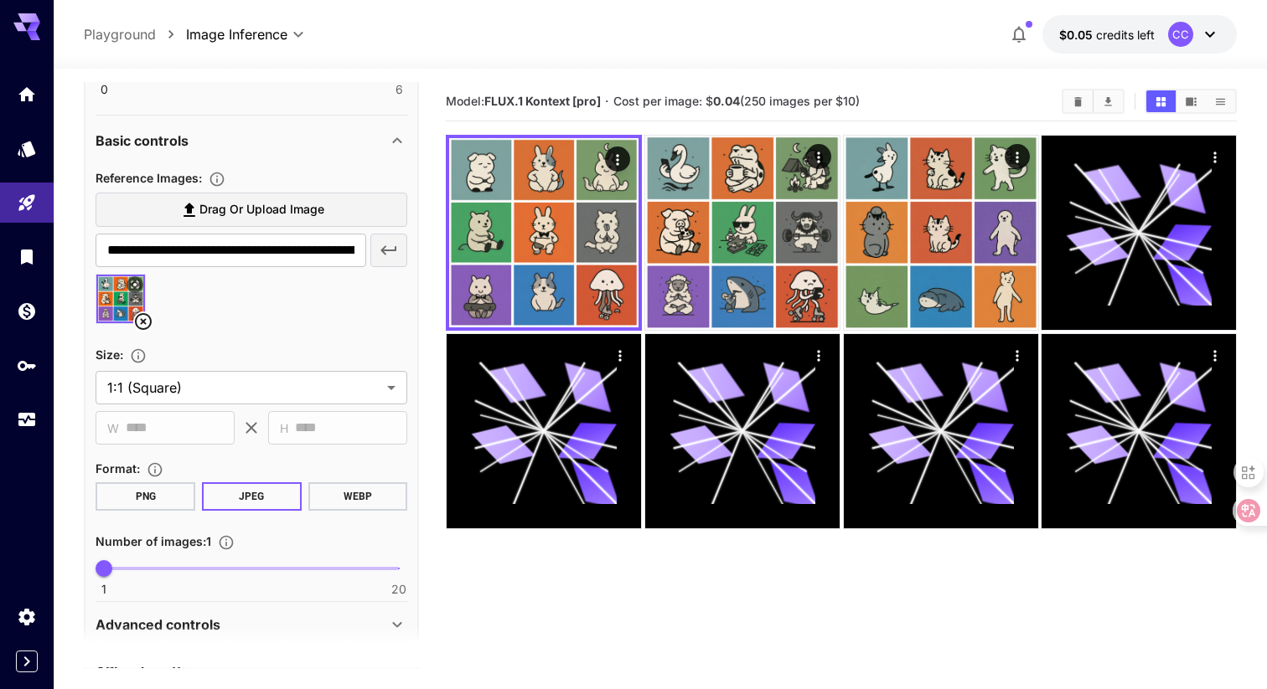
scroll to position [2109, 0]
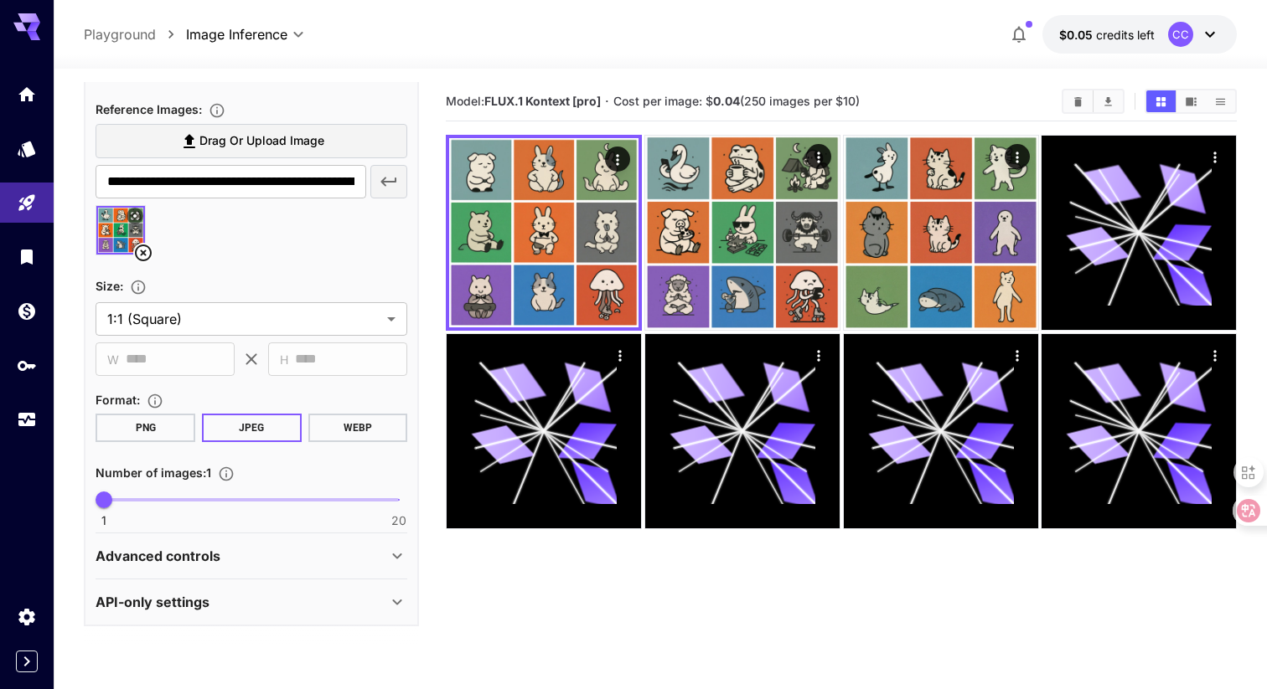
type textarea "**********"
click at [142, 255] on icon at bounding box center [143, 253] width 20 height 20
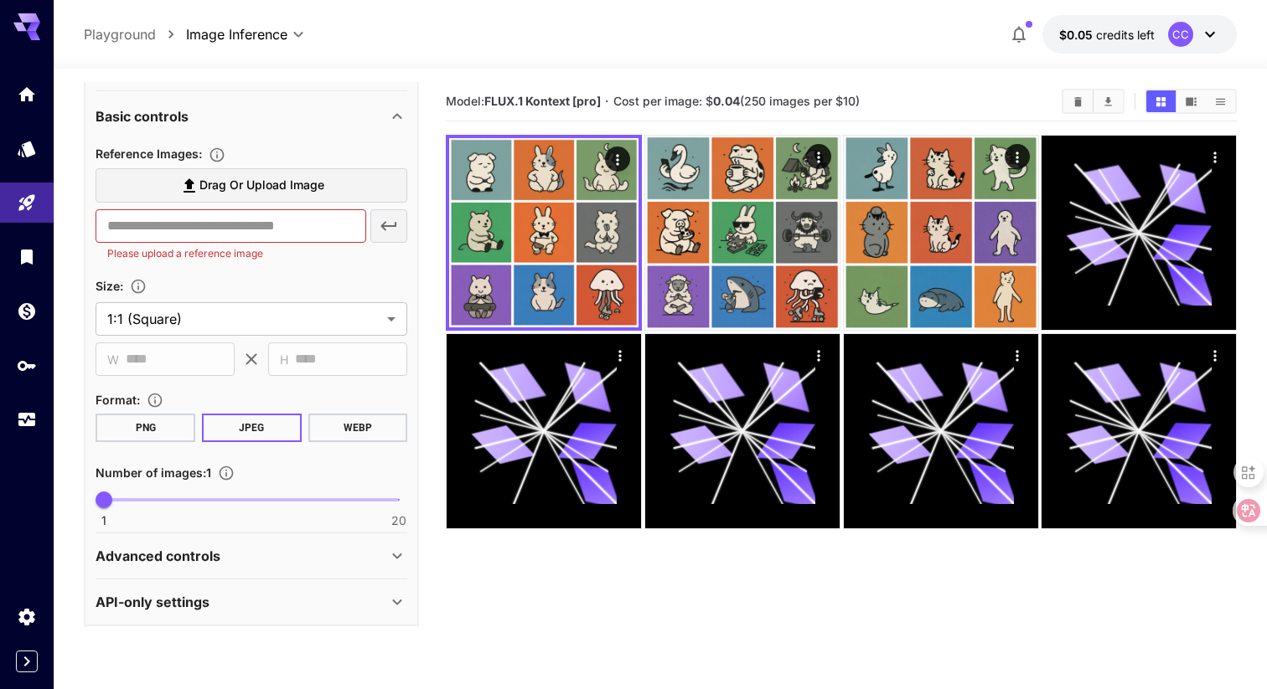
scroll to position [2064, 0]
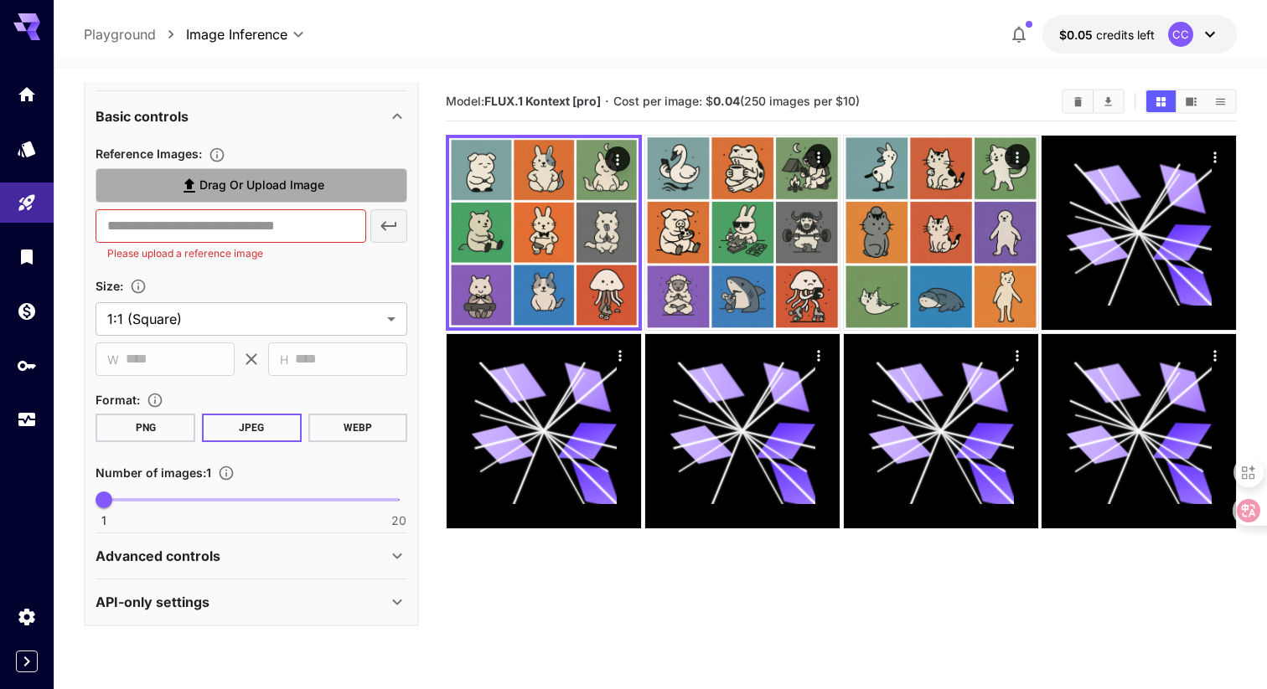
click at [297, 193] on span "Drag or upload image" at bounding box center [261, 185] width 125 height 21
click at [0, 0] on input "Drag or upload image" at bounding box center [0, 0] width 0 height 0
click at [226, 187] on span "Drag or upload image" at bounding box center [261, 185] width 125 height 21
click at [0, 0] on input "Drag or upload image" at bounding box center [0, 0] width 0 height 0
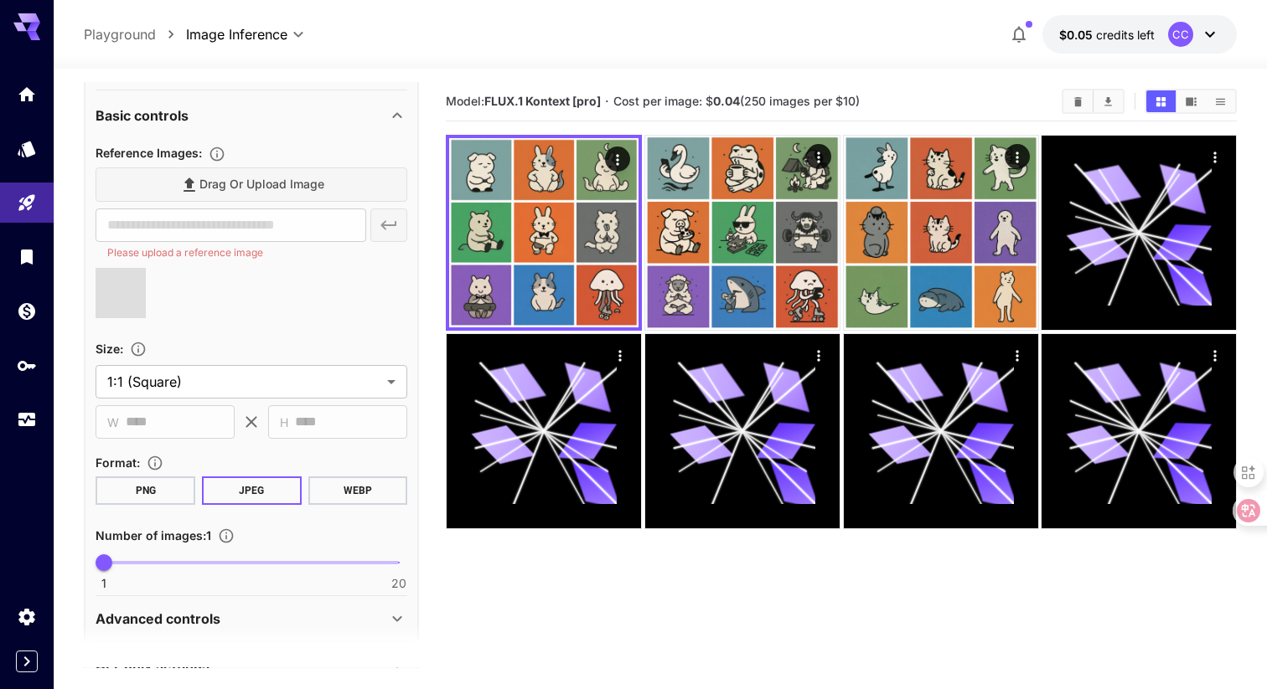
type input "**********"
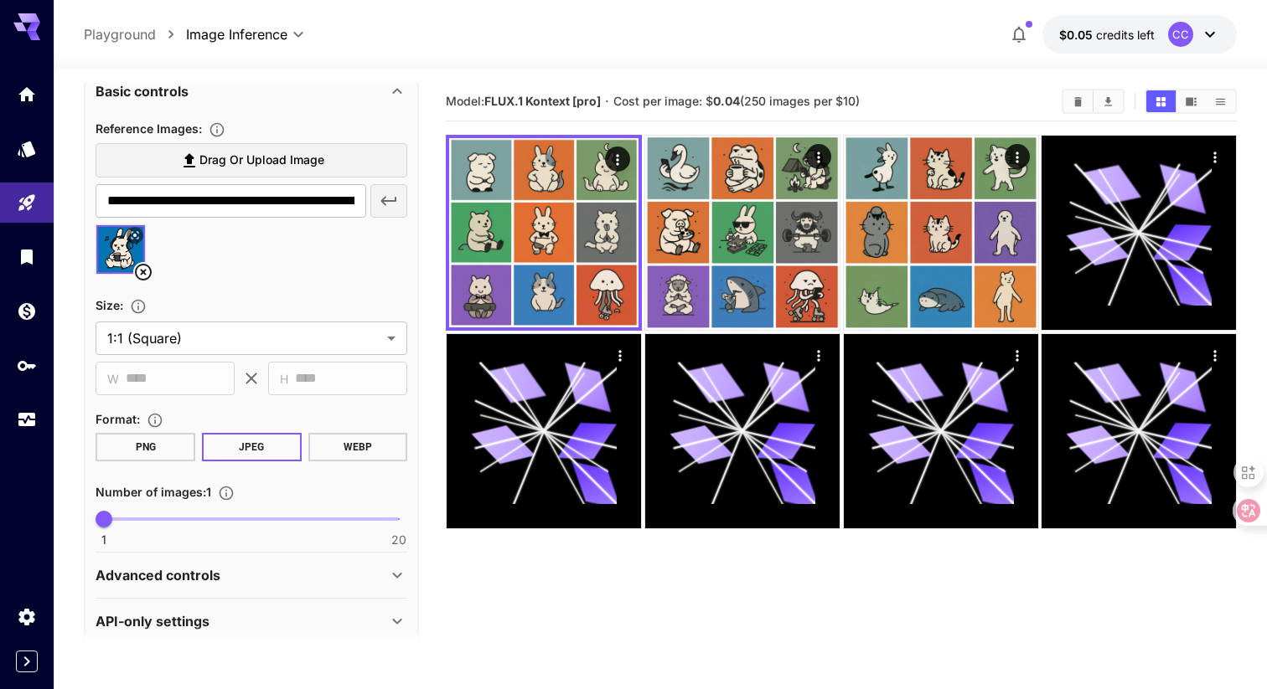
scroll to position [2109, 0]
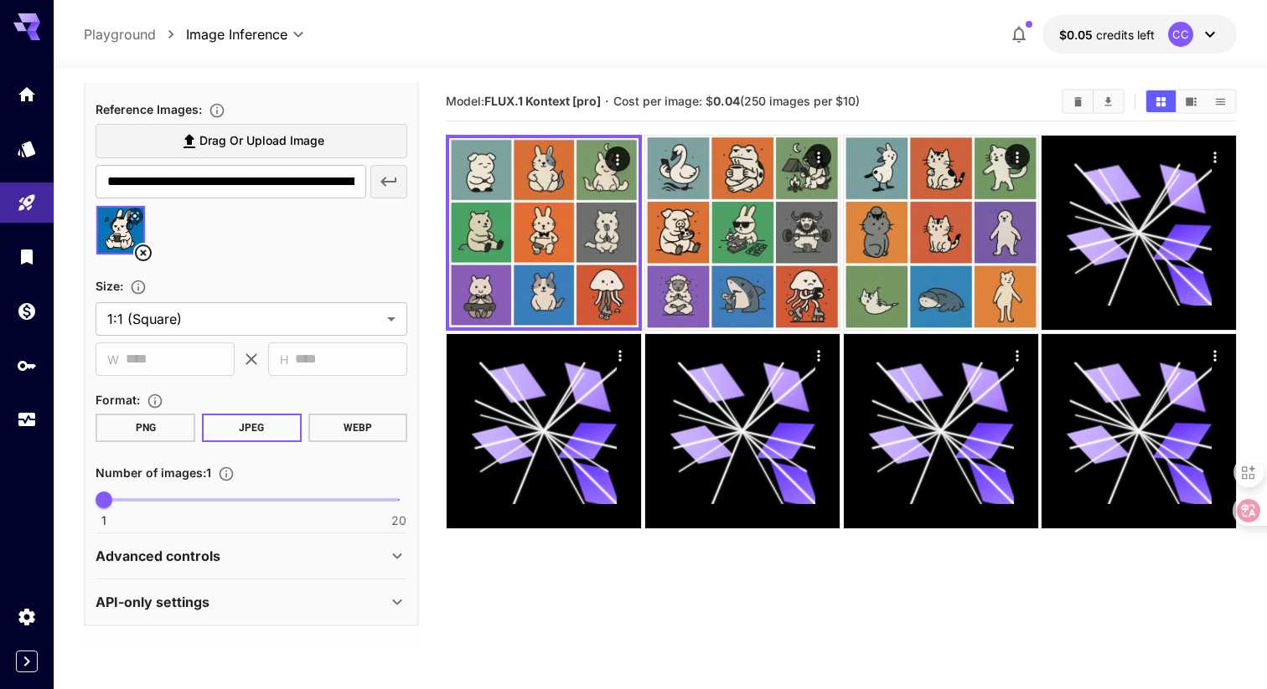
click at [386, 566] on div "Advanced controls" at bounding box center [252, 556] width 312 height 40
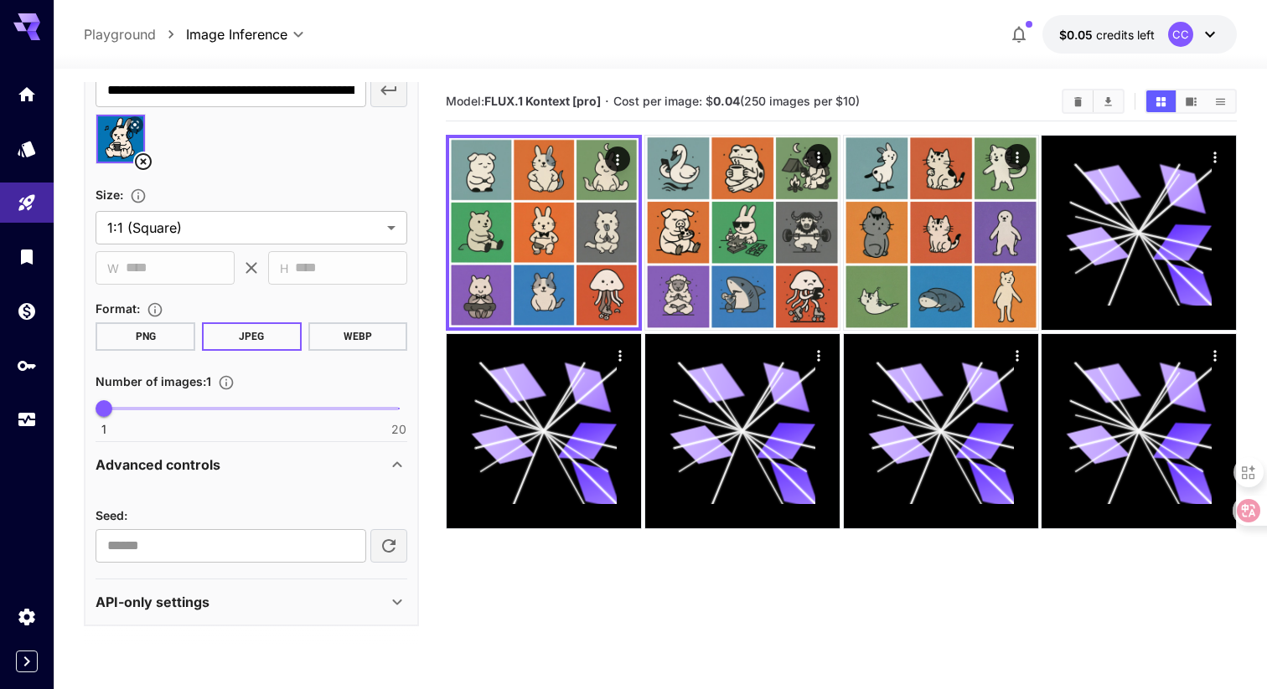
click at [392, 603] on icon at bounding box center [397, 602] width 20 height 20
click at [272, 535] on input "number" at bounding box center [231, 546] width 271 height 34
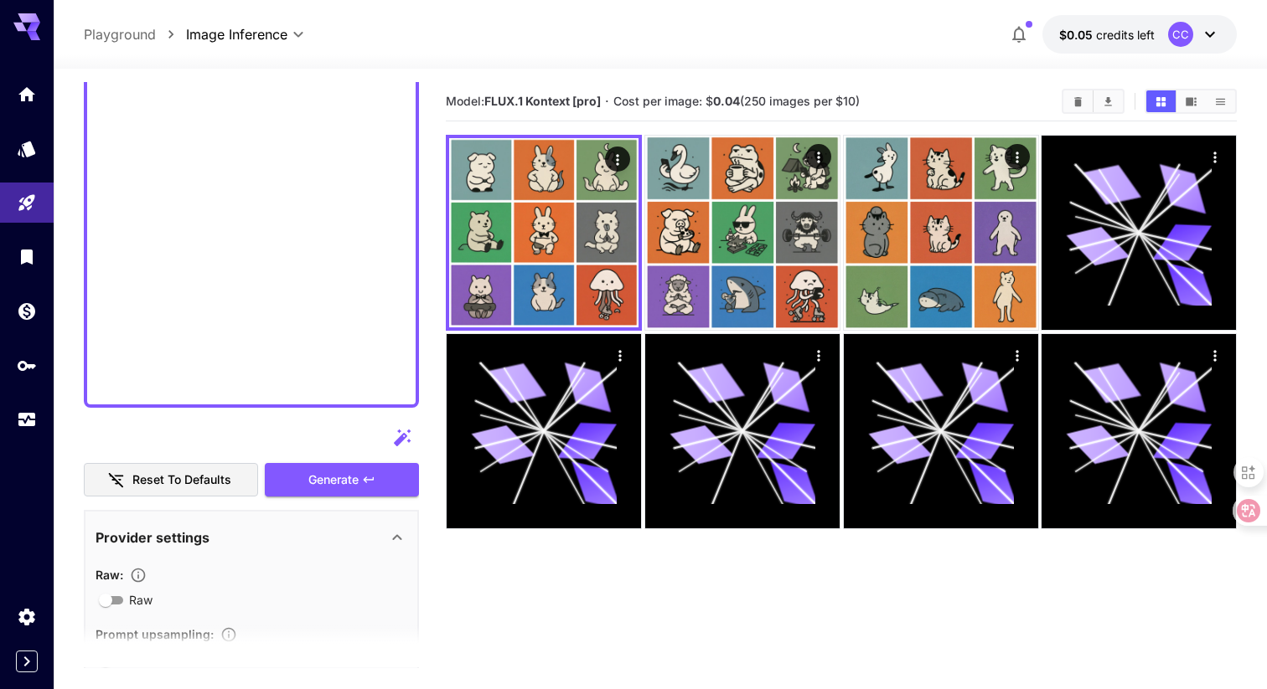
scroll to position [1504, 0]
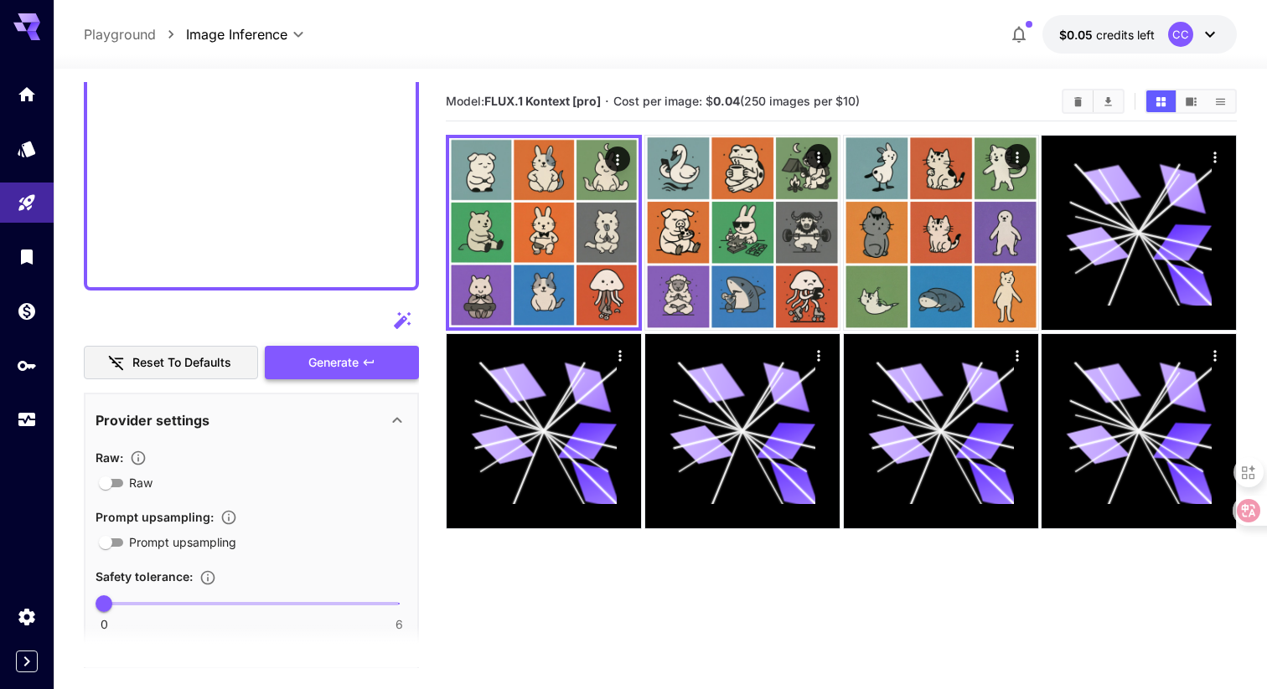
type input "**"
click at [336, 371] on span "Generate" at bounding box center [333, 363] width 50 height 21
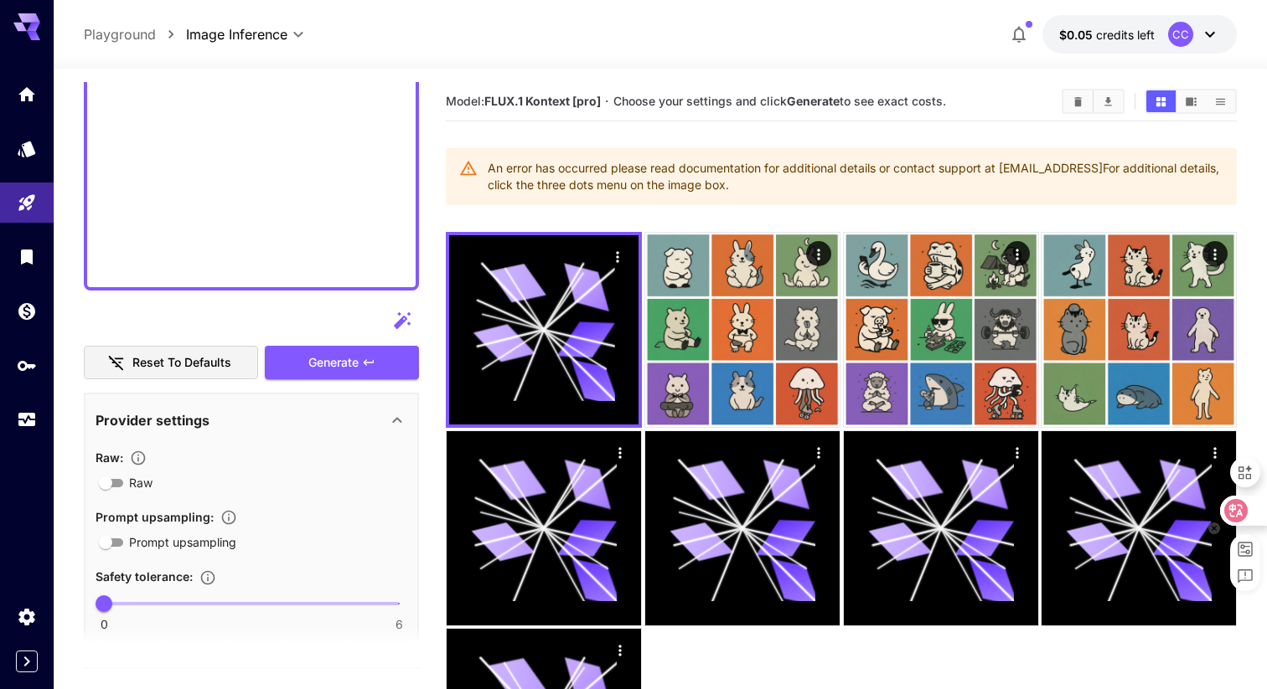
click at [1241, 514] on icon at bounding box center [1236, 510] width 14 height 13
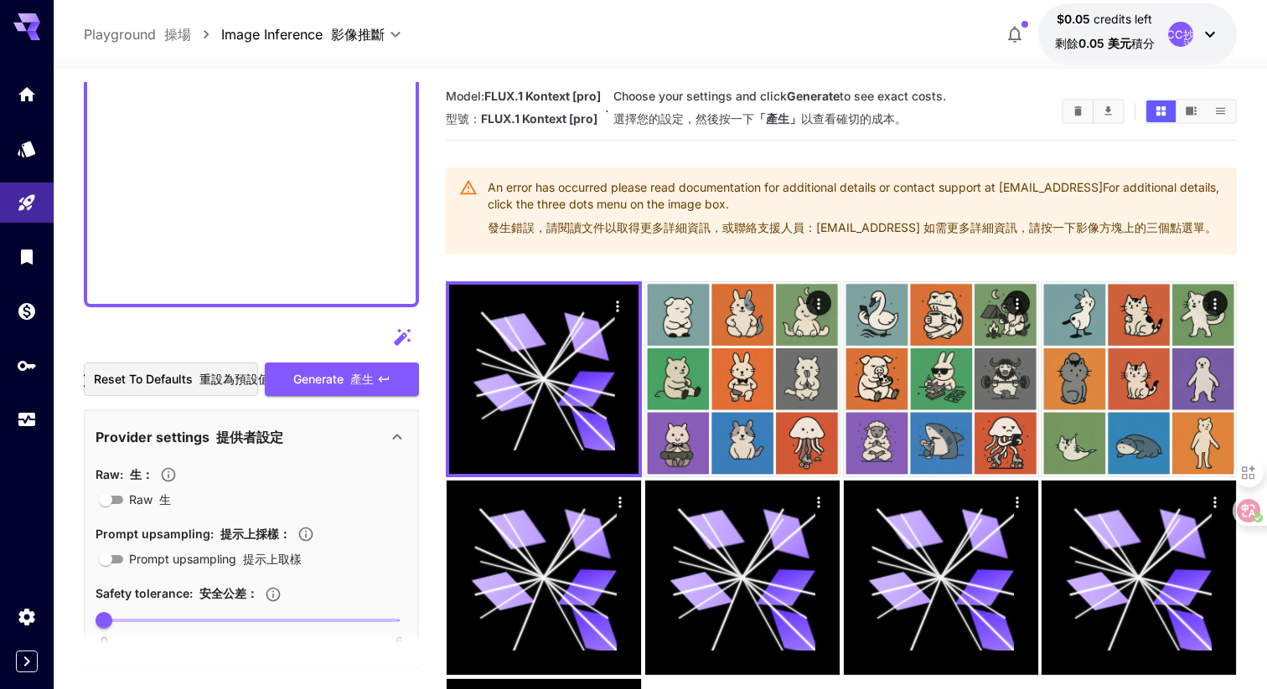
scroll to position [1482, 0]
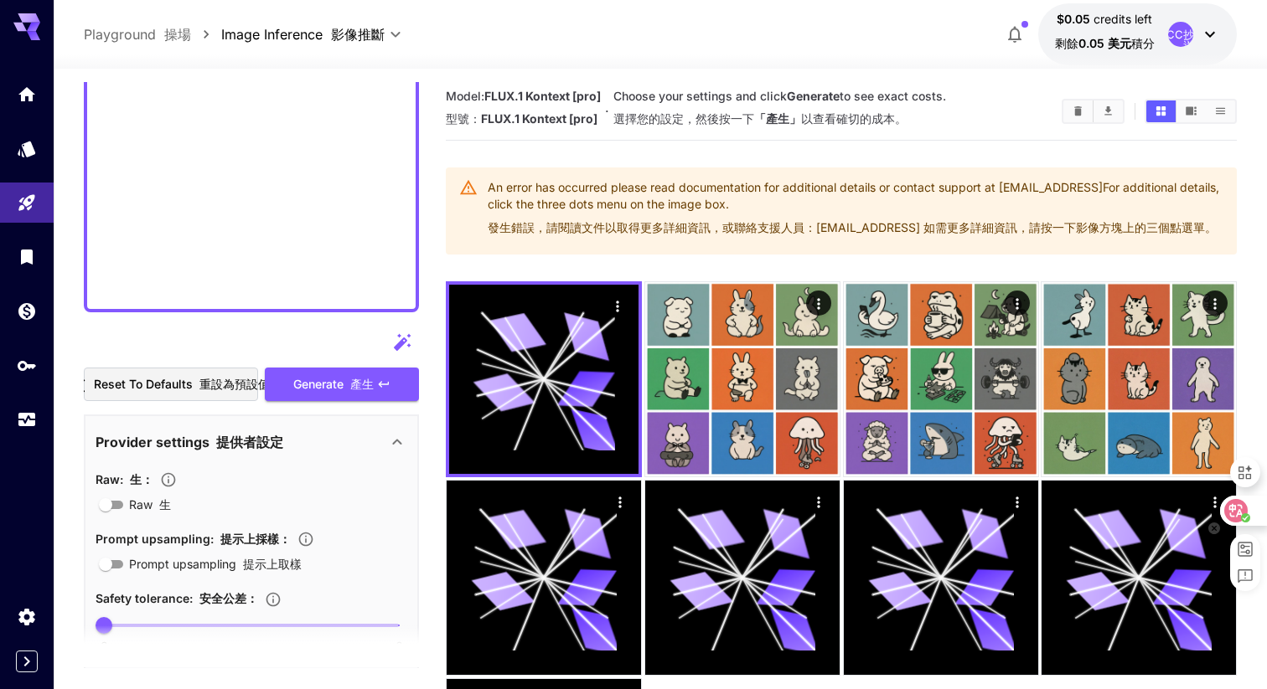
click at [1239, 515] on icon at bounding box center [1236, 510] width 14 height 13
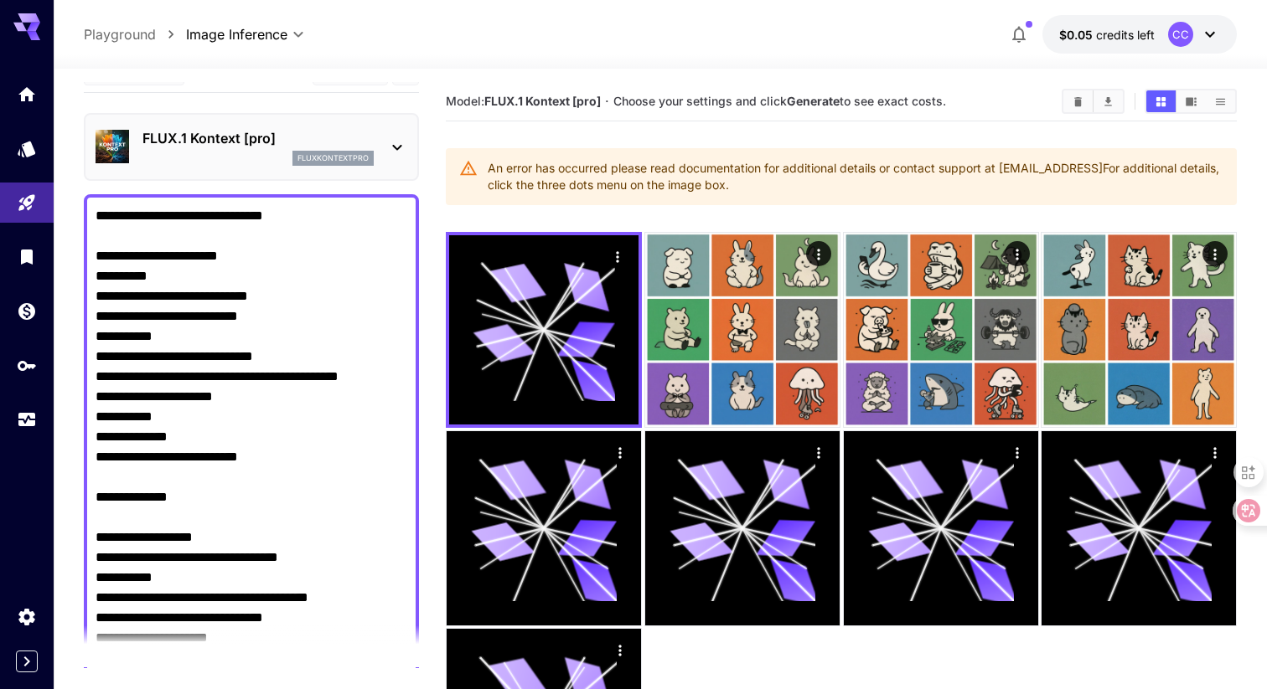
scroll to position [0, 0]
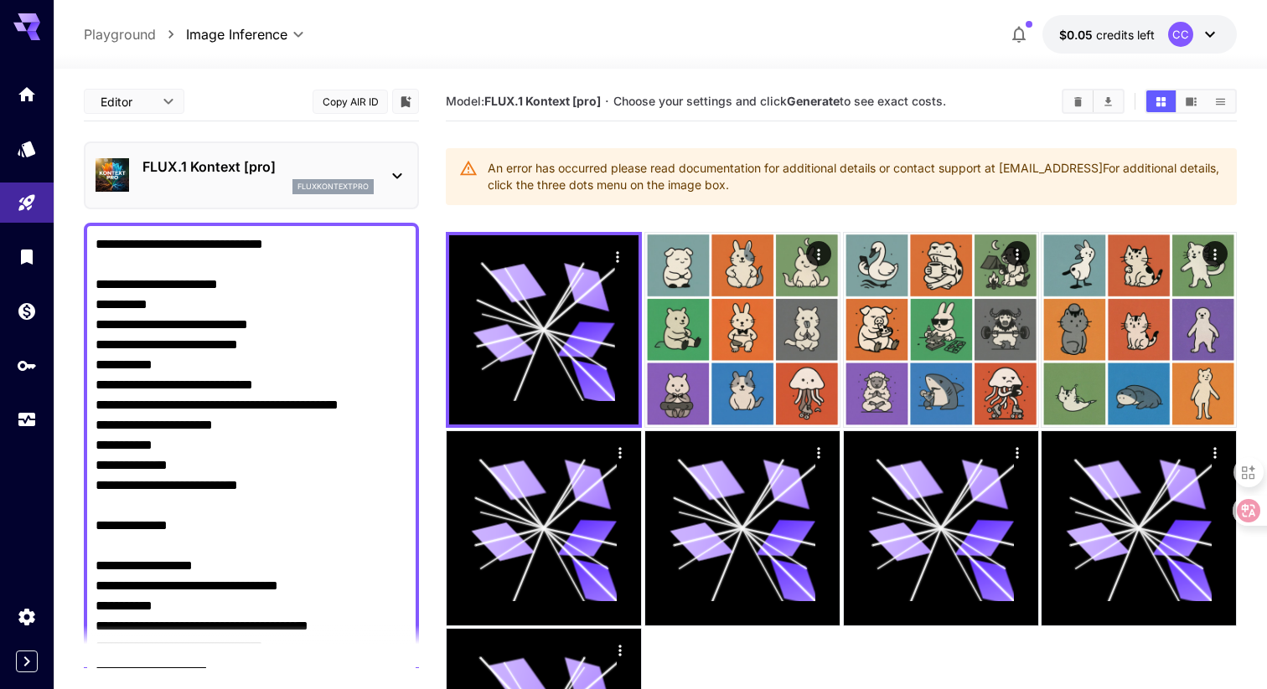
click at [309, 198] on div "FLUX.1 Kontext [pro] fluxkontextpro" at bounding box center [252, 175] width 312 height 51
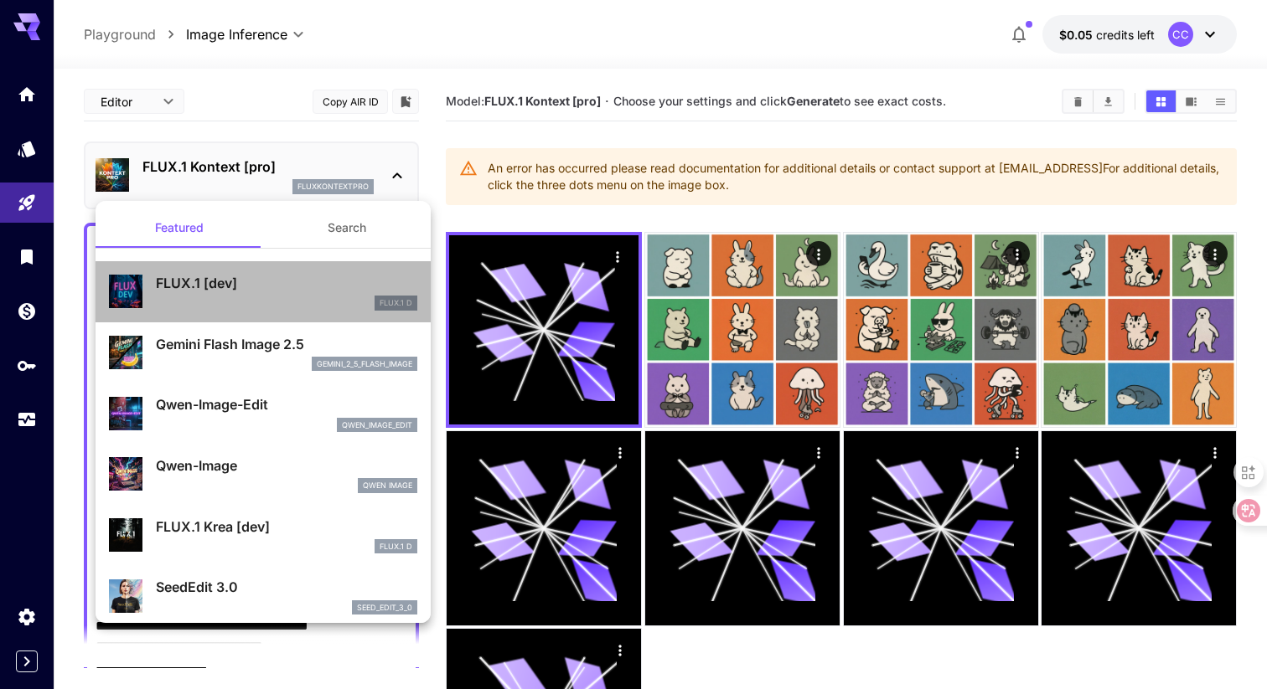
click at [272, 275] on p "FLUX.1 [dev]" at bounding box center [286, 283] width 261 height 20
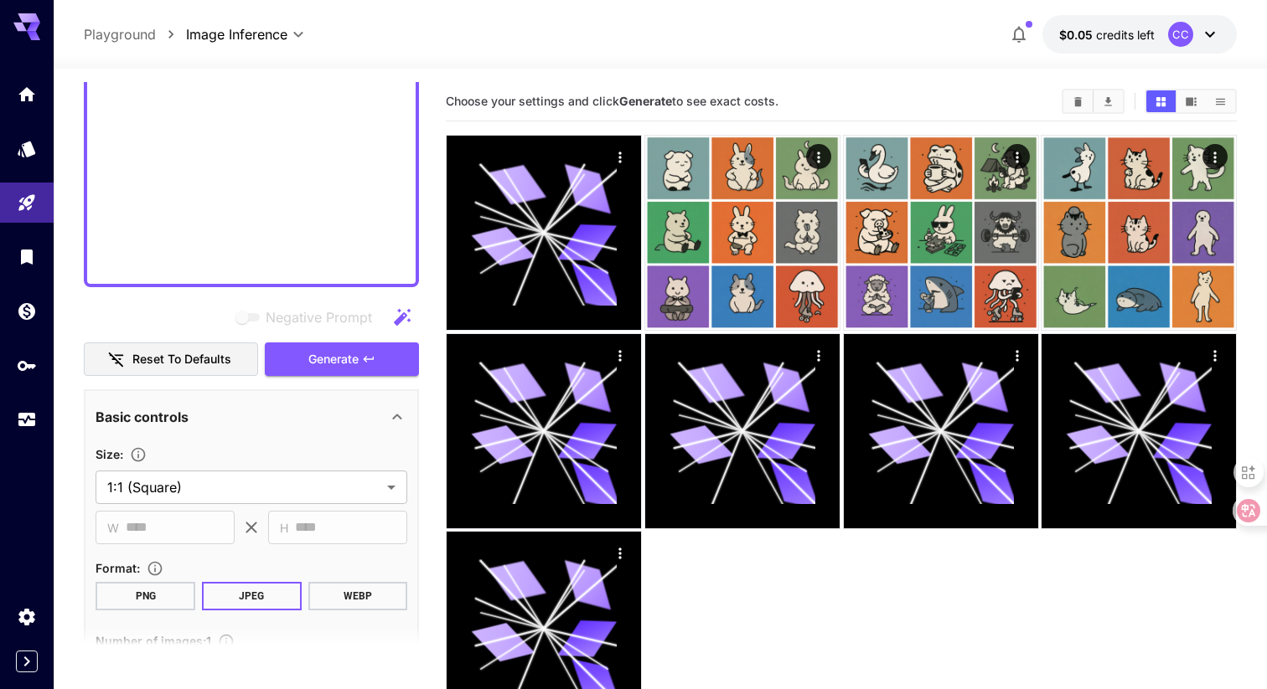
scroll to position [1511, 0]
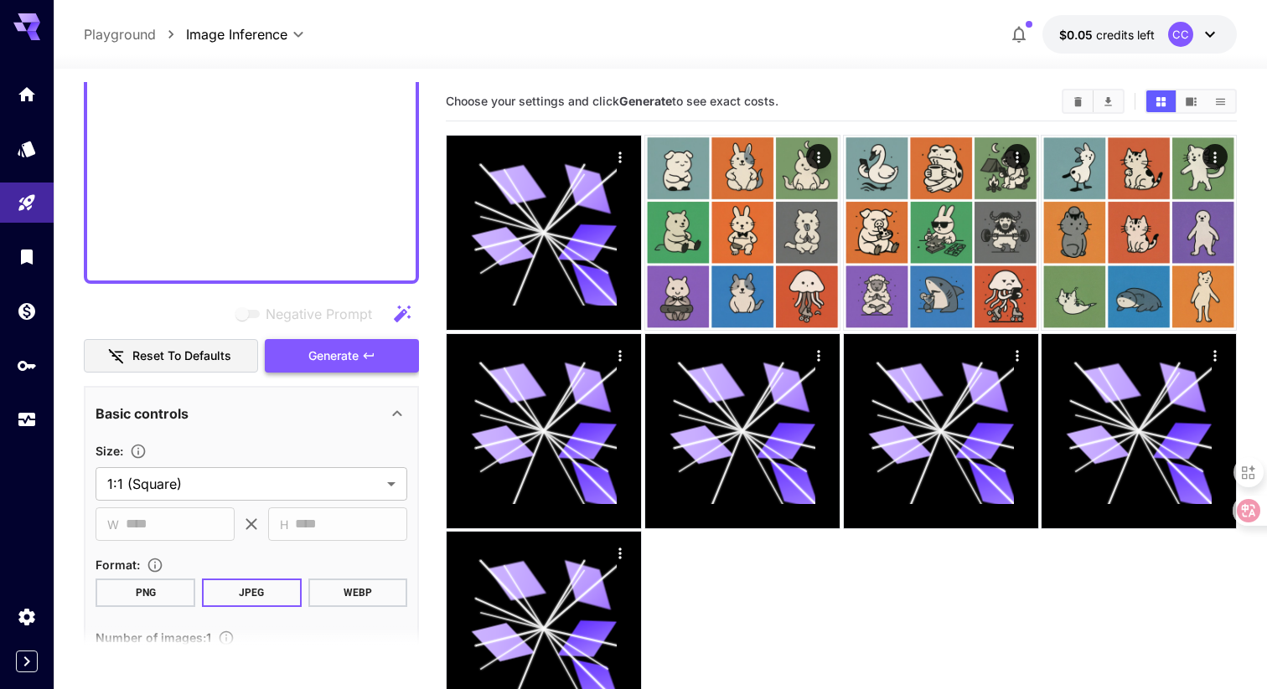
click at [328, 351] on span "Generate" at bounding box center [333, 356] width 50 height 21
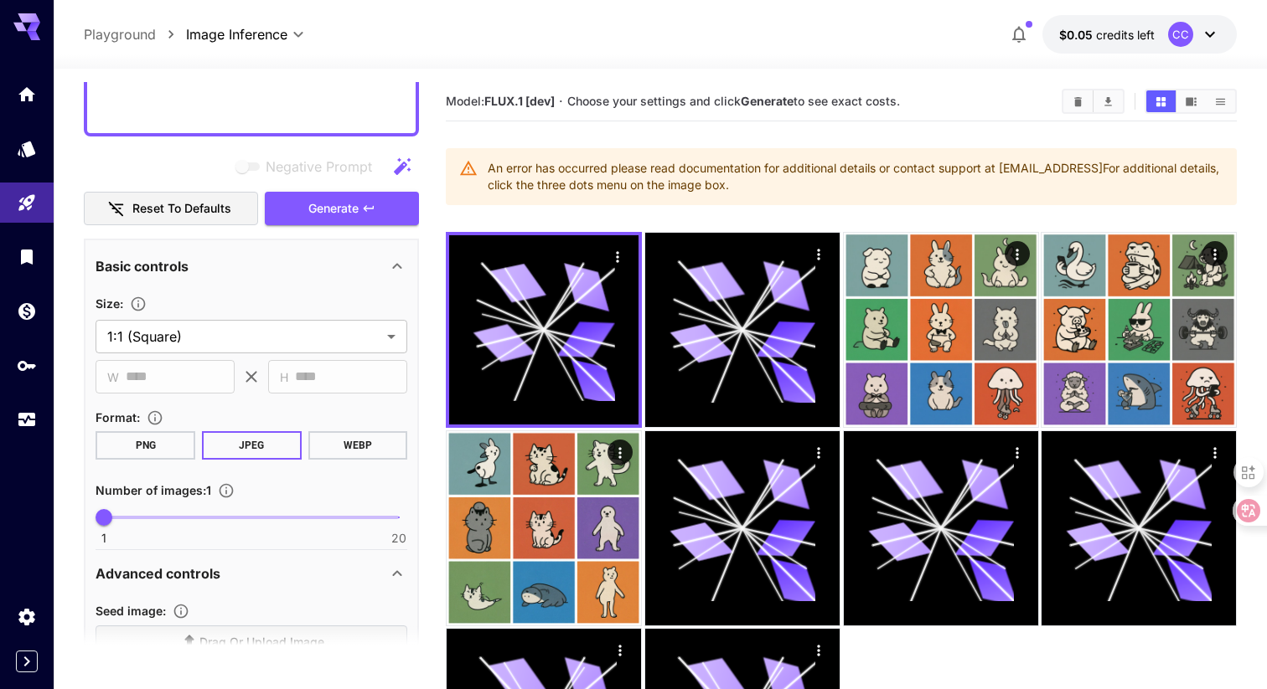
scroll to position [1211, 0]
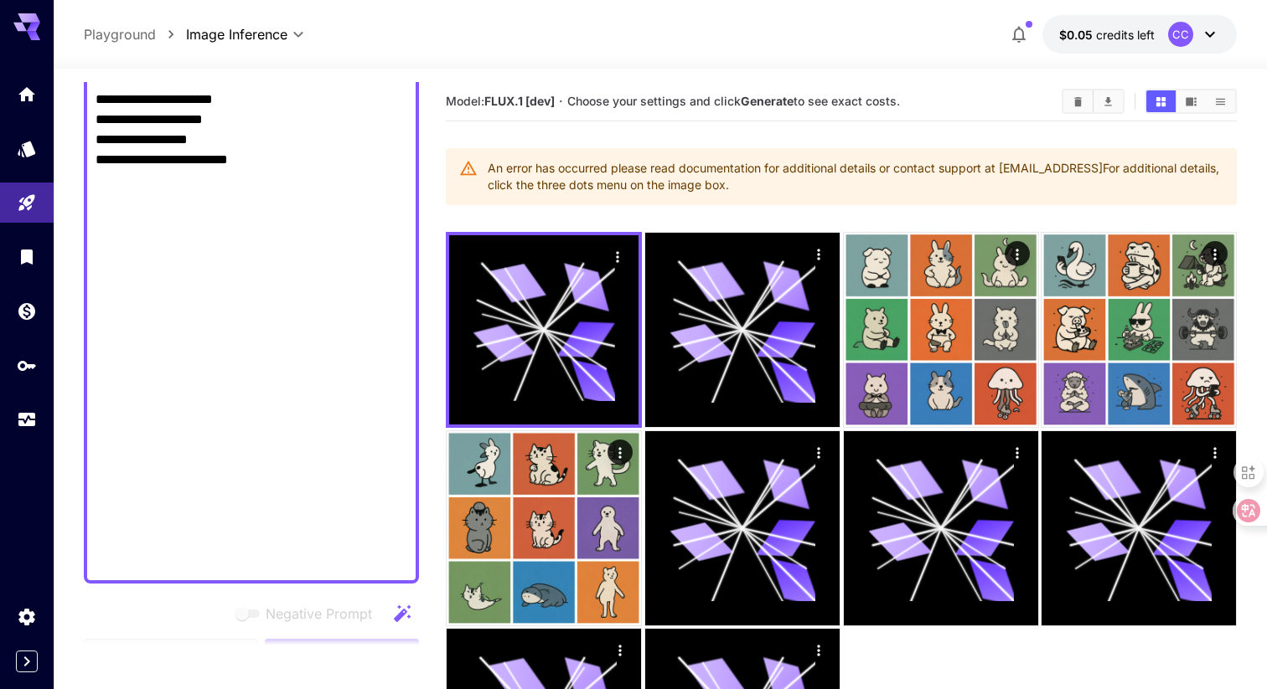
drag, startPoint x: 236, startPoint y: 226, endPoint x: 268, endPoint y: 560, distance: 335.0
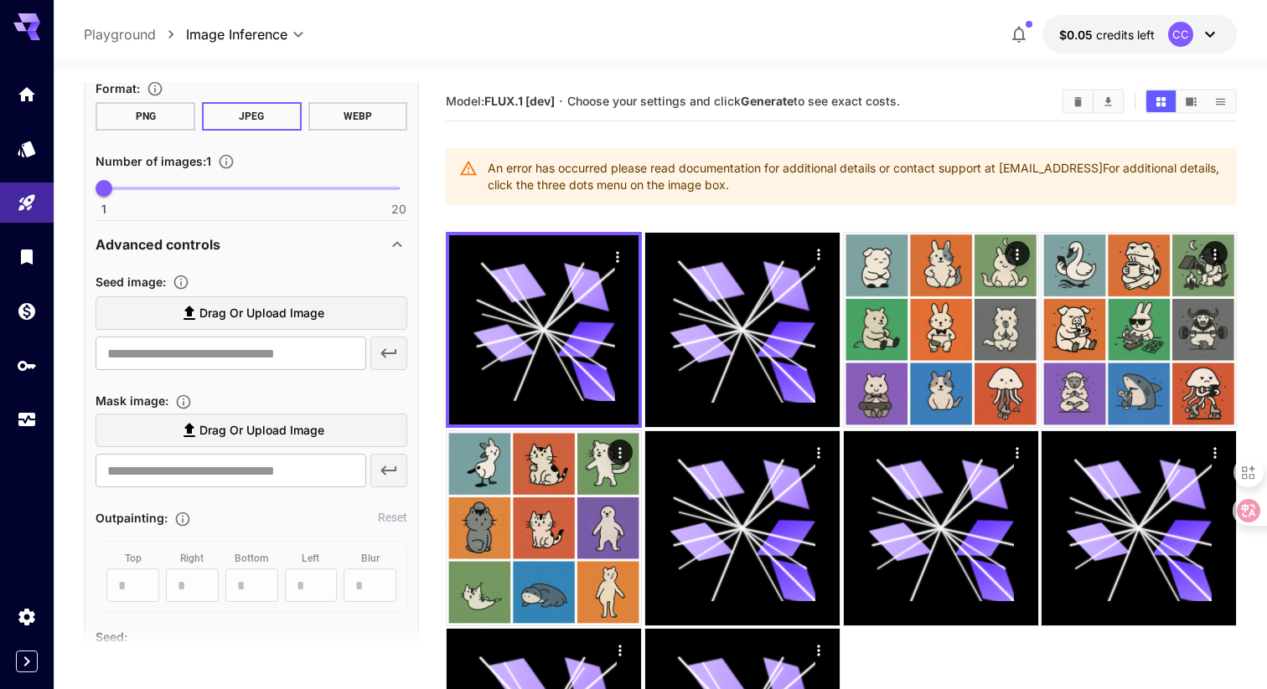
scroll to position [484, 0]
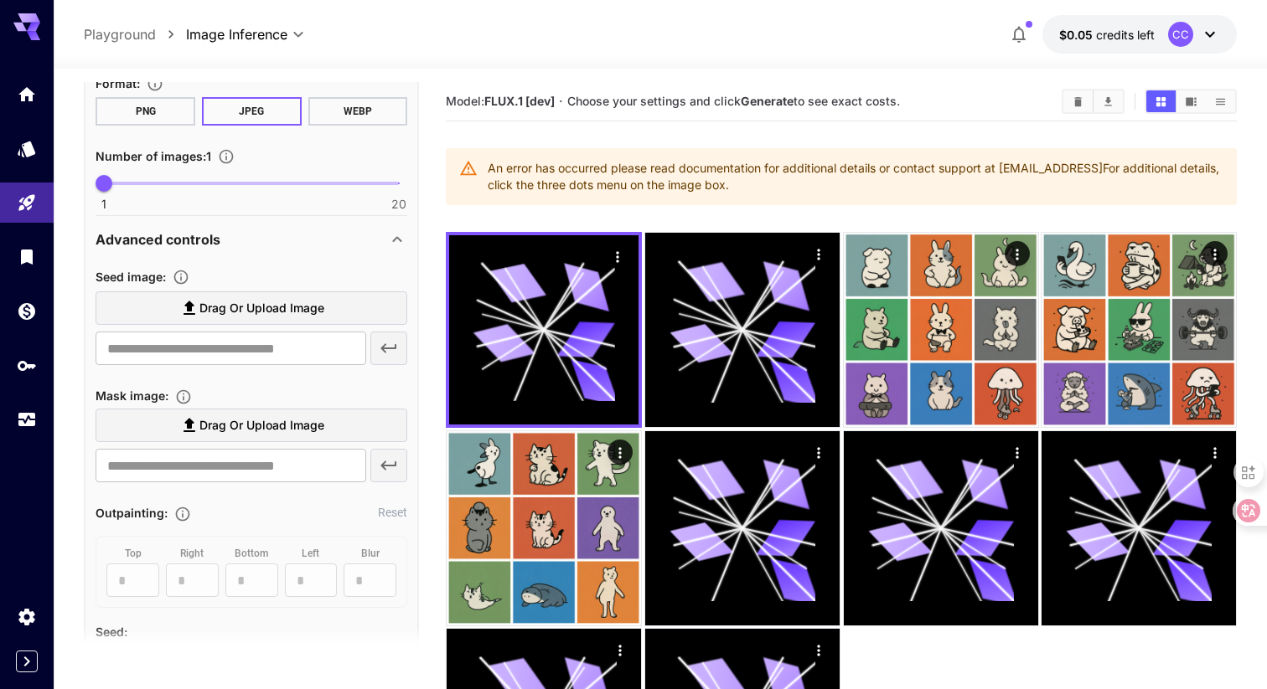
type textarea "**********"
click at [278, 307] on span "Drag or upload image" at bounding box center [261, 308] width 125 height 21
click at [0, 0] on input "Drag or upload image" at bounding box center [0, 0] width 0 height 0
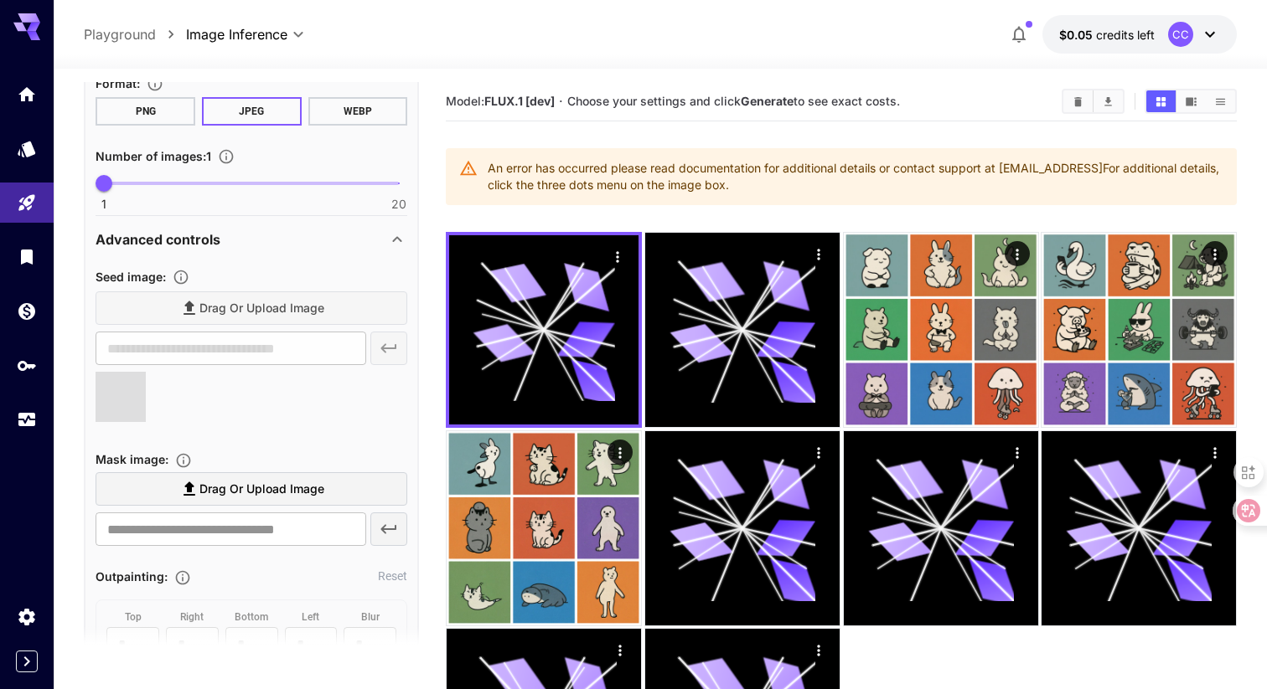
type input "**********"
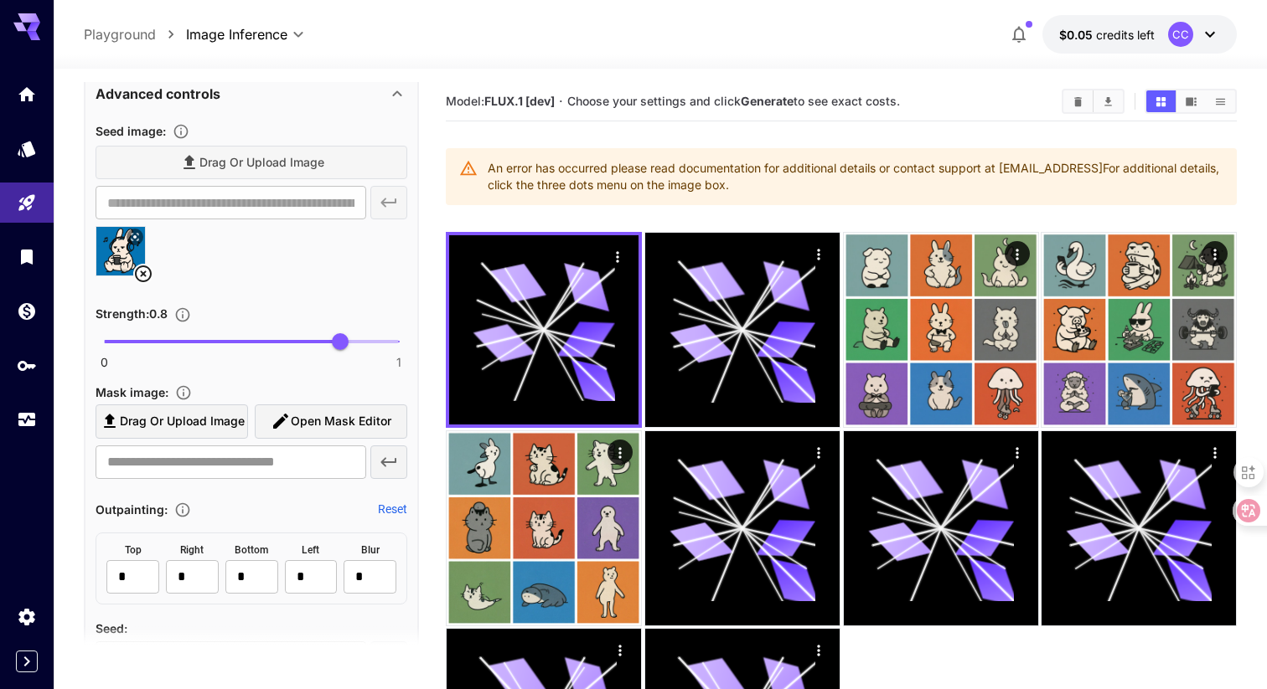
scroll to position [633, 0]
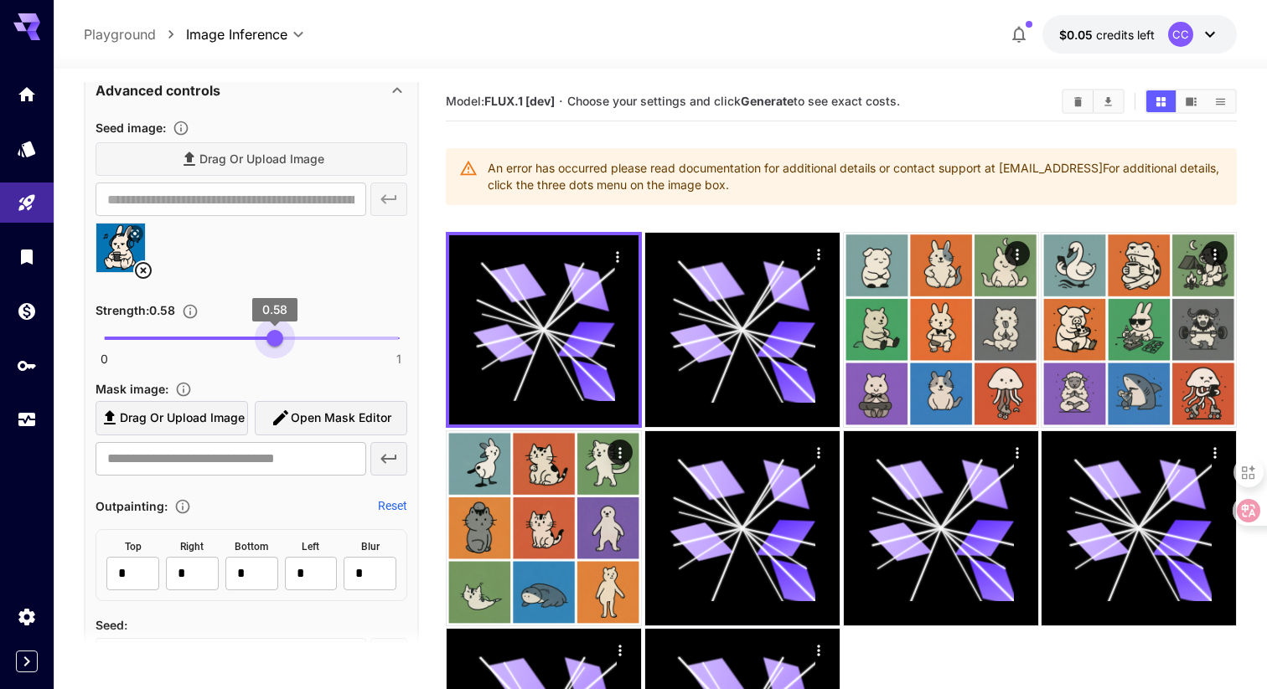
type input "****"
drag, startPoint x: 343, startPoint y: 335, endPoint x: 254, endPoint y: 341, distance: 89.0
click at [254, 341] on span "0.51" at bounding box center [254, 338] width 17 height 17
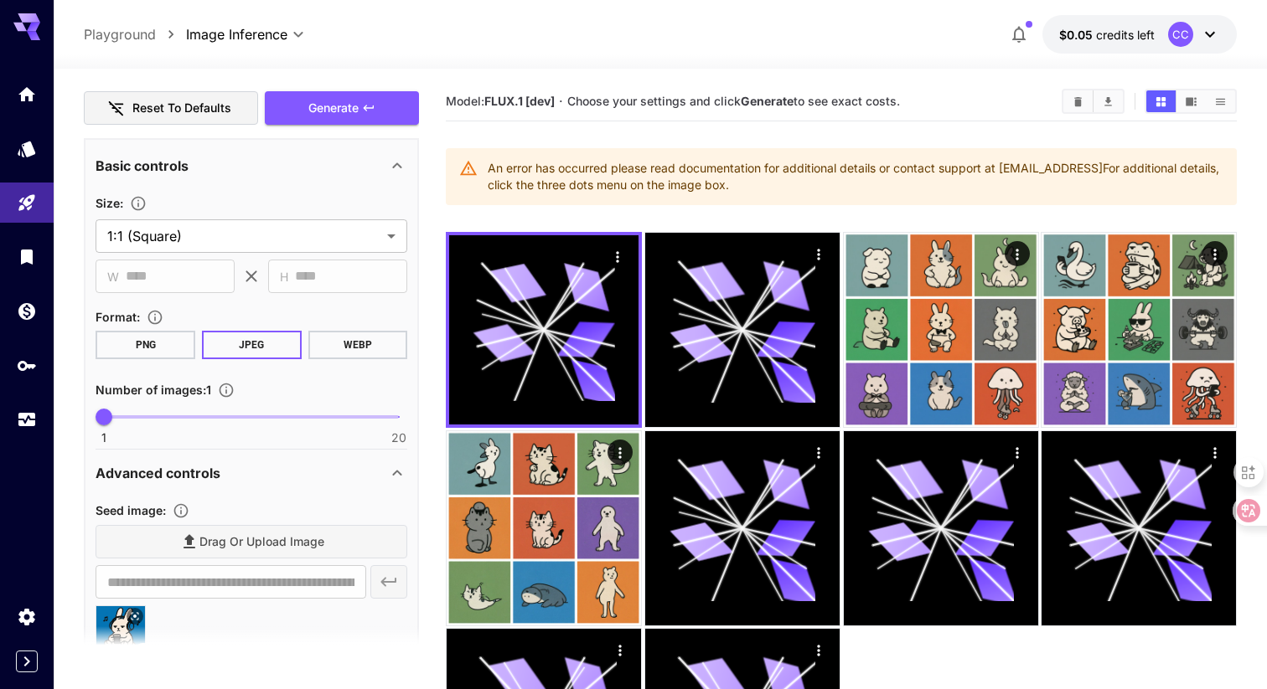
scroll to position [155, 0]
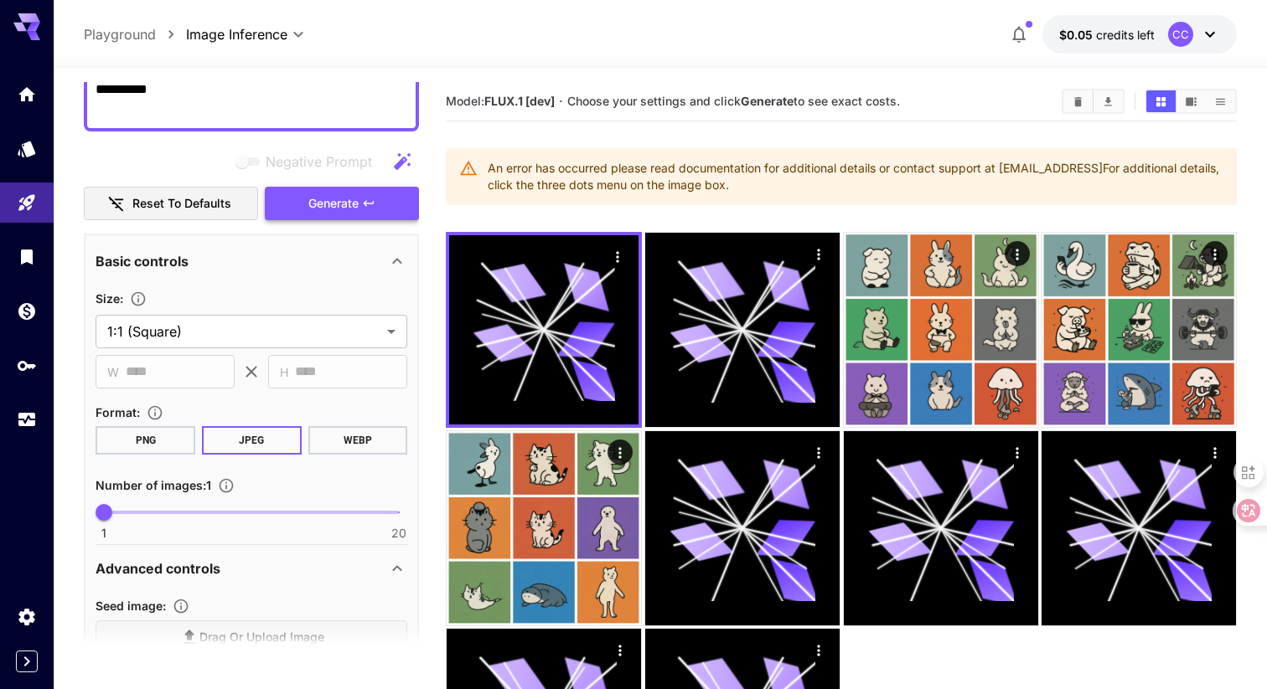
click at [327, 207] on span "Generate" at bounding box center [333, 204] width 50 height 21
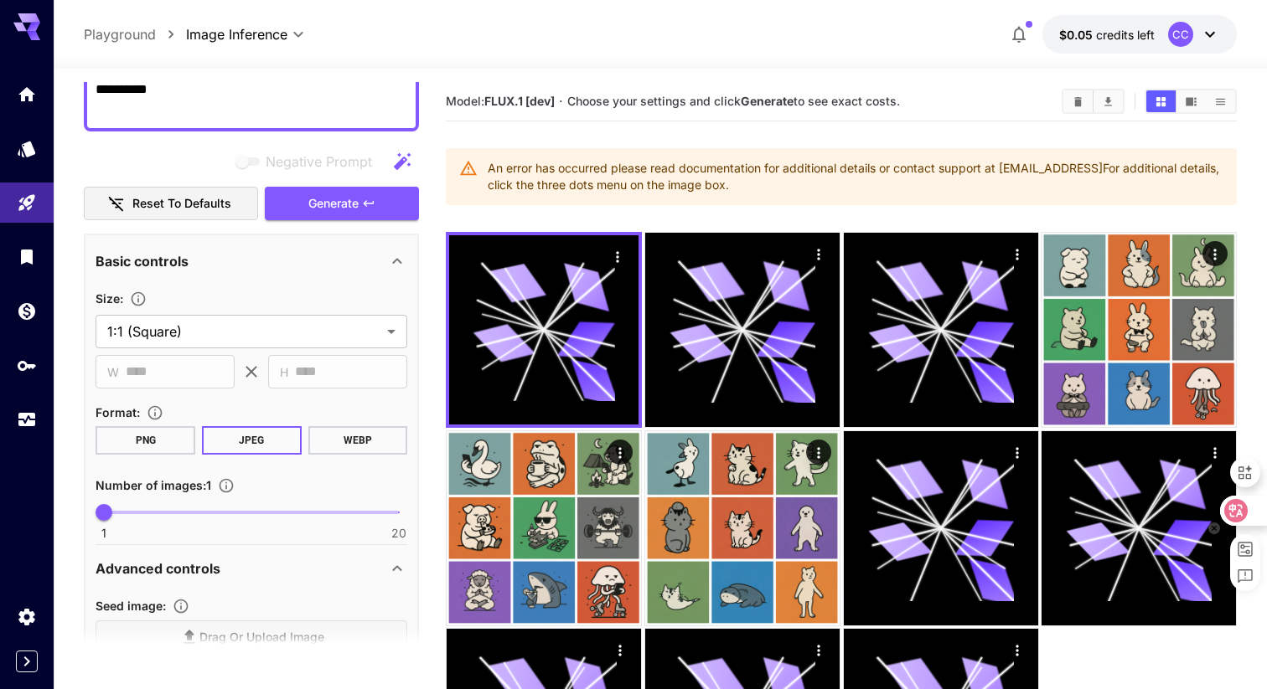
click at [1246, 512] on icon at bounding box center [1235, 510] width 23 height 23
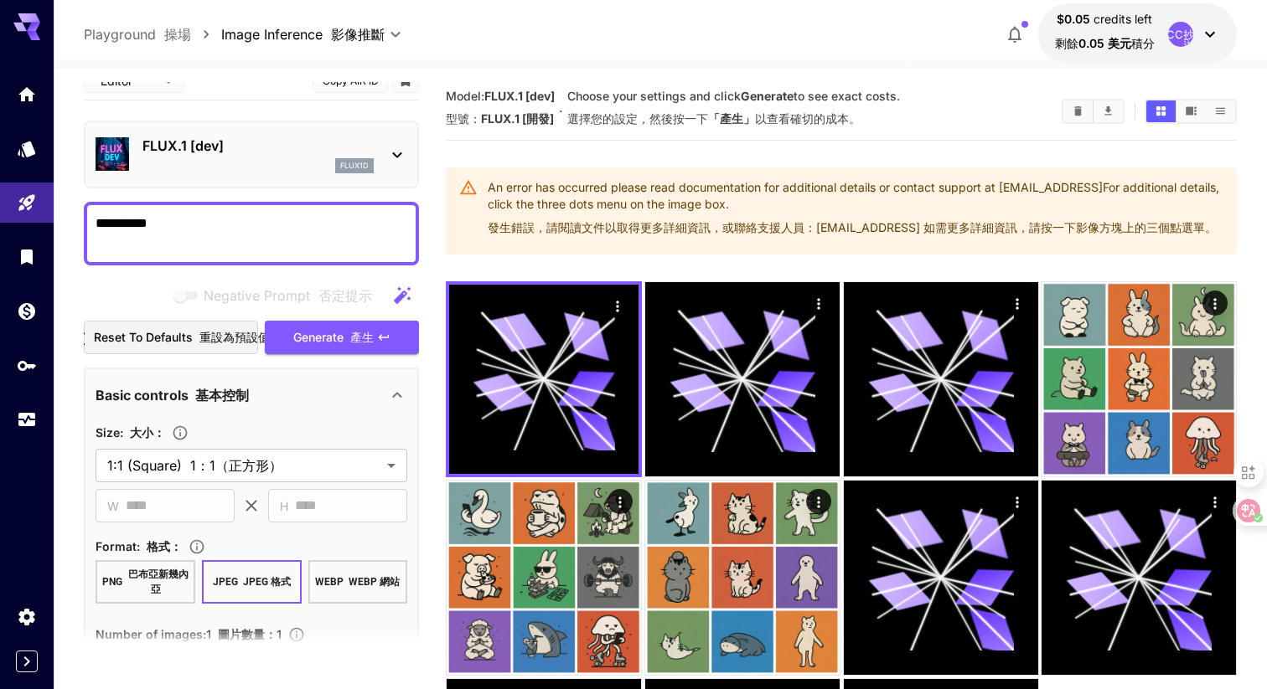
scroll to position [0, 0]
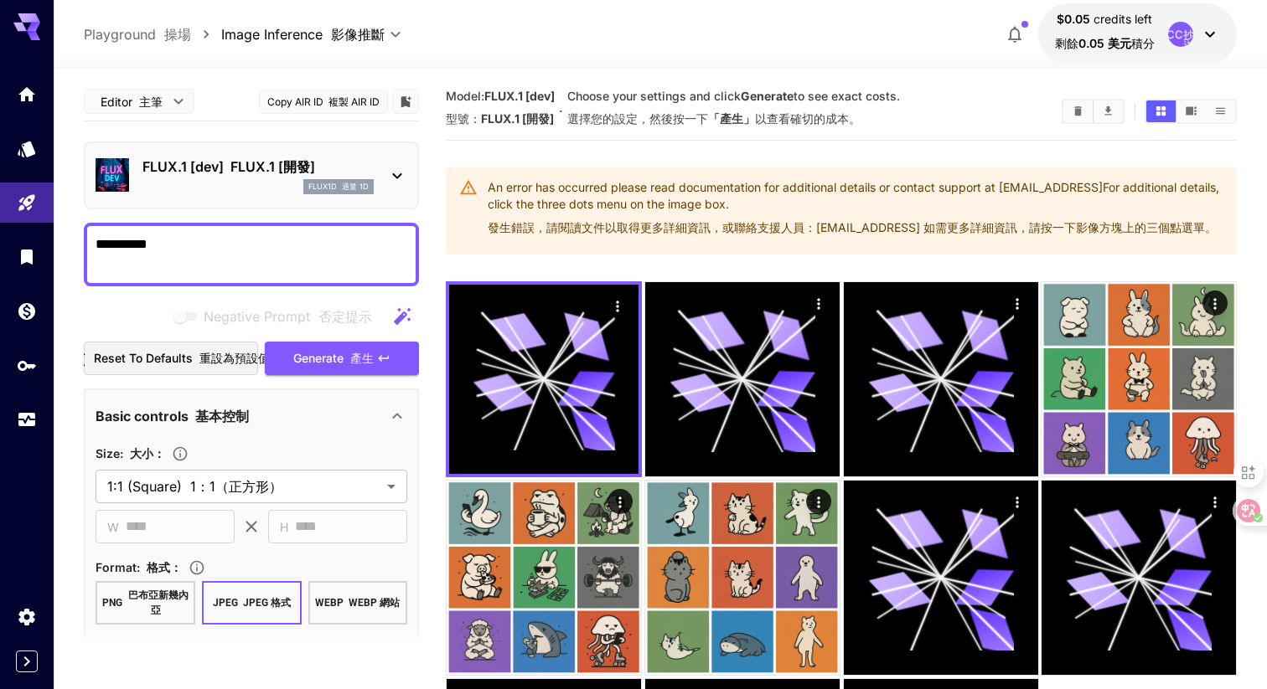
click at [353, 170] on p "FLUX.1 [dev] FLUX.1 [開發]" at bounding box center [257, 167] width 231 height 20
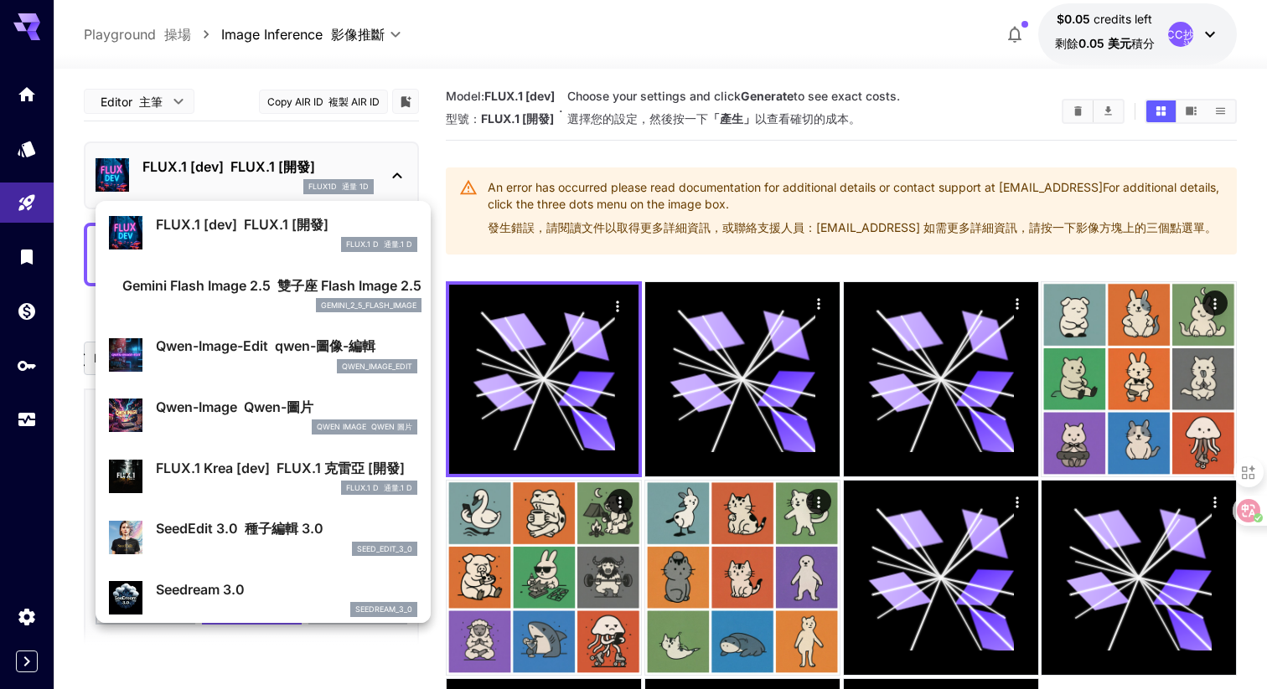
scroll to position [90, 0]
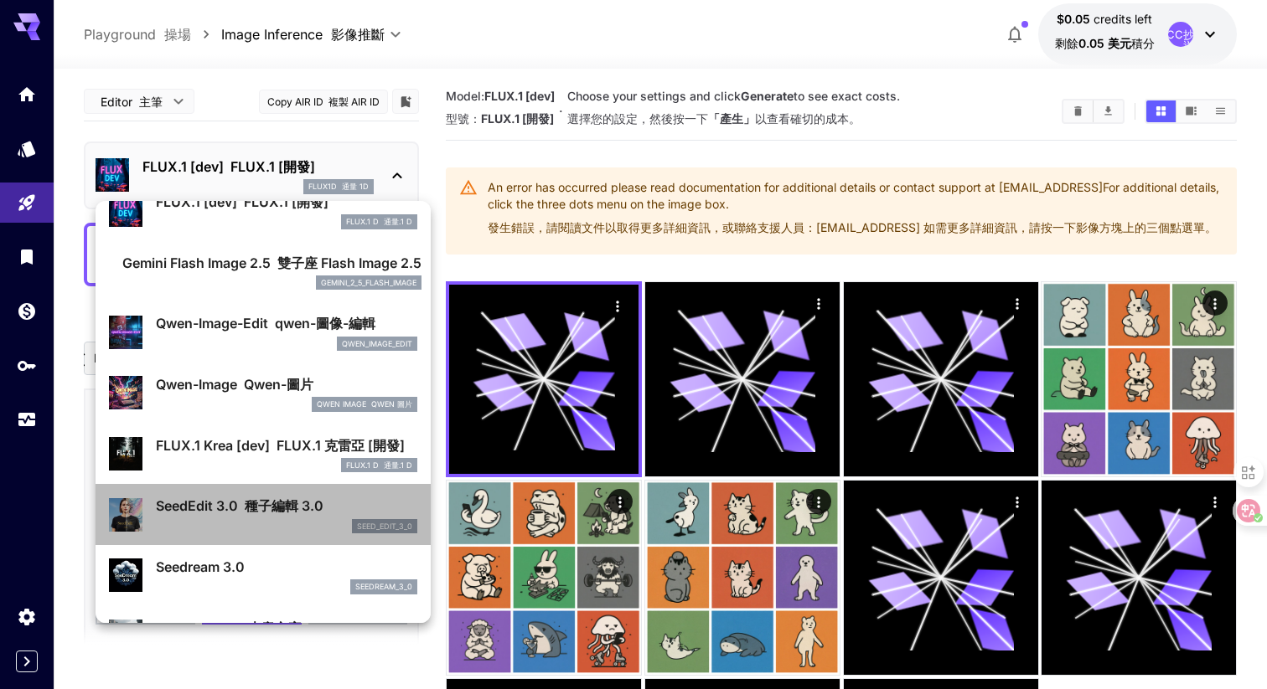
click at [278, 497] on p "SeedEdit 3.0 種子編輯 3.0" at bounding box center [286, 506] width 261 height 20
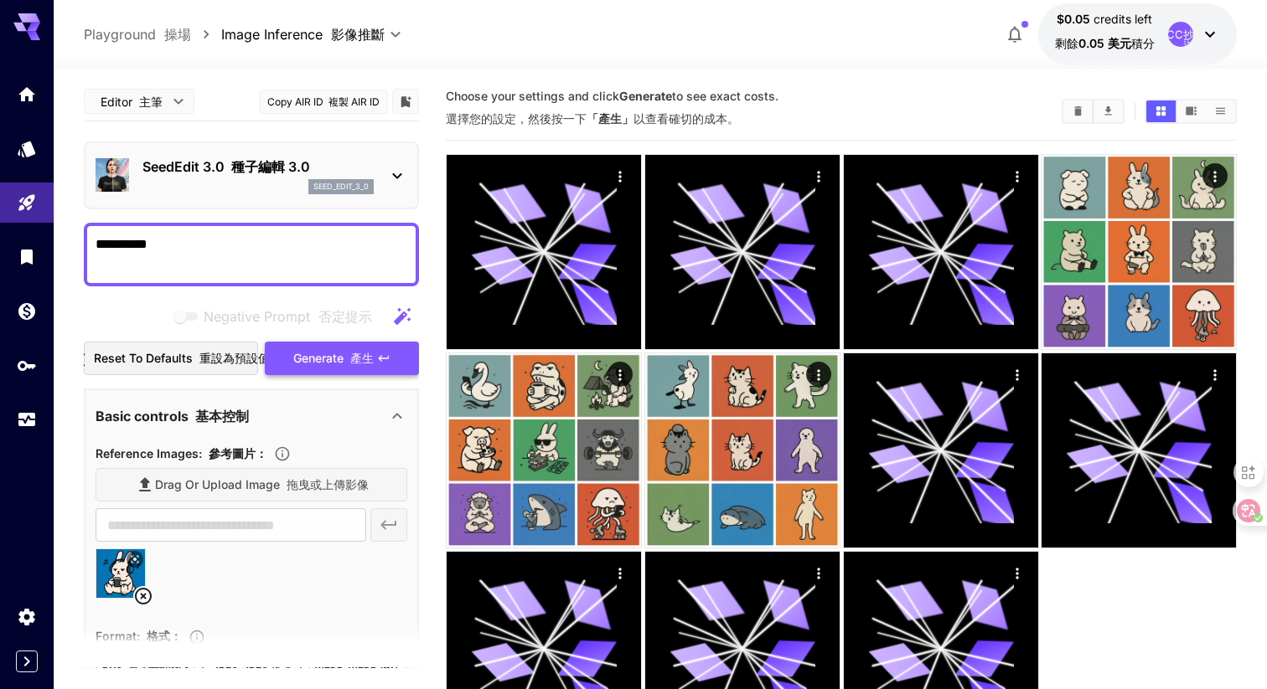
click at [333, 354] on span "Generate 產生" at bounding box center [333, 359] width 80 height 21
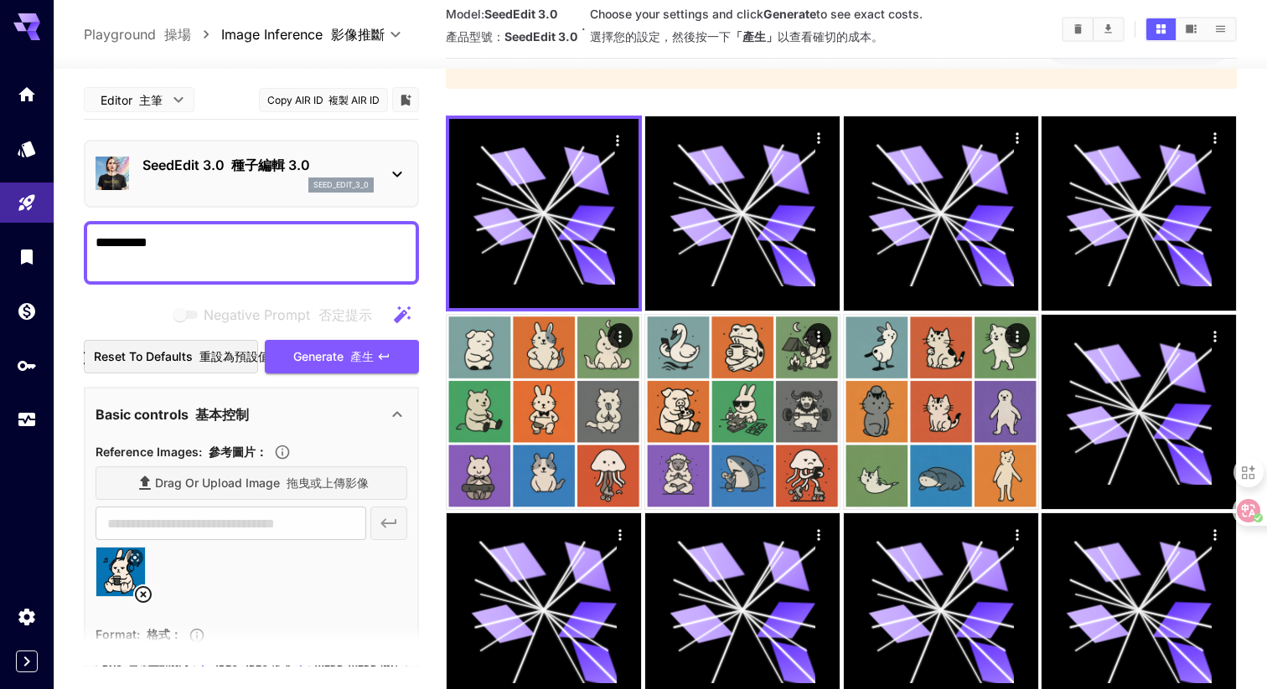
scroll to position [172, 0]
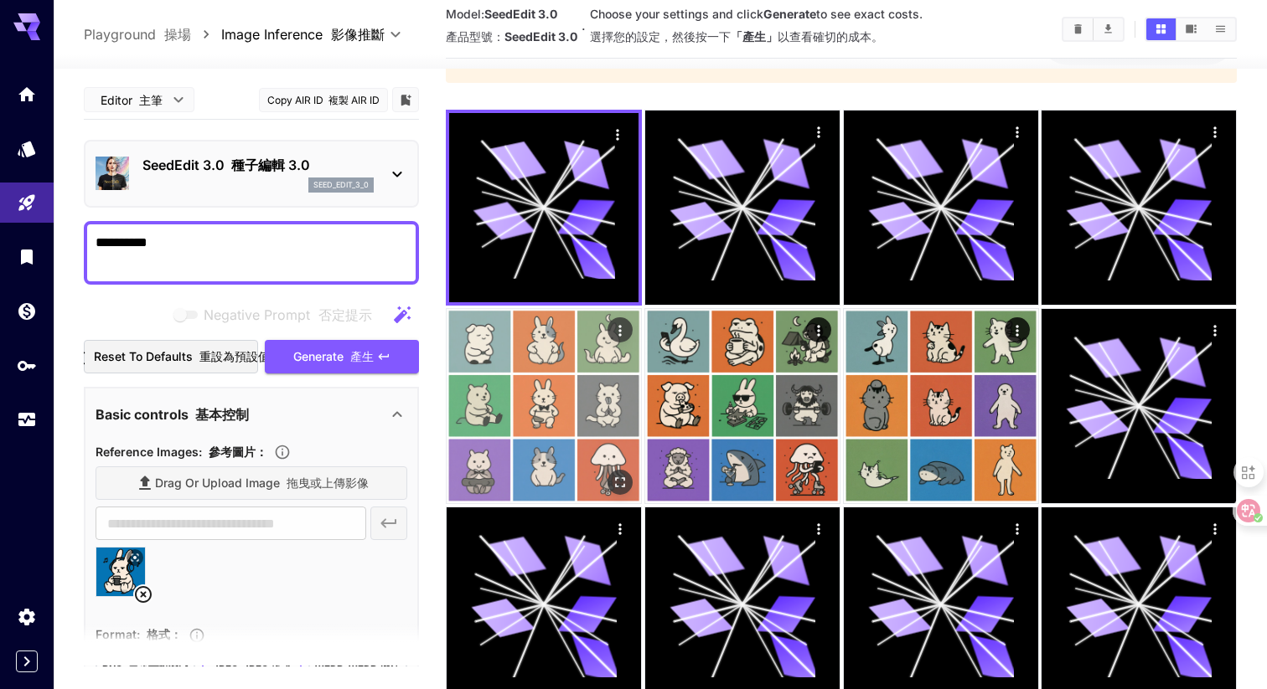
click at [540, 412] on img at bounding box center [544, 406] width 194 height 194
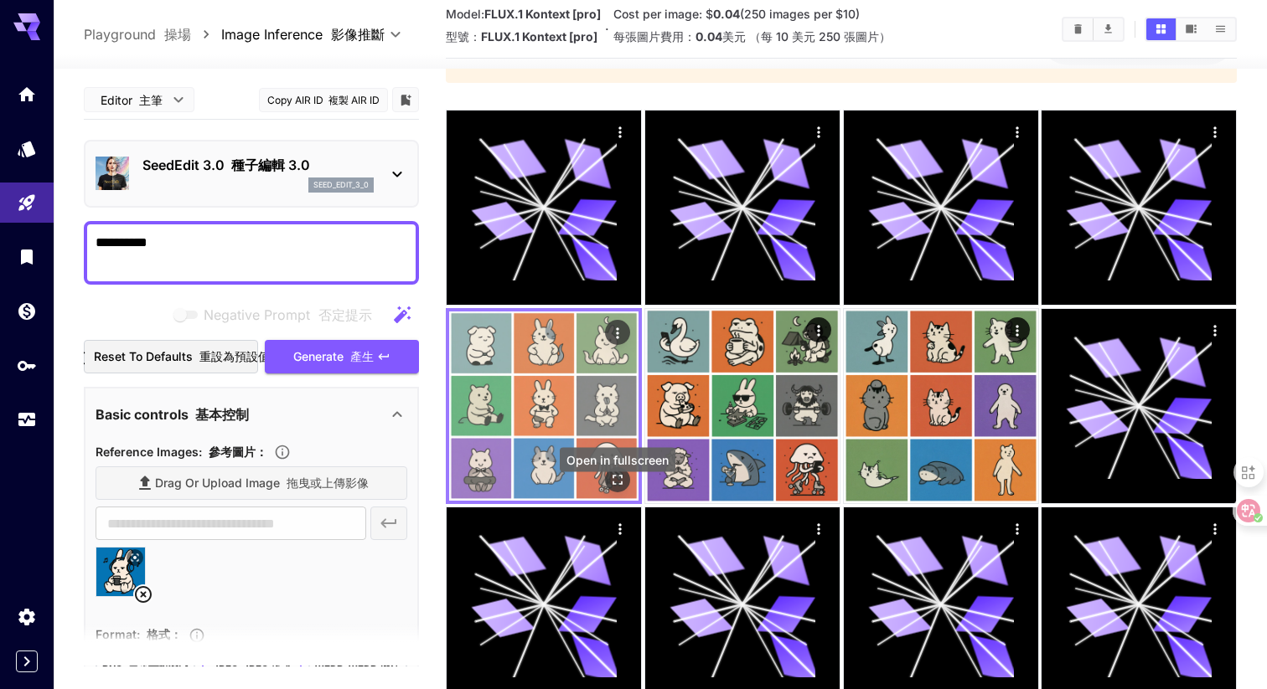
click at [614, 488] on icon "Open in fullscreen" at bounding box center [617, 480] width 17 height 17
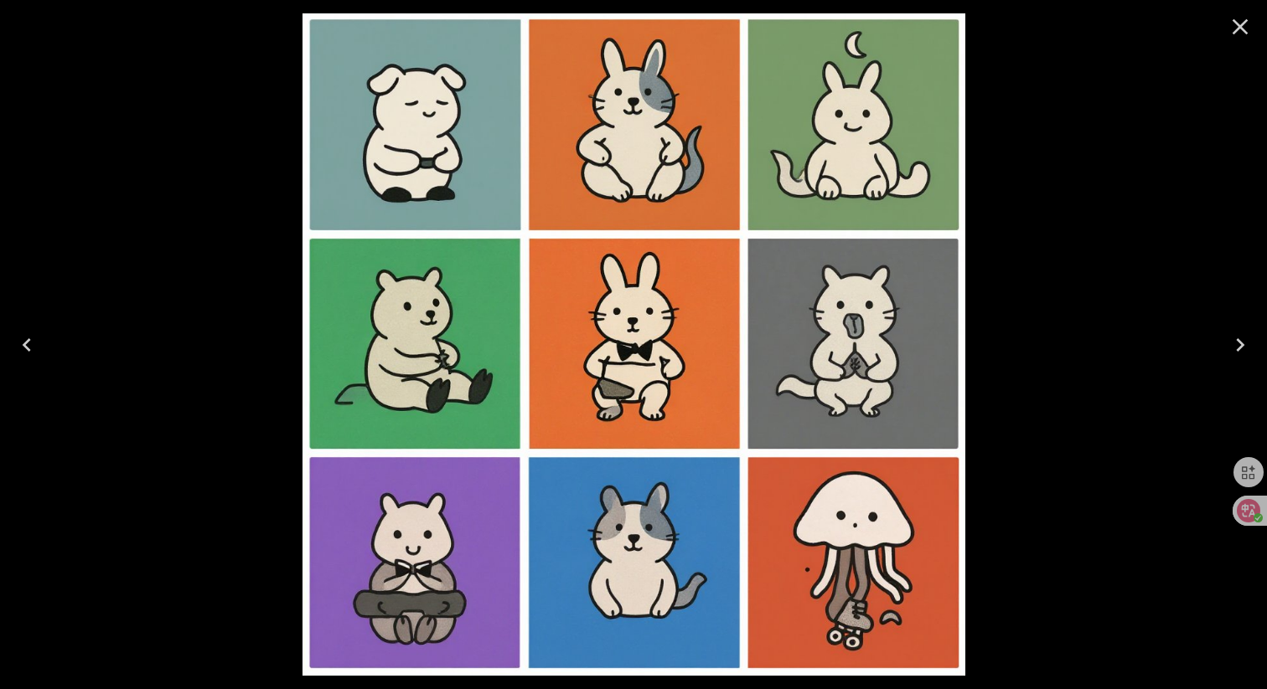
click at [1241, 27] on icon "Close" at bounding box center [1240, 27] width 16 height 16
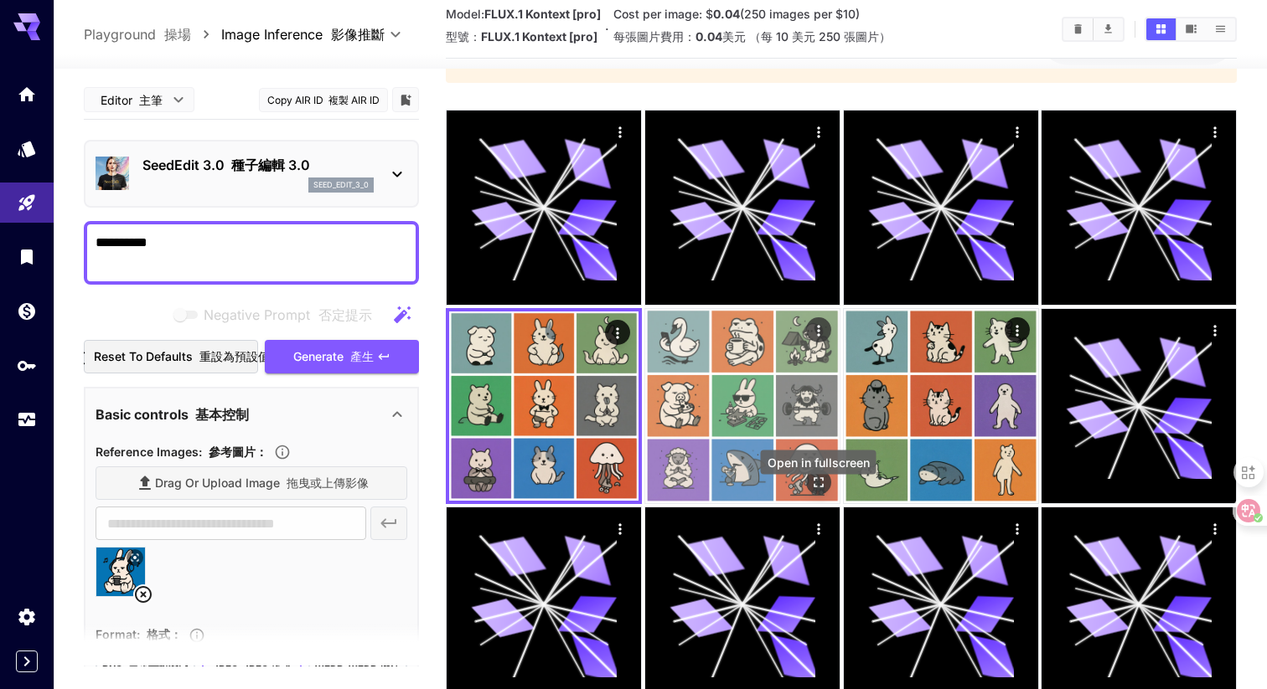
click at [820, 491] on icon "Open in fullscreen" at bounding box center [817, 482] width 17 height 17
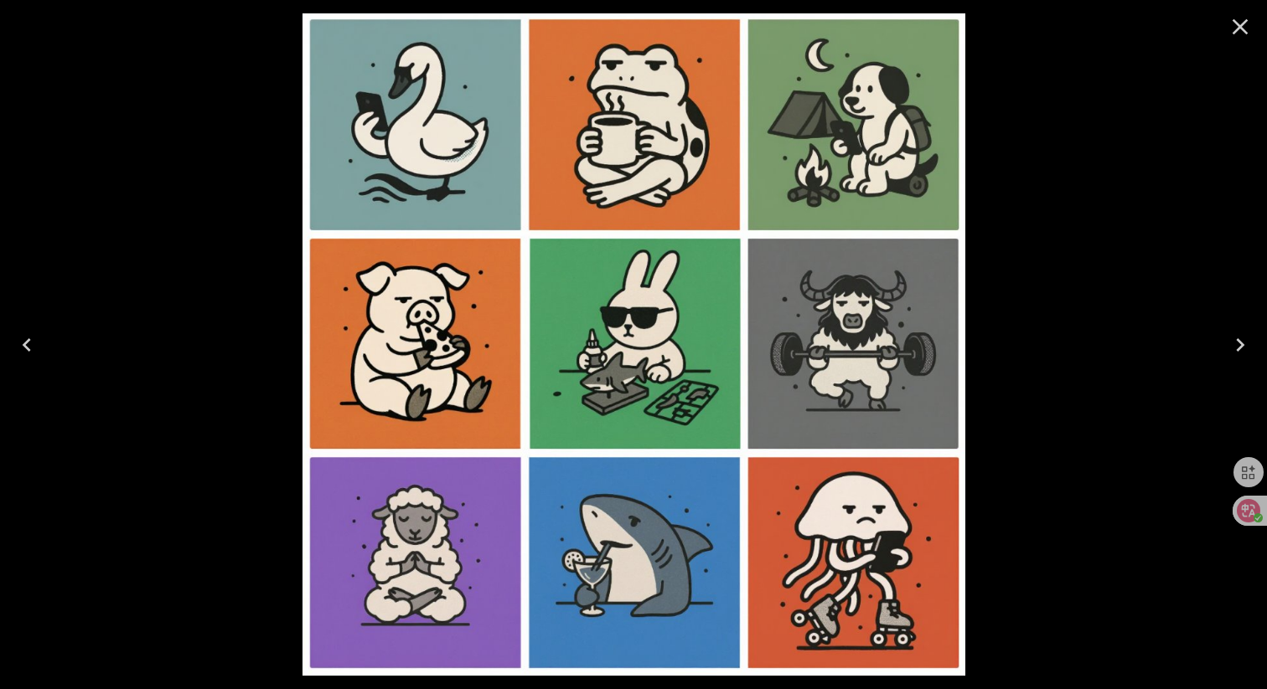
click at [1237, 26] on icon "Close" at bounding box center [1240, 26] width 27 height 27
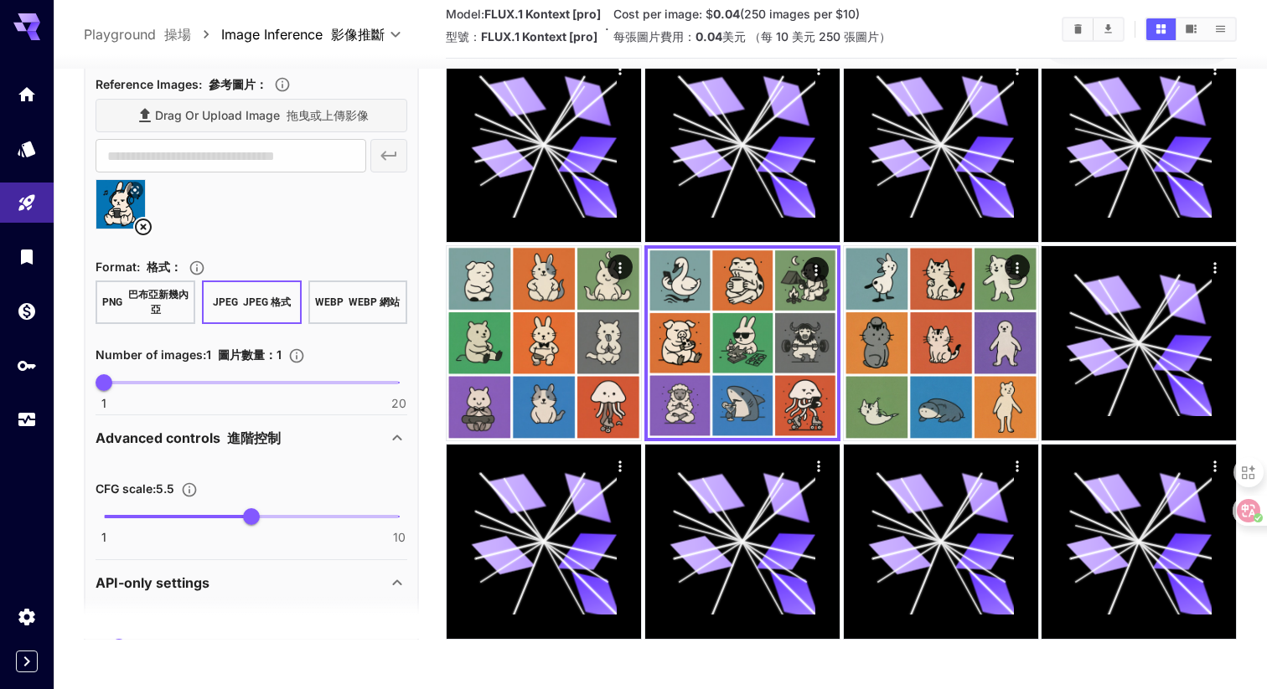
scroll to position [575, 0]
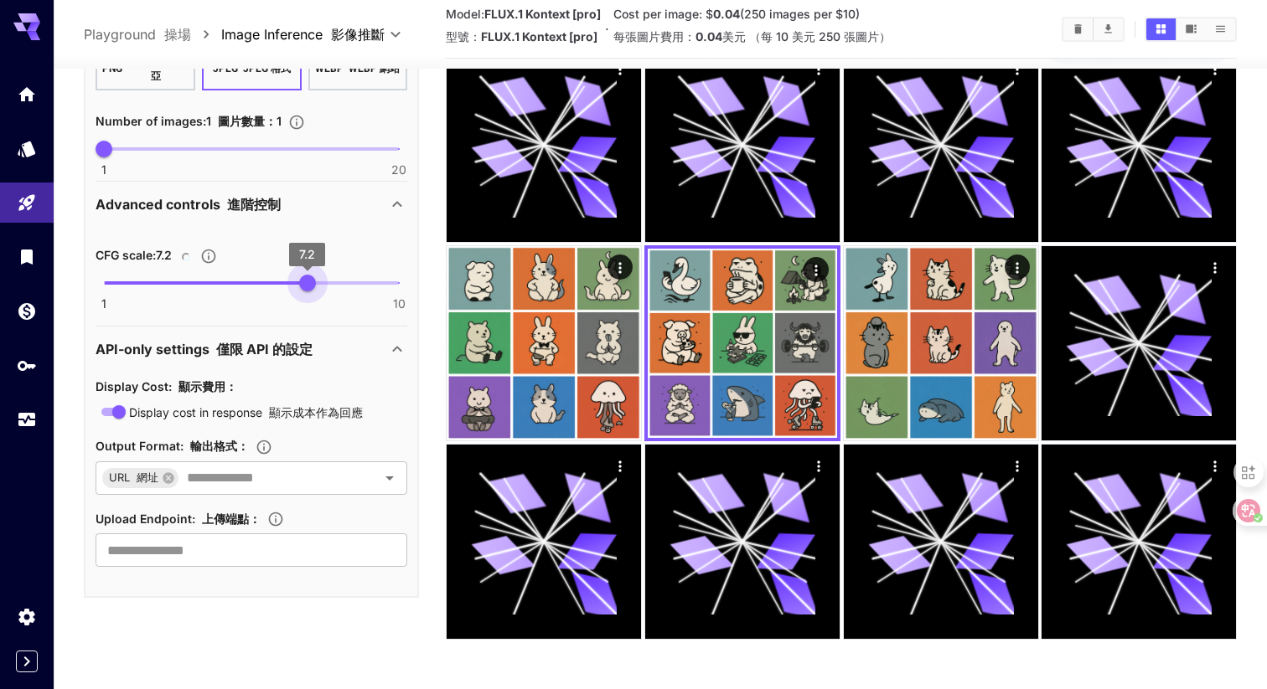
type input "***"
drag, startPoint x: 256, startPoint y: 284, endPoint x: 310, endPoint y: 293, distance: 54.4
click at [310, 292] on span "7.3" at bounding box center [310, 283] width 17 height 17
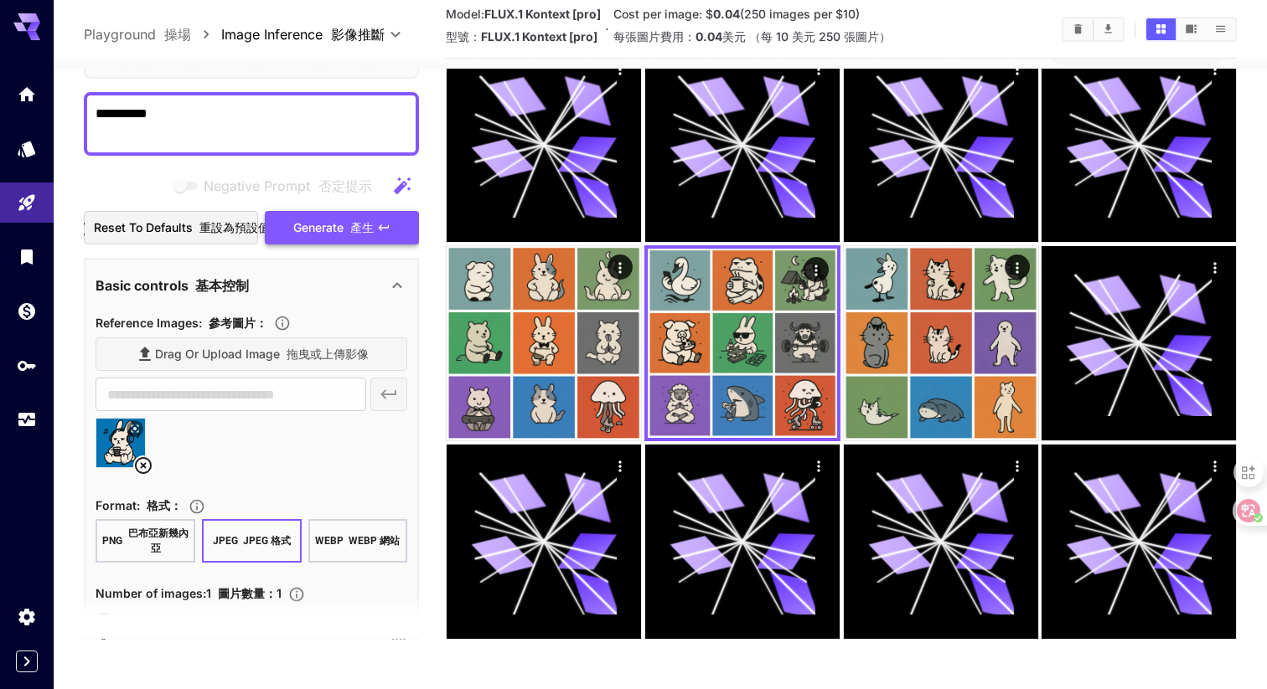
scroll to position [132, 0]
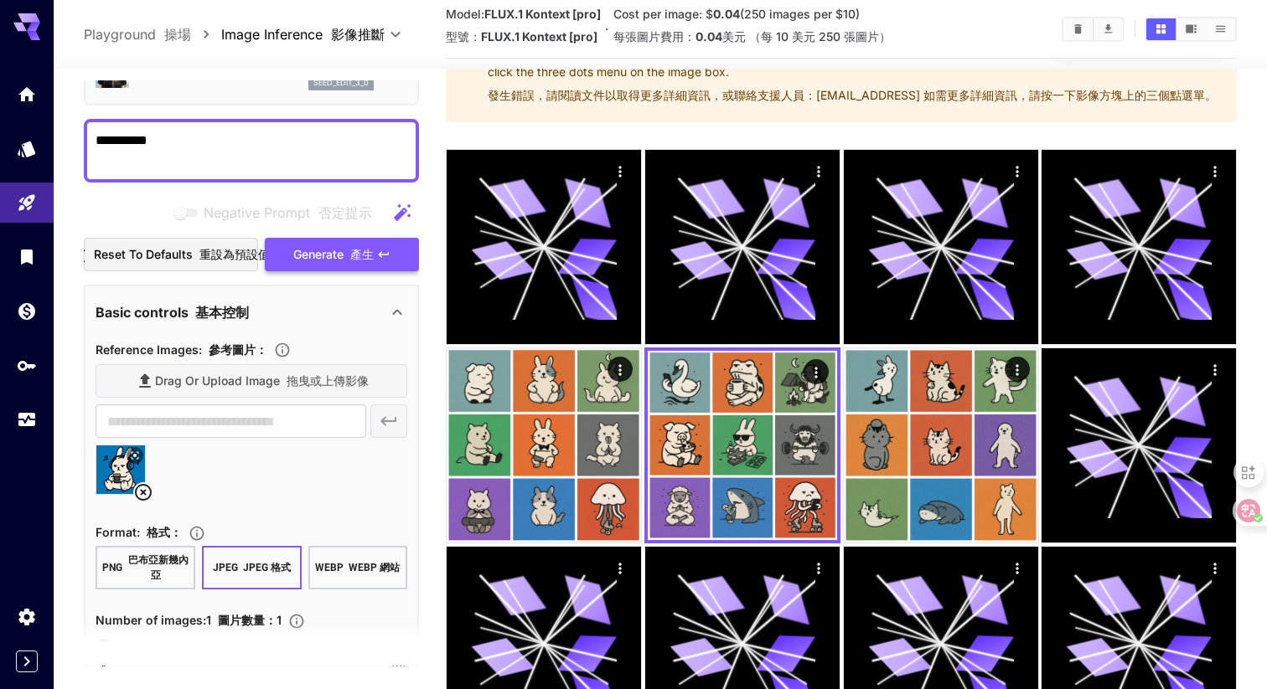
click at [371, 235] on div "Negative Prompt 否定提示 Reset to defaults 重設為預設值 Generate 產生" at bounding box center [251, 234] width 335 height 76
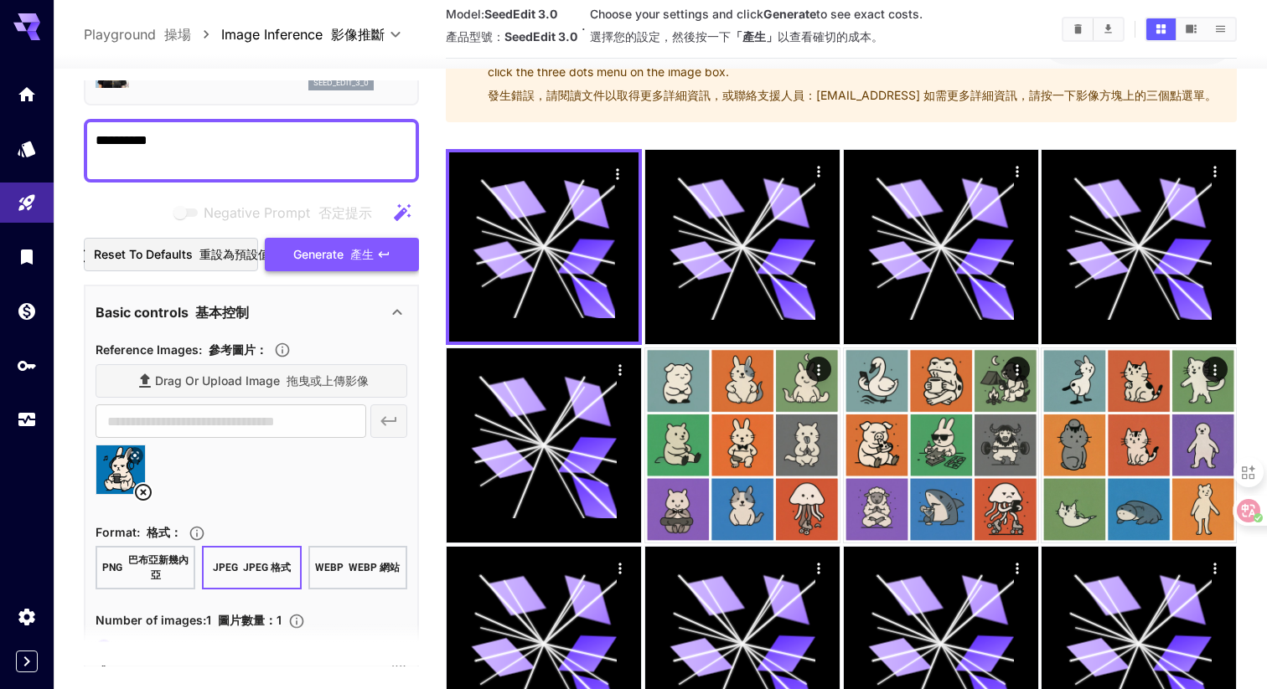
scroll to position [0, 0]
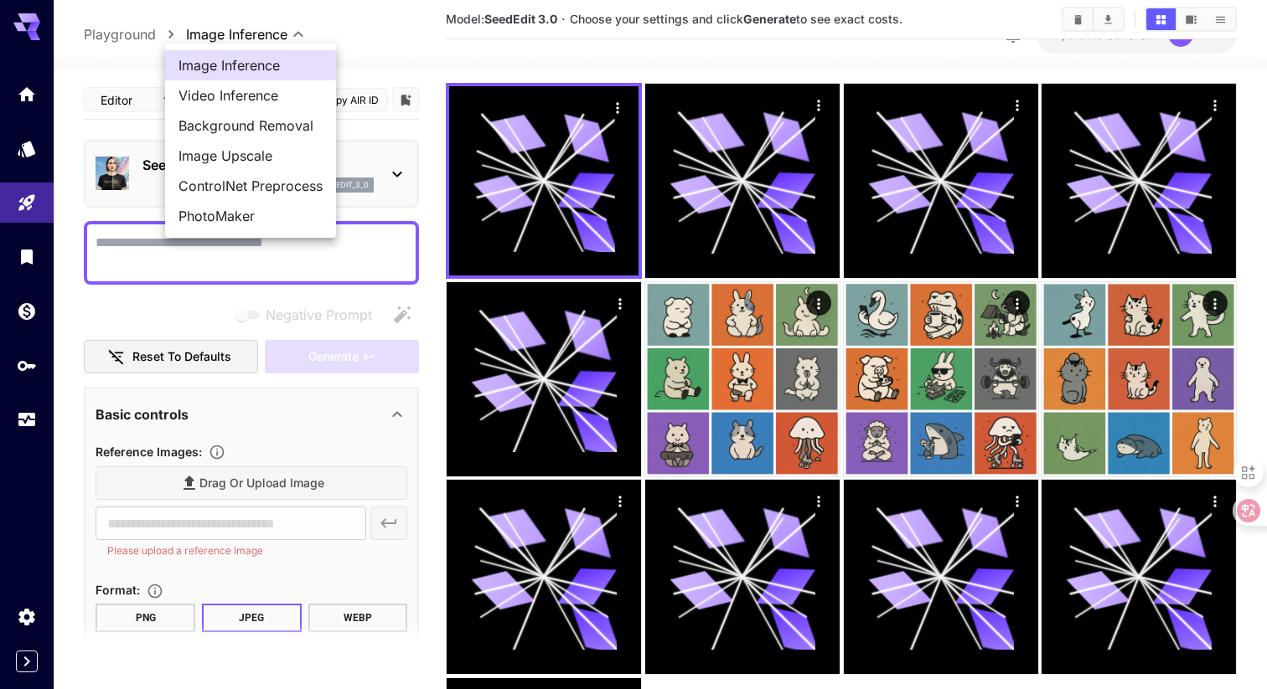
click at [284, 35] on body "**********" at bounding box center [633, 396] width 1267 height 1056
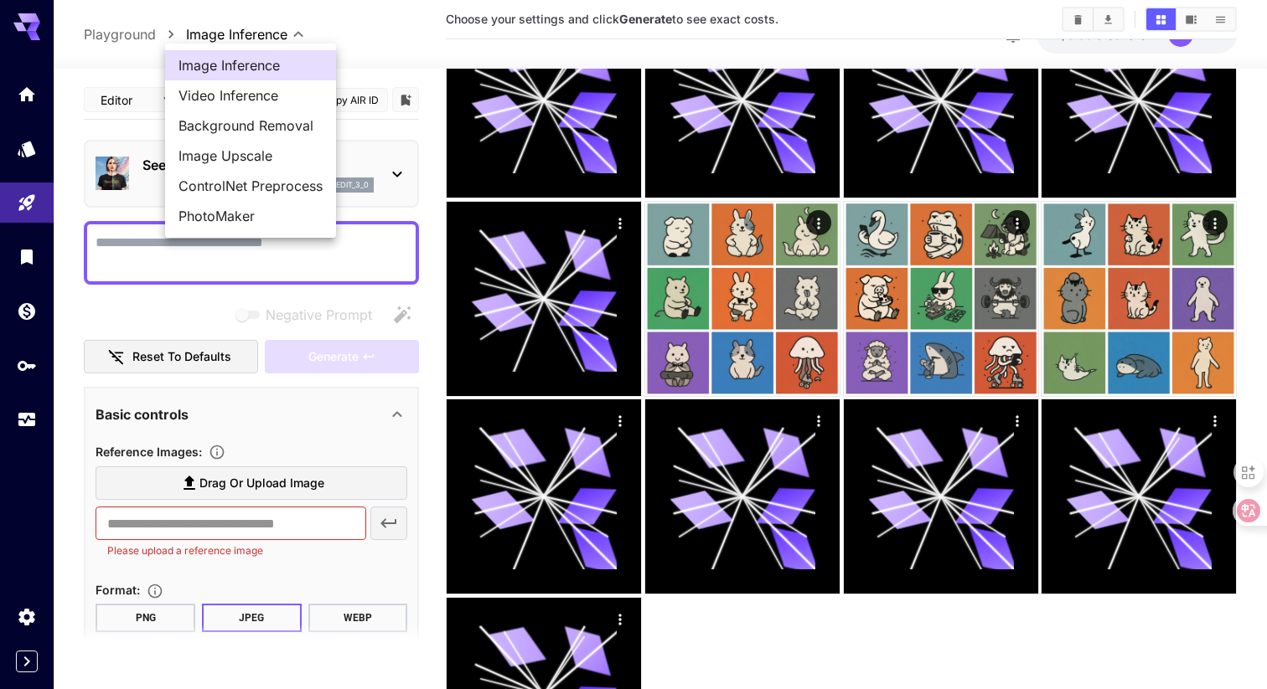
click at [244, 154] on span "Image Upscale" at bounding box center [250, 156] width 144 height 20
type input "**********"
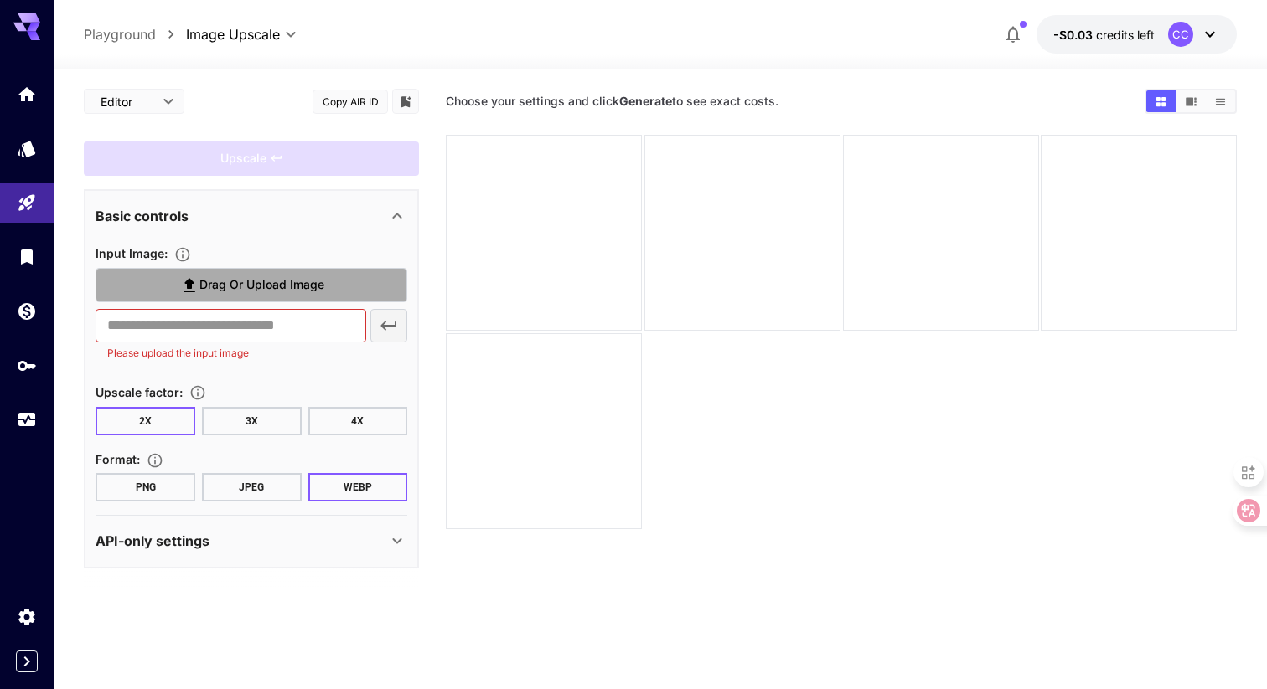
click at [284, 283] on span "Drag or upload image" at bounding box center [261, 285] width 125 height 21
click at [0, 0] on input "Drag or upload image" at bounding box center [0, 0] width 0 height 0
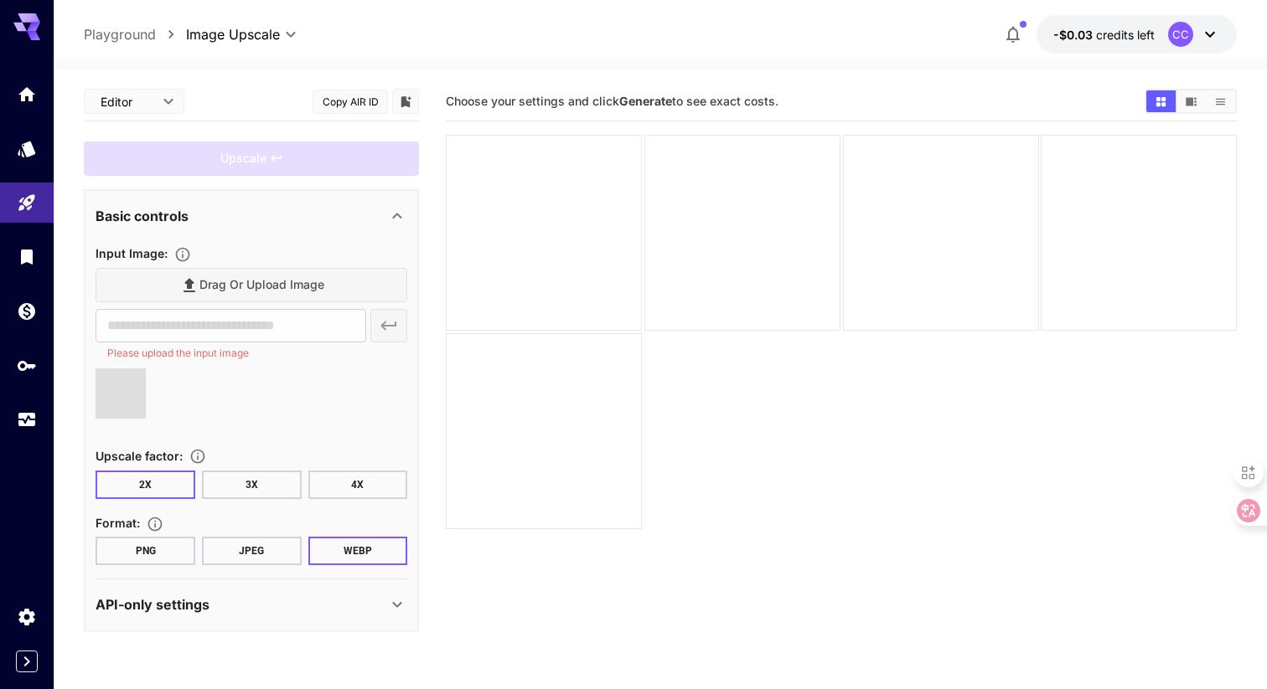
type input "**********"
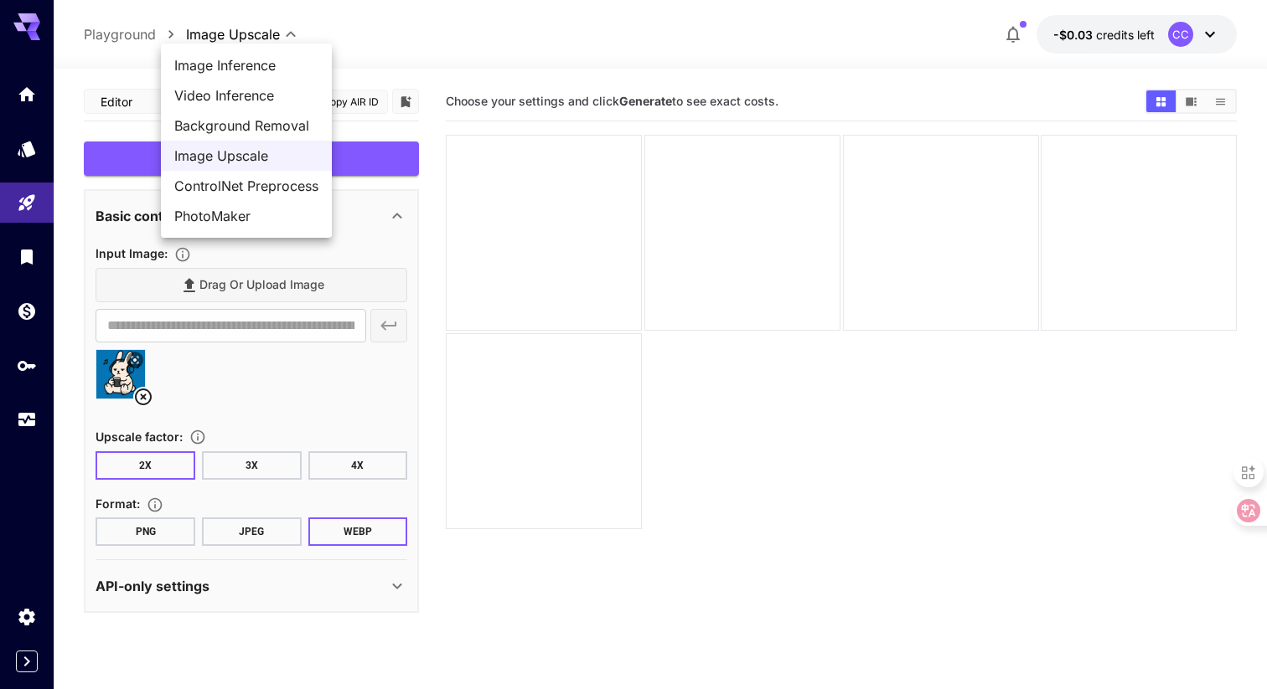
click at [271, 37] on body "**********" at bounding box center [633, 411] width 1267 height 822
click at [261, 70] on span "Image Inference" at bounding box center [246, 65] width 144 height 20
type input "**********"
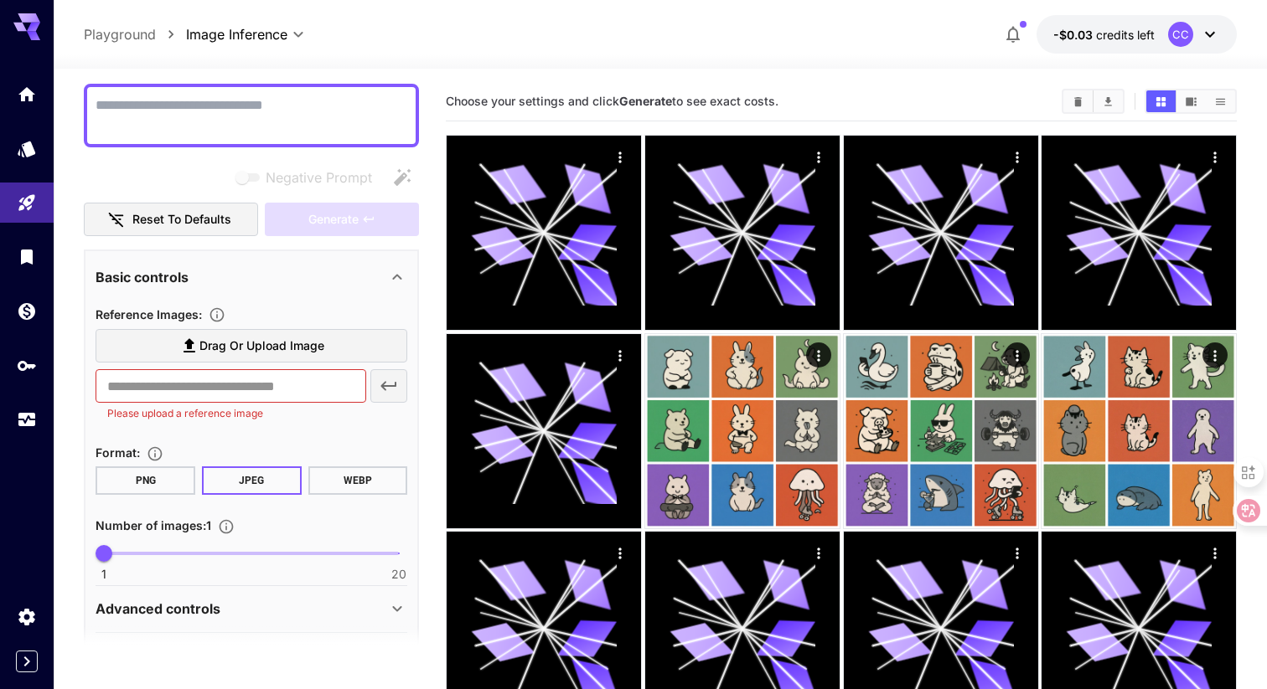
scroll to position [153, 0]
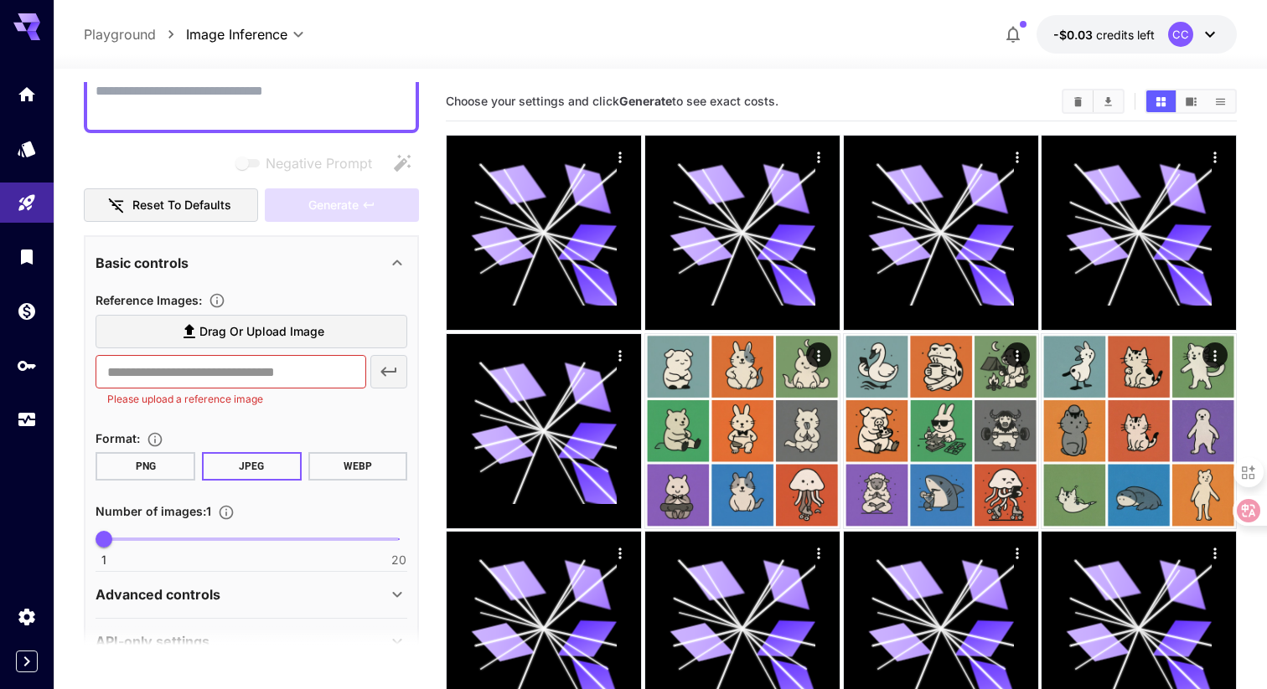
click at [328, 337] on label "Drag or upload image" at bounding box center [252, 332] width 312 height 34
click at [0, 0] on input "Drag or upload image" at bounding box center [0, 0] width 0 height 0
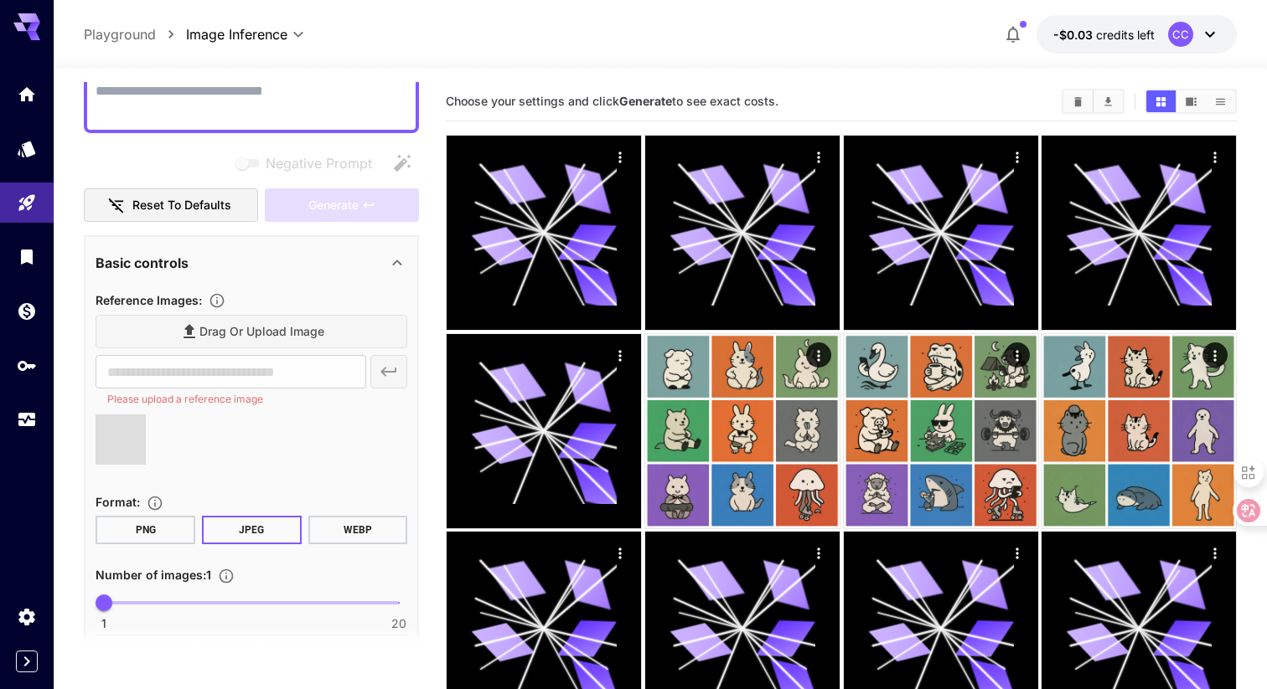
type input "**********"
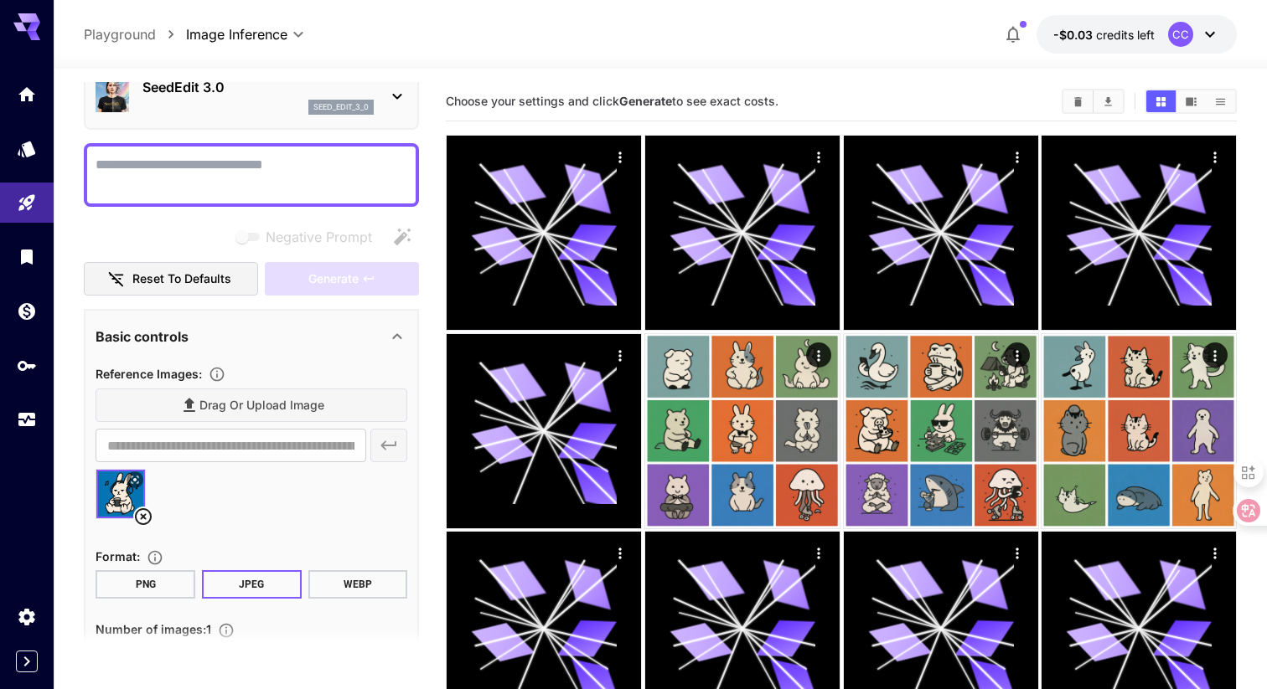
scroll to position [0, 0]
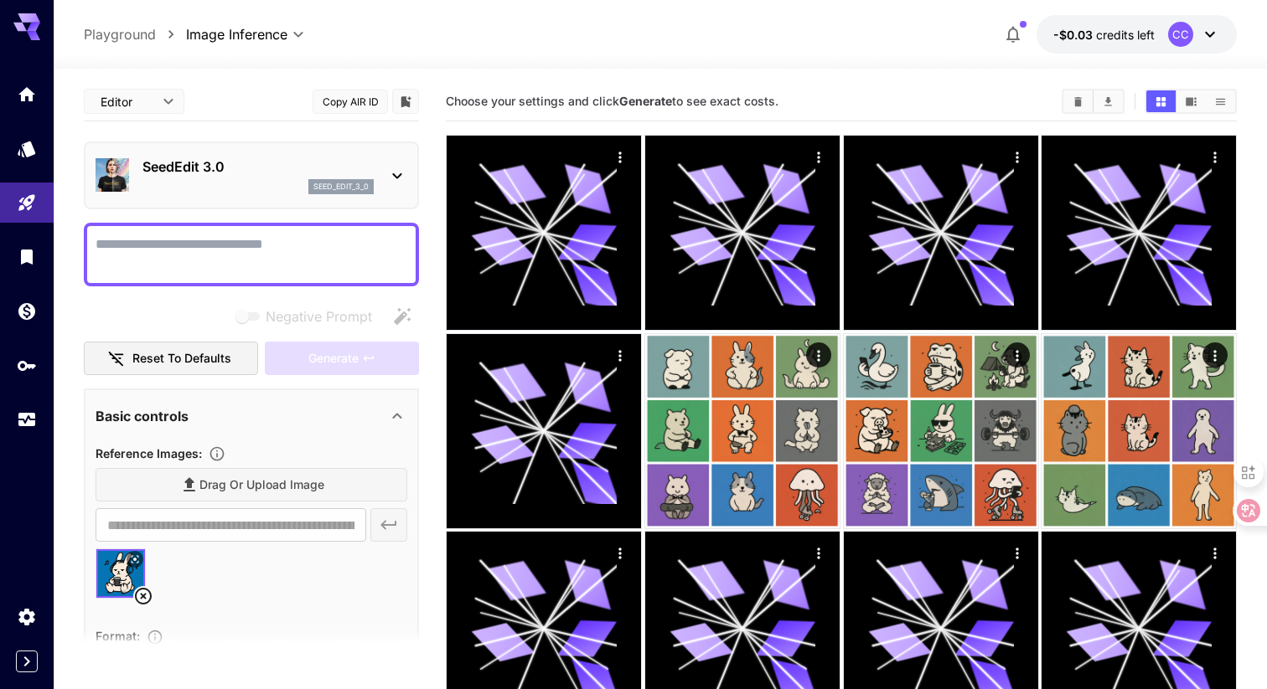
click at [288, 251] on textarea "Negative Prompt" at bounding box center [252, 255] width 312 height 40
type textarea "*****"
click at [353, 359] on span "Generate" at bounding box center [333, 359] width 50 height 21
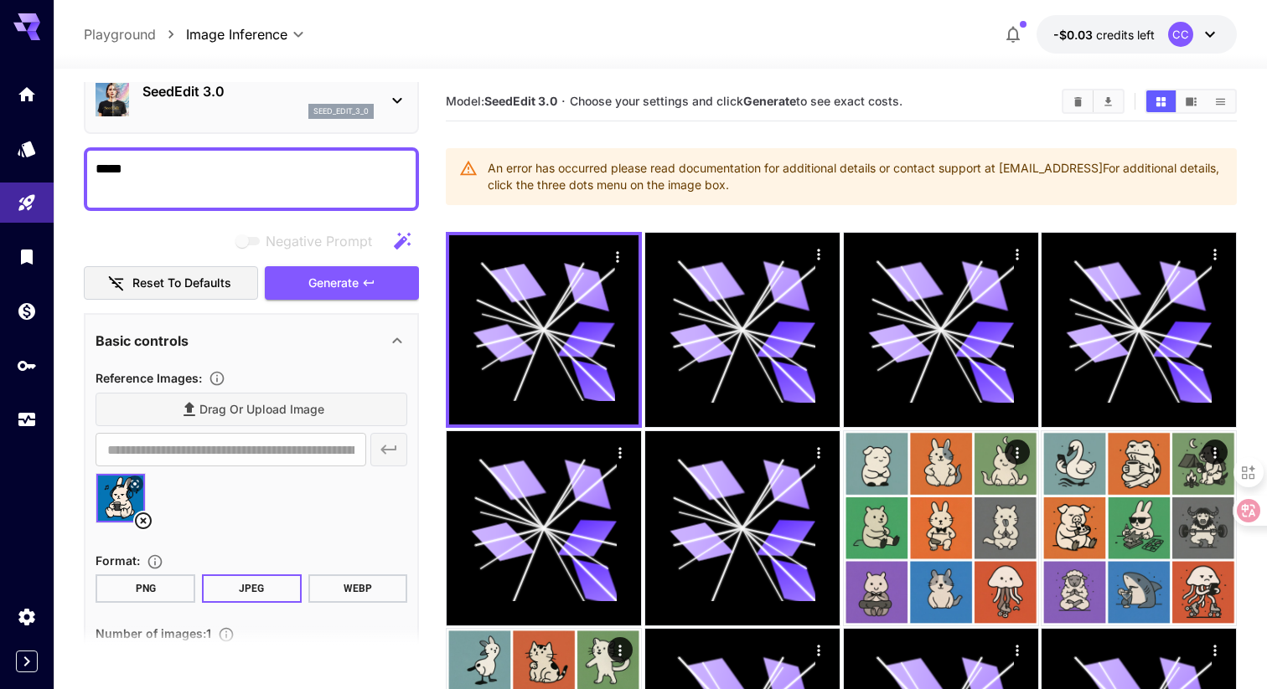
scroll to position [34, 0]
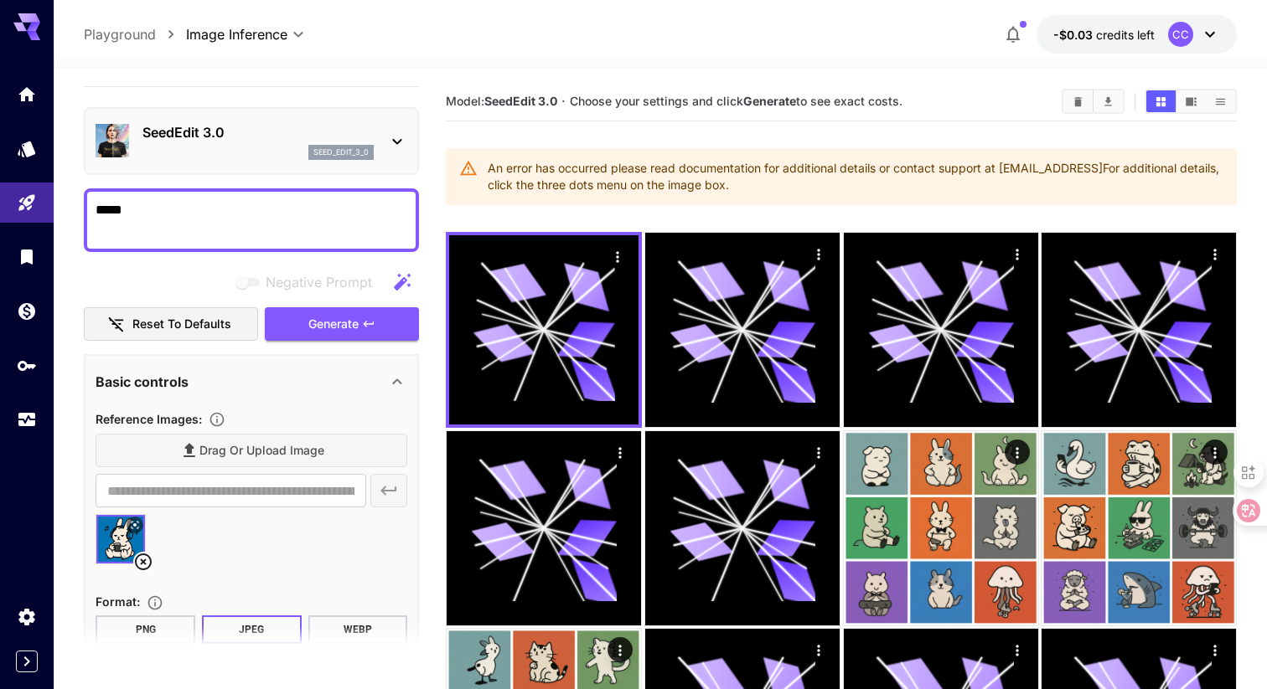
click at [348, 135] on p "SeedEdit 3.0" at bounding box center [257, 132] width 231 height 20
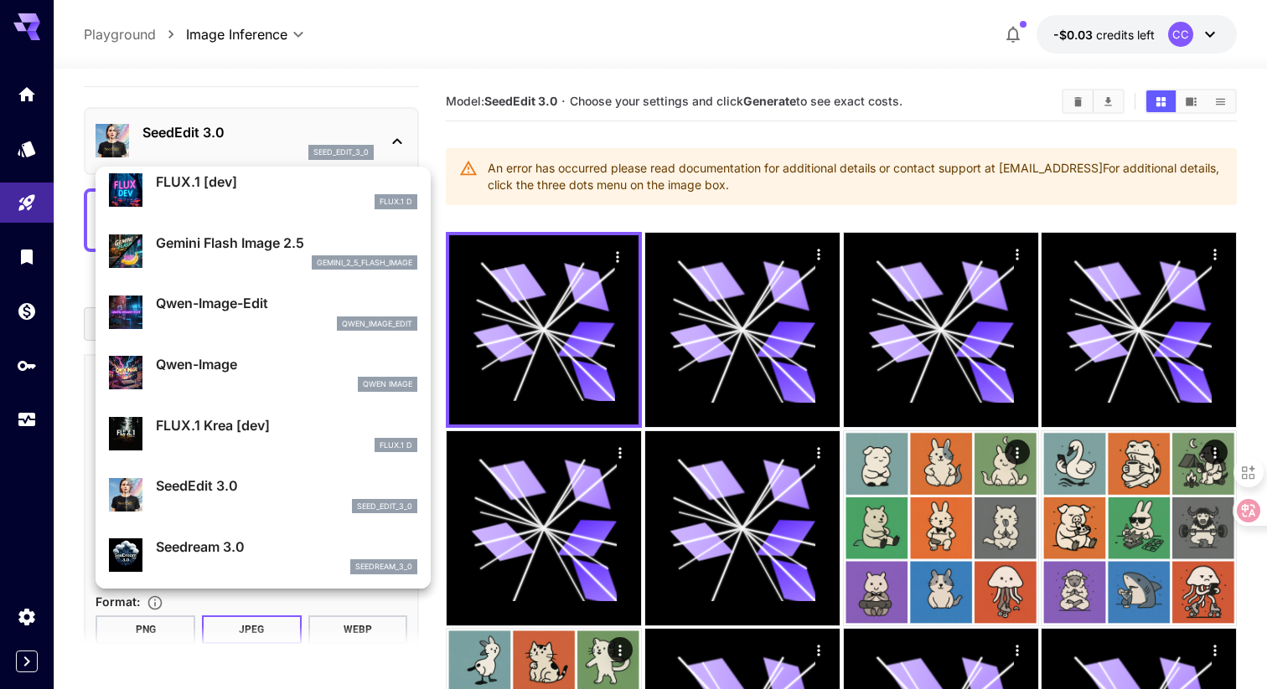
scroll to position [0, 0]
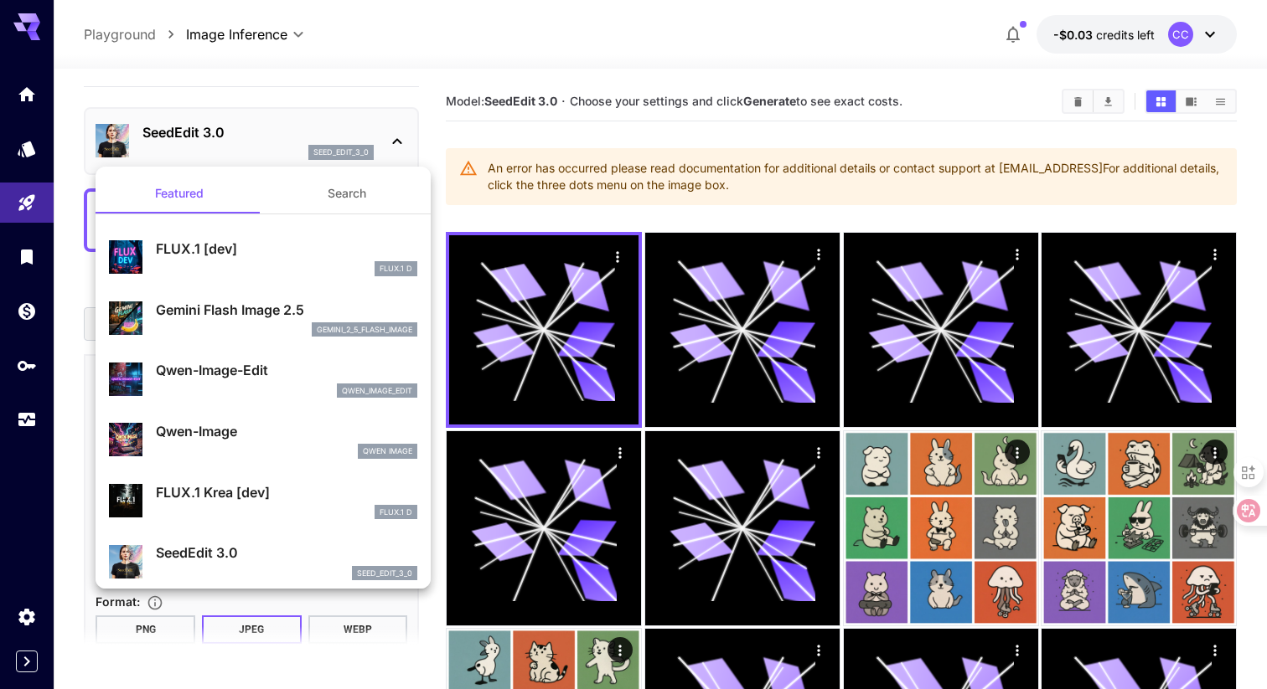
click at [345, 203] on button "Search" at bounding box center [347, 193] width 168 height 40
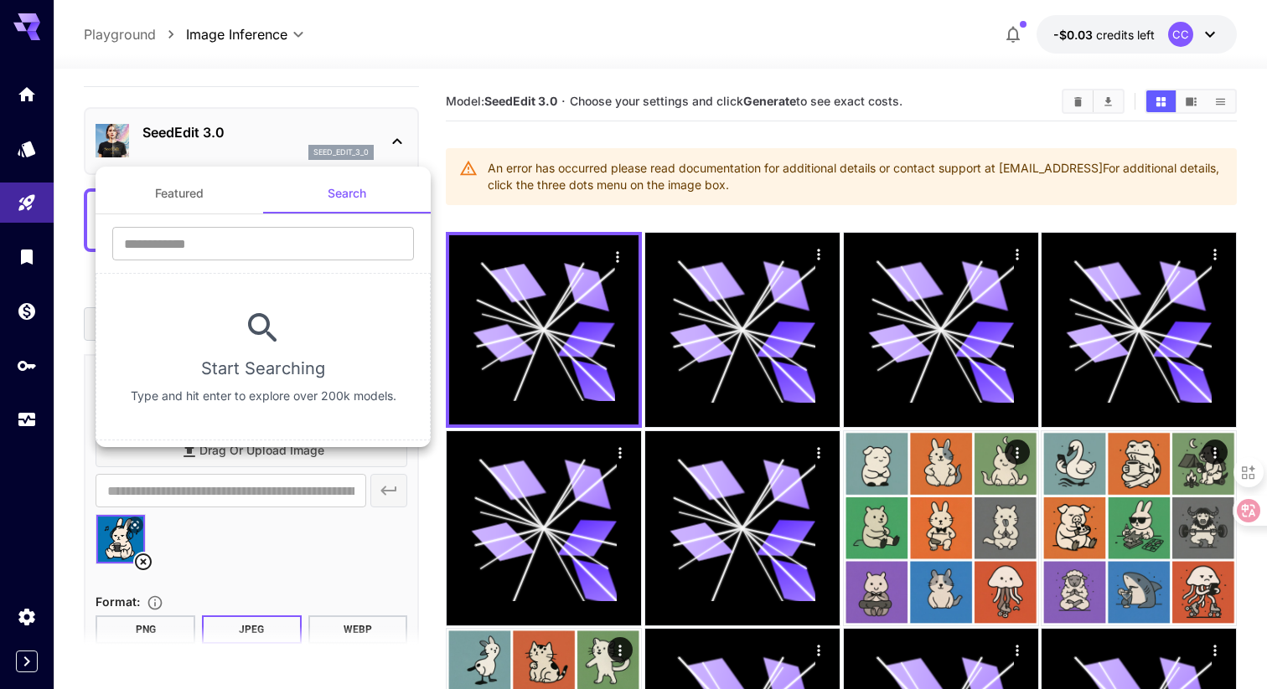
click at [209, 187] on button "Featured" at bounding box center [180, 193] width 168 height 40
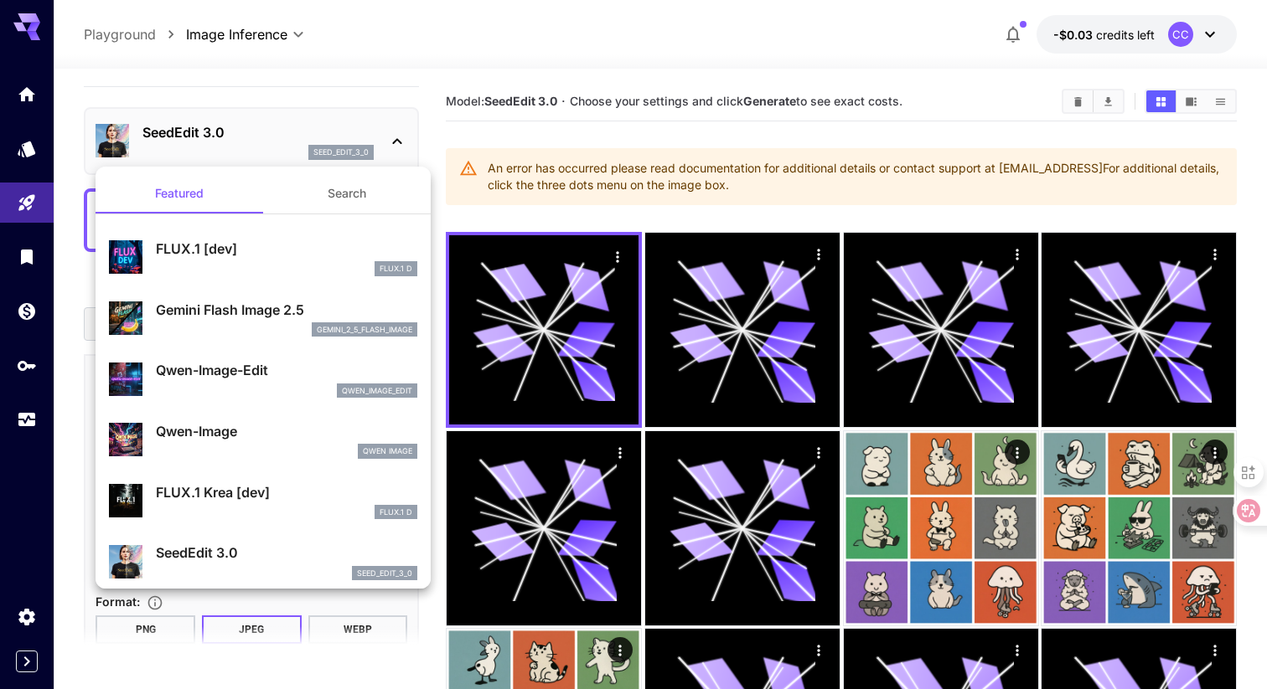
click at [218, 270] on div "FLUX.1 D" at bounding box center [286, 268] width 261 height 15
type input "***"
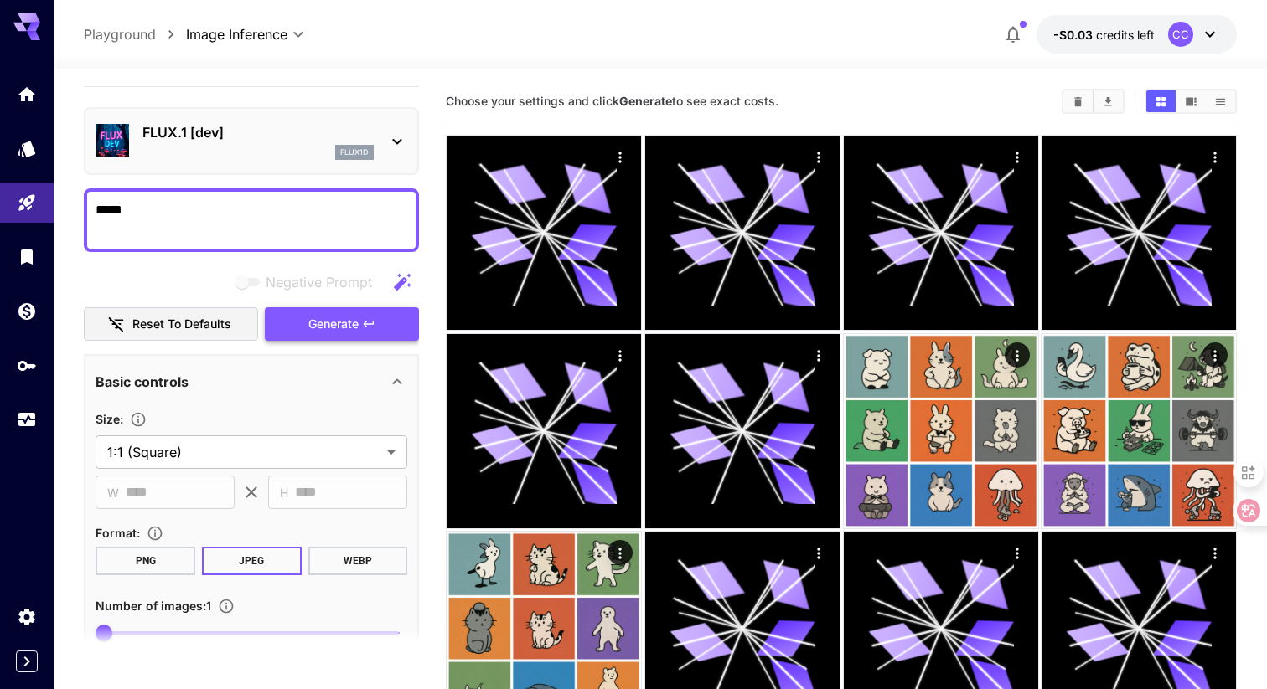
click at [369, 328] on icon "button" at bounding box center [368, 324] width 13 height 13
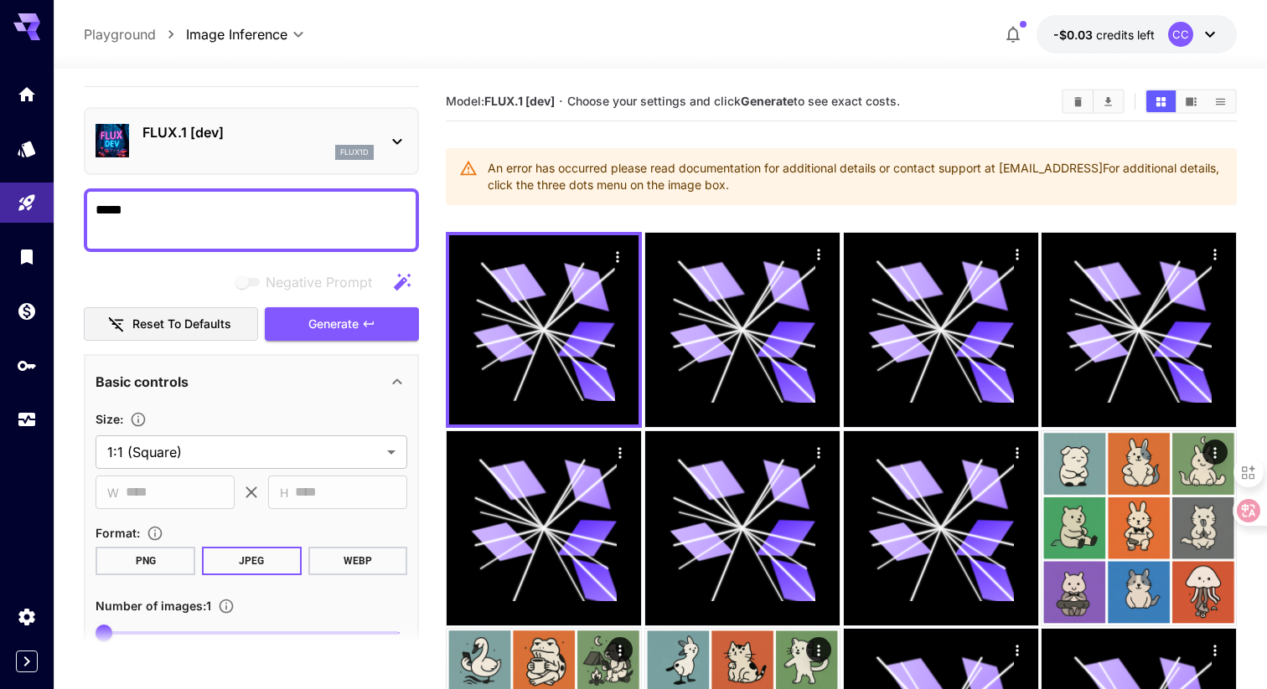
drag, startPoint x: 835, startPoint y: 189, endPoint x: 477, endPoint y: 168, distance: 359.2
click at [477, 168] on div "An error has occurred please read documentation for additional details or conta…" at bounding box center [841, 176] width 791 height 57
click at [466, 138] on div at bounding box center [466, 138] width 0 height 0
click at [508, 131] on section "Model: FLUX.1 [dev] · Choose your settings and click Generate to see exact cost…" at bounding box center [841, 552] width 791 height 941
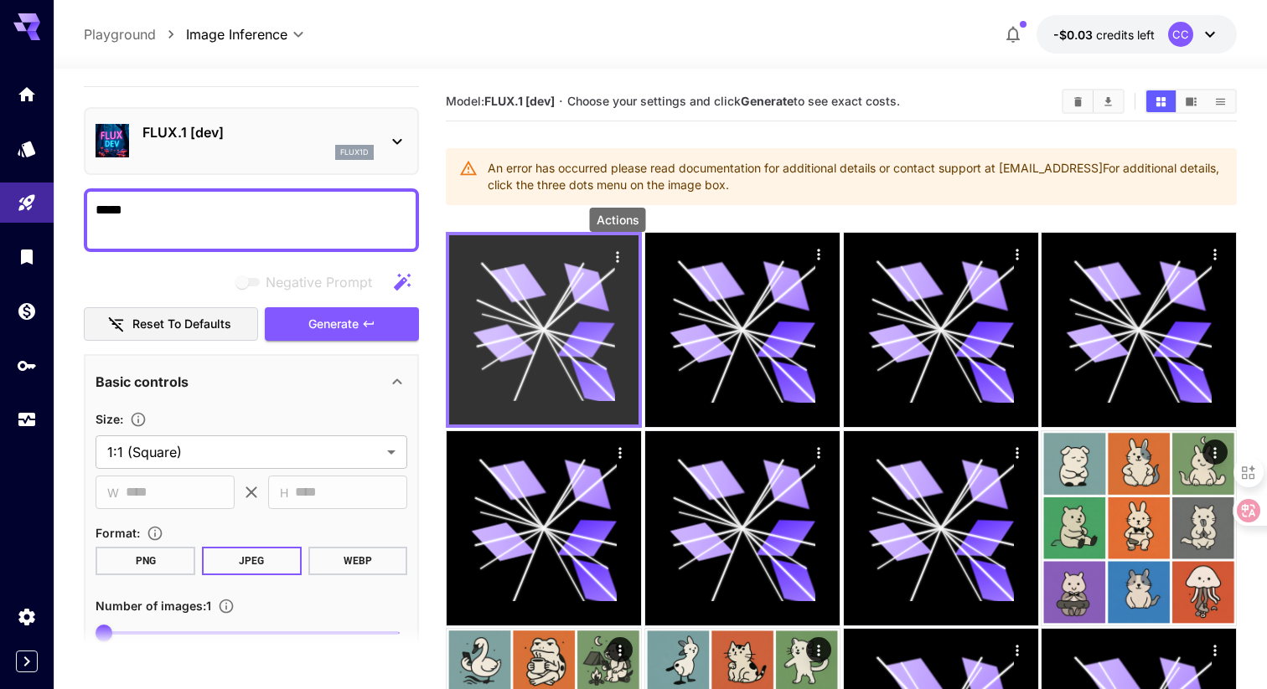
click at [619, 259] on icon "Actions" at bounding box center [617, 257] width 17 height 17
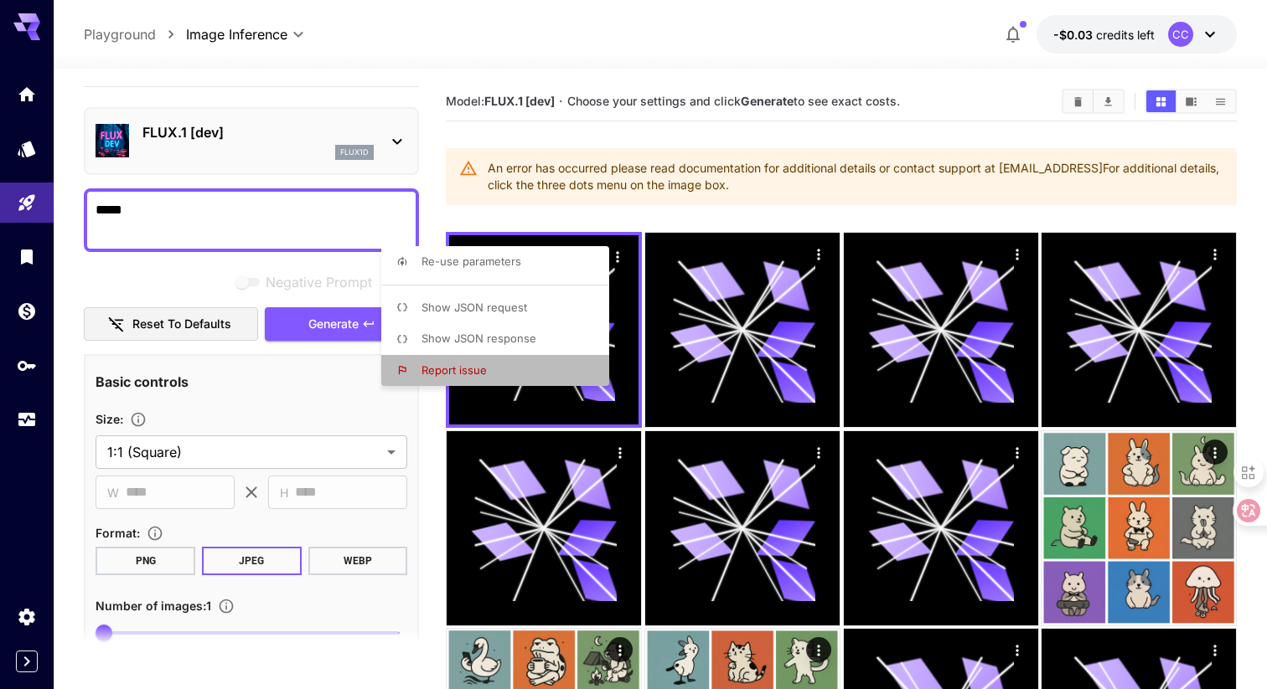
click at [462, 372] on span "Report issue" at bounding box center [453, 370] width 65 height 13
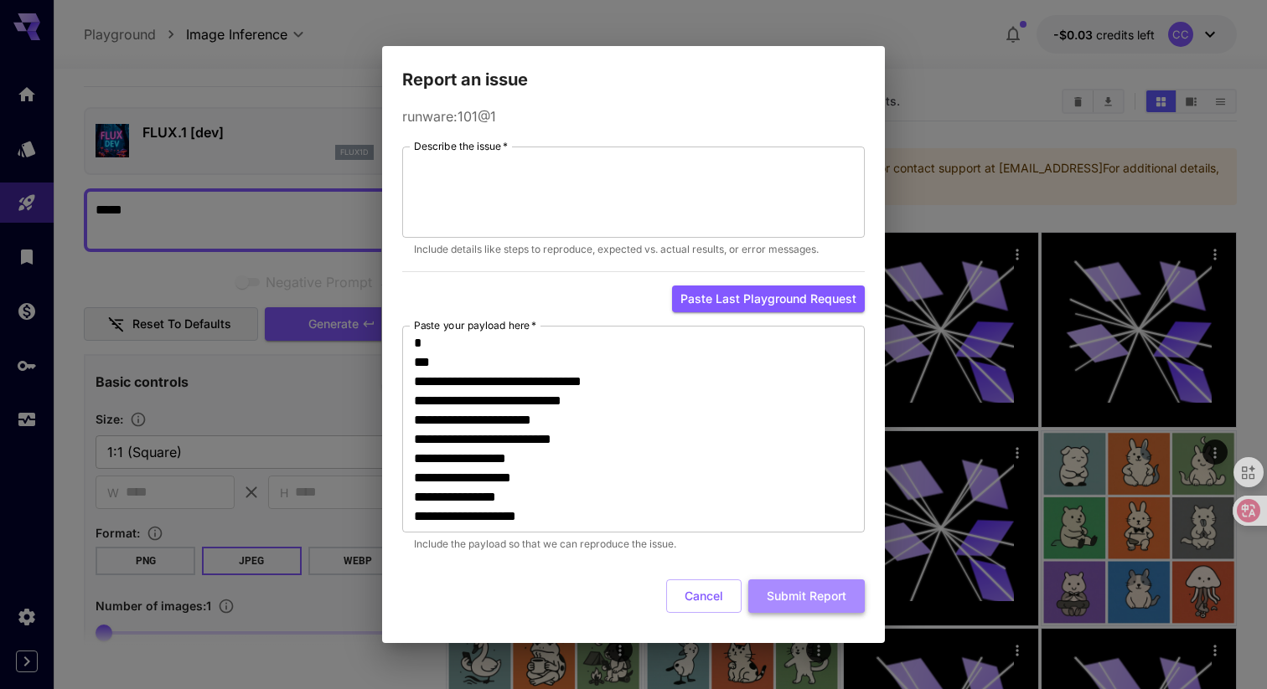
click at [818, 606] on button "Submit Report" at bounding box center [806, 597] width 116 height 34
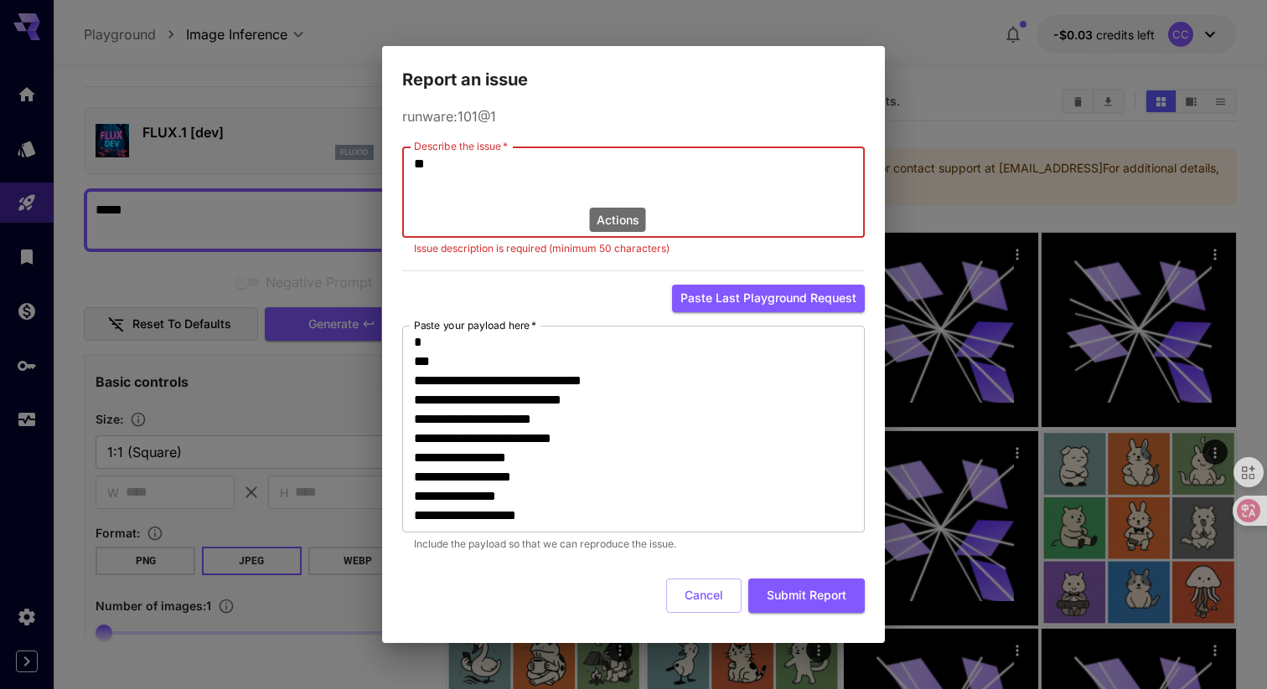
type textarea "*"
type textarea "*****"
click at [804, 600] on button "Submit Report" at bounding box center [806, 596] width 116 height 34
click at [715, 307] on button "Paste last playground request" at bounding box center [768, 299] width 193 height 28
type textarea "**********"
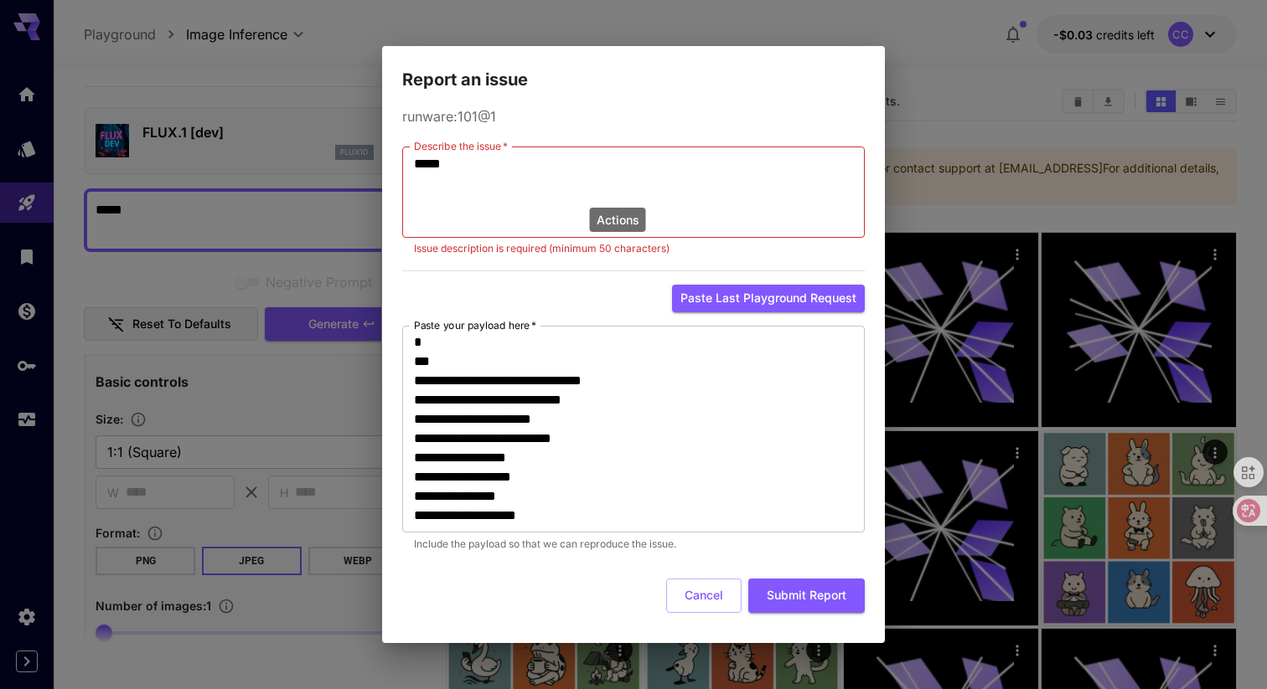
click at [989, 85] on div "**********" at bounding box center [633, 344] width 1267 height 689
